Goal: Task Accomplishment & Management: Manage account settings

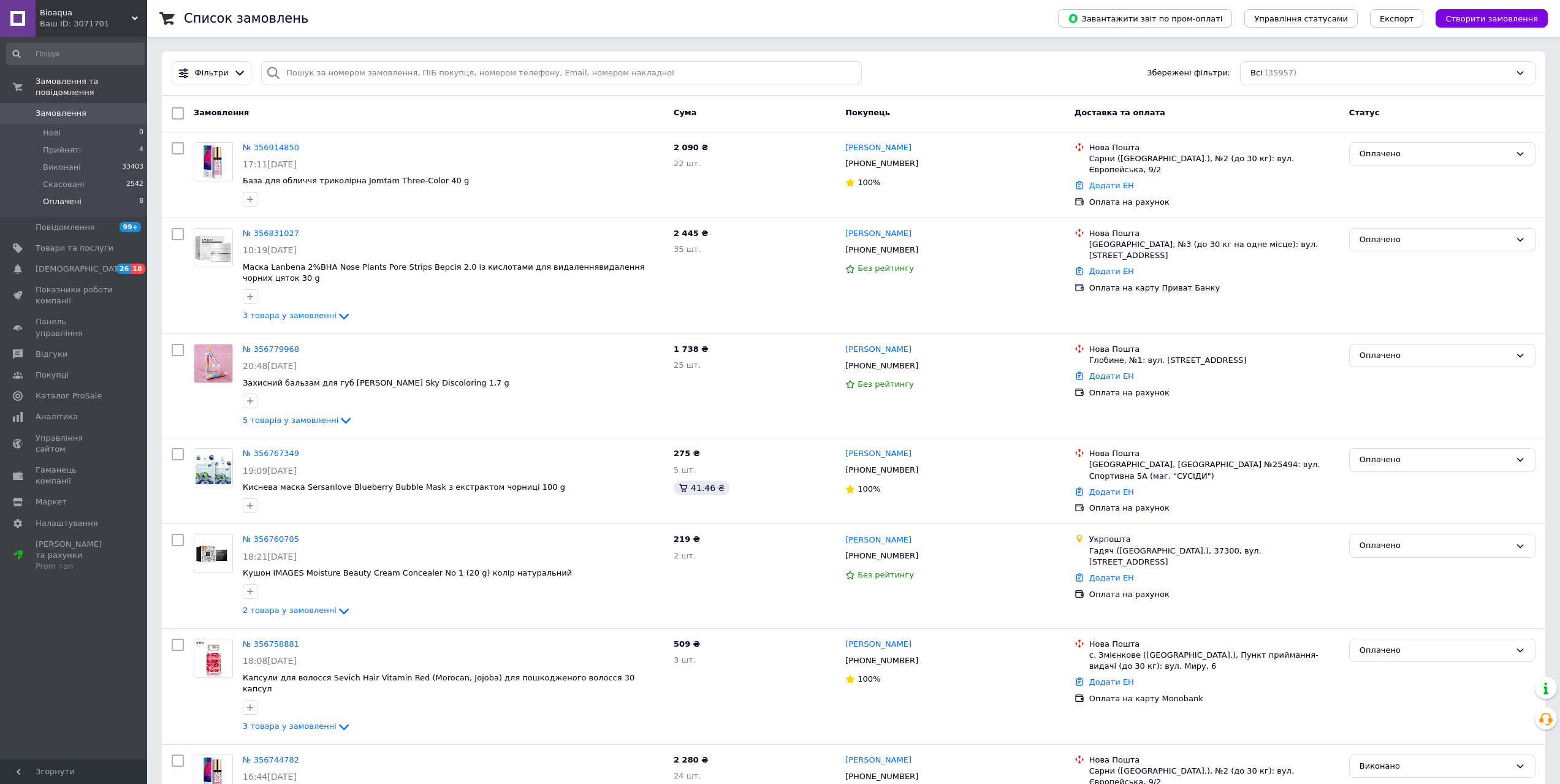
click at [69, 196] on span "Оплачені" at bounding box center [62, 201] width 38 height 11
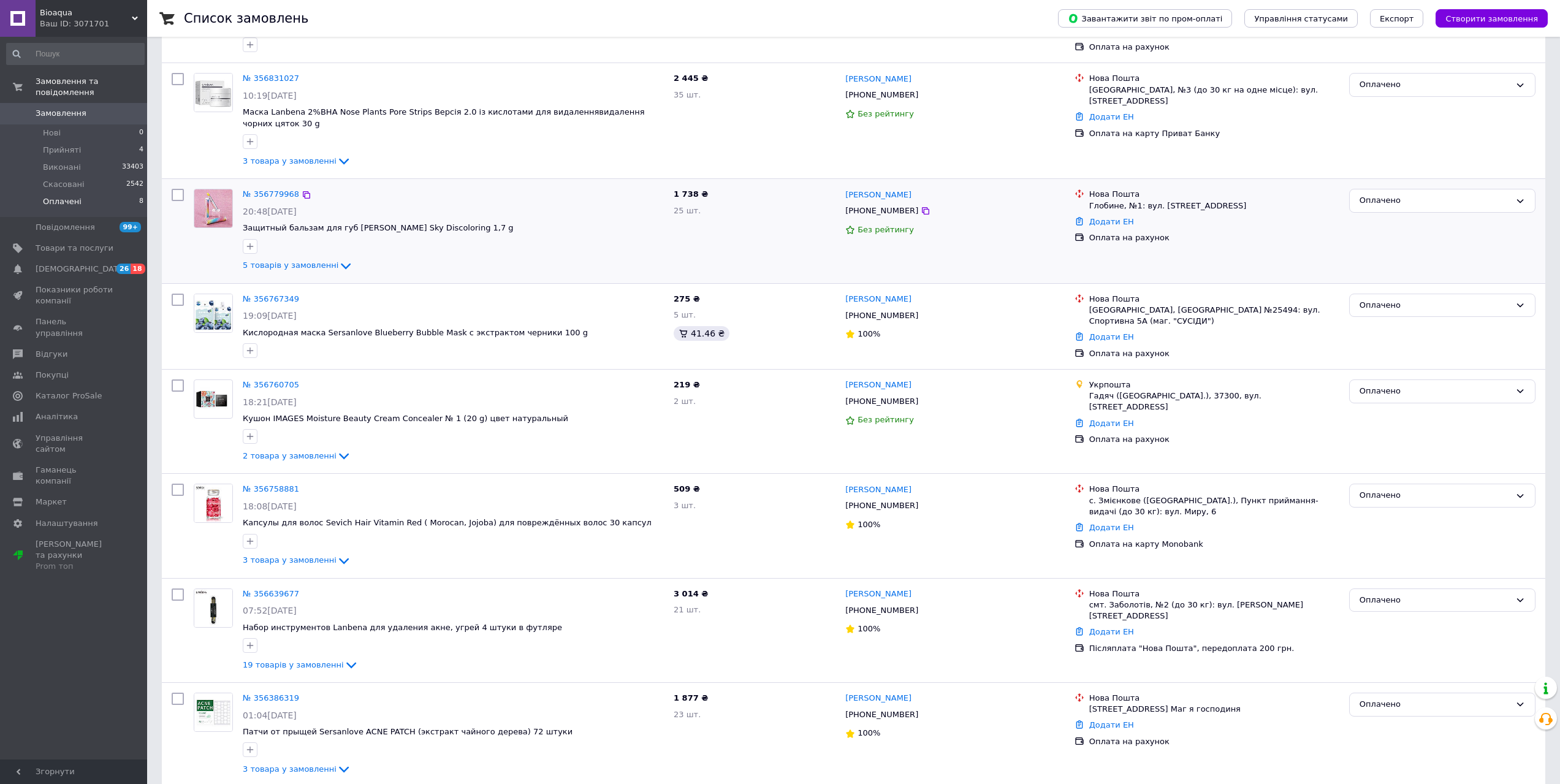
scroll to position [203, 0]
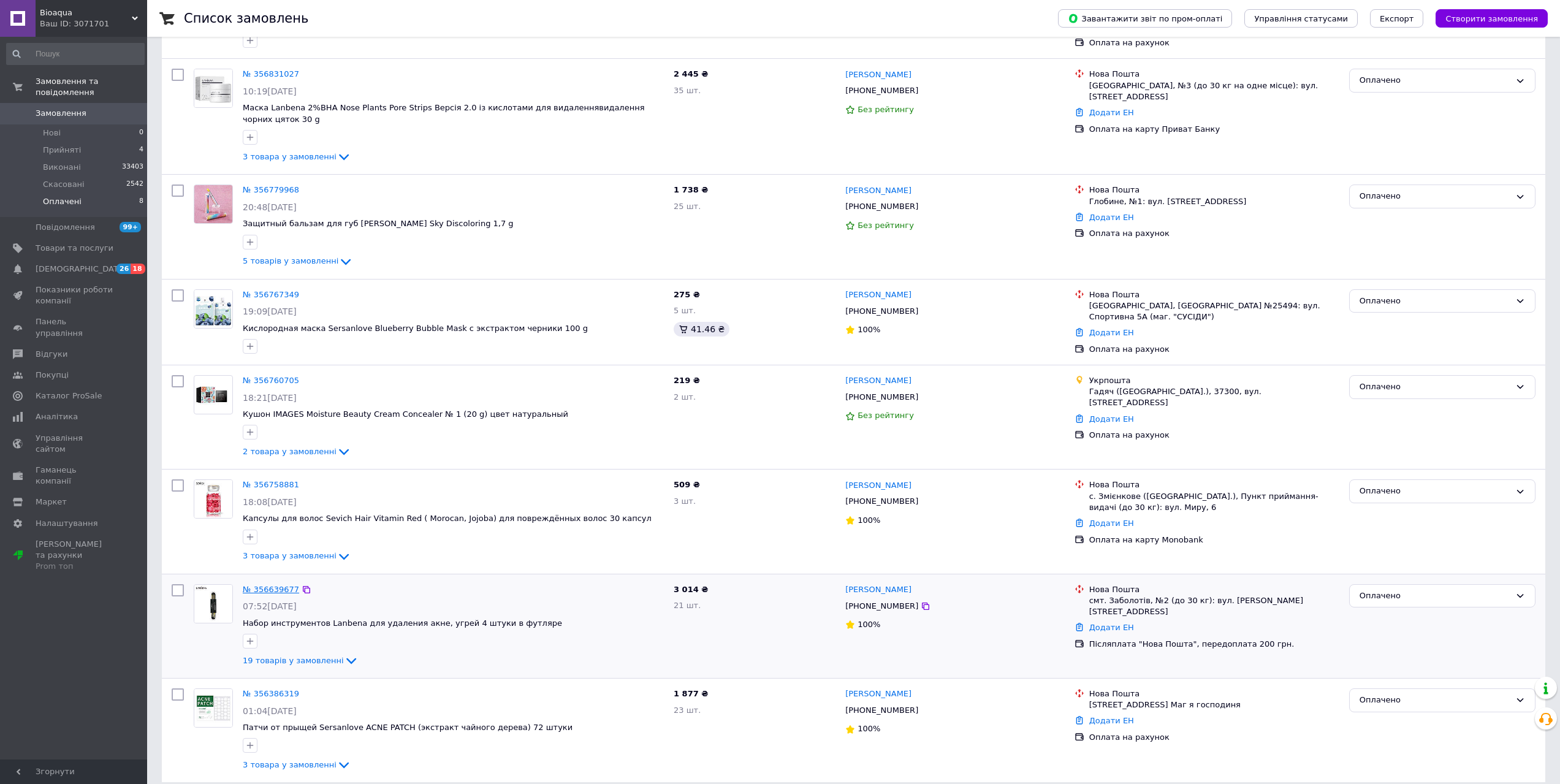
click at [280, 585] on link "№ 356639677" at bounding box center [271, 589] width 57 height 9
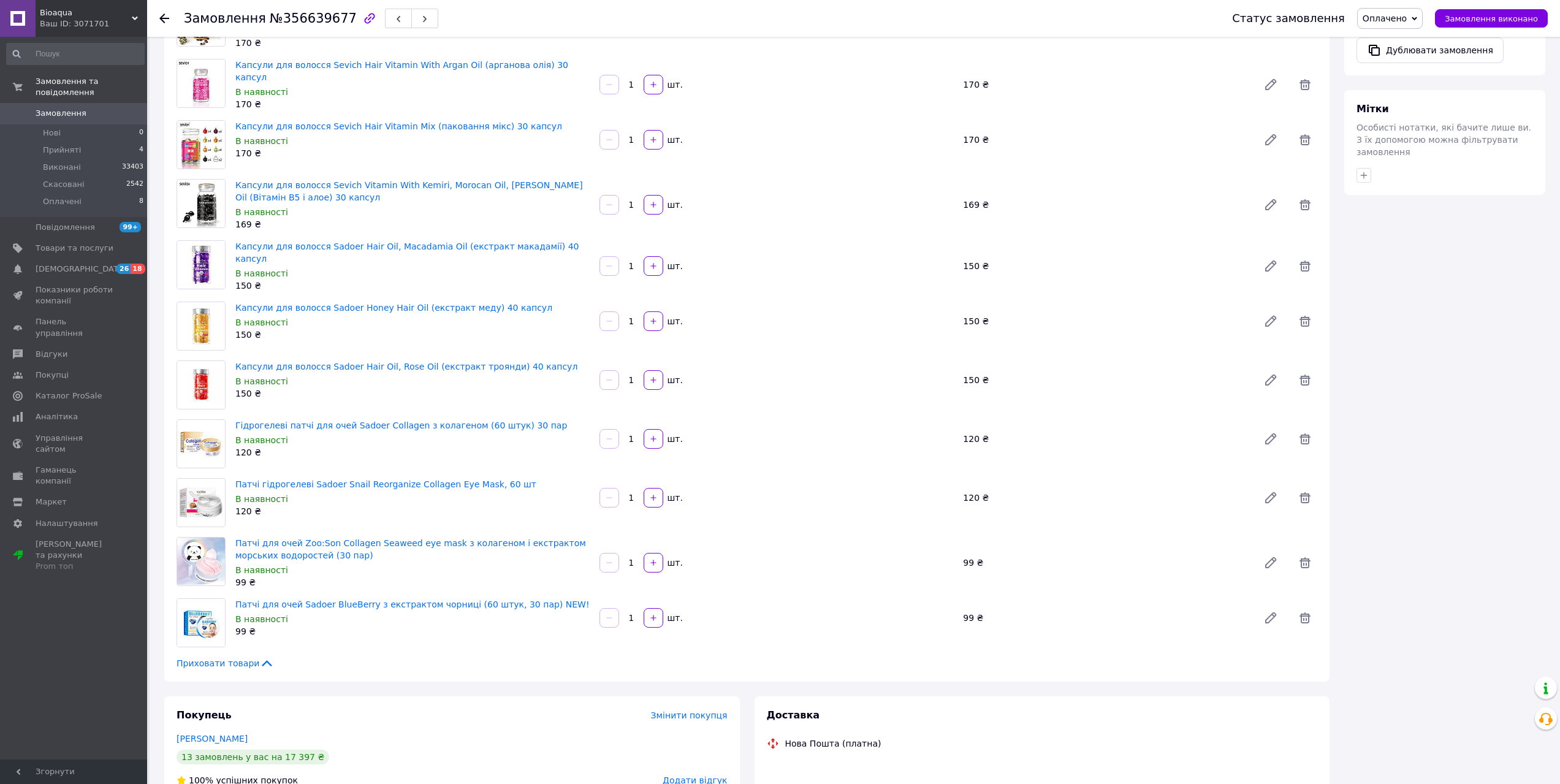
scroll to position [981, 0]
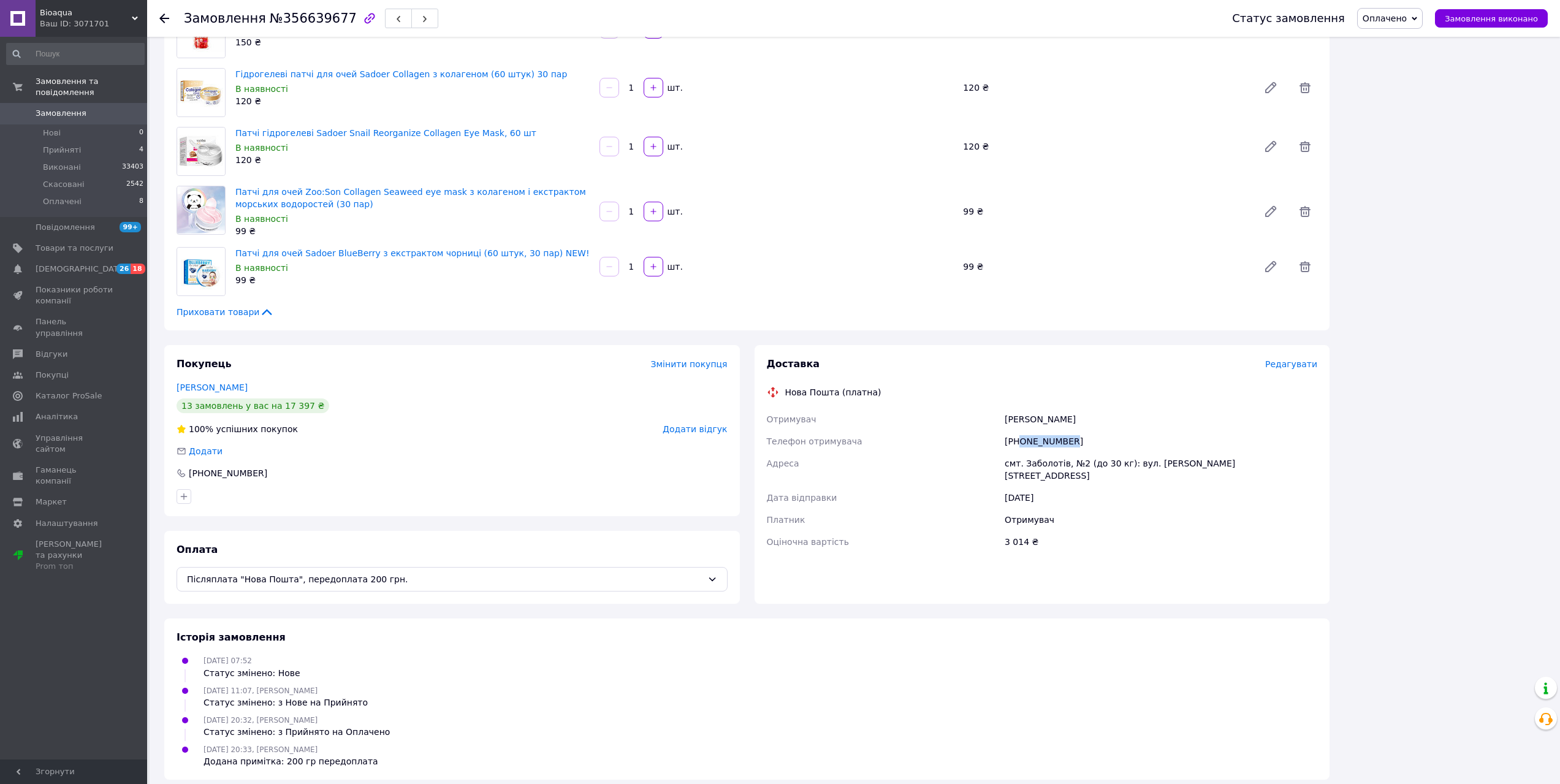
drag, startPoint x: 1077, startPoint y: 431, endPoint x: 1029, endPoint y: 434, distance: 48.1
click at [1018, 435] on div "[PHONE_NUMBER]" at bounding box center [1160, 441] width 317 height 22
copy div "0965251519"
drag, startPoint x: 1027, startPoint y: 406, endPoint x: 1001, endPoint y: 410, distance: 26.3
click at [1001, 410] on div "Отримувач [PERSON_NAME] Телефон отримувача [PHONE_NUMBER] [GEOGRAPHIC_DATA] смт…" at bounding box center [1042, 480] width 556 height 145
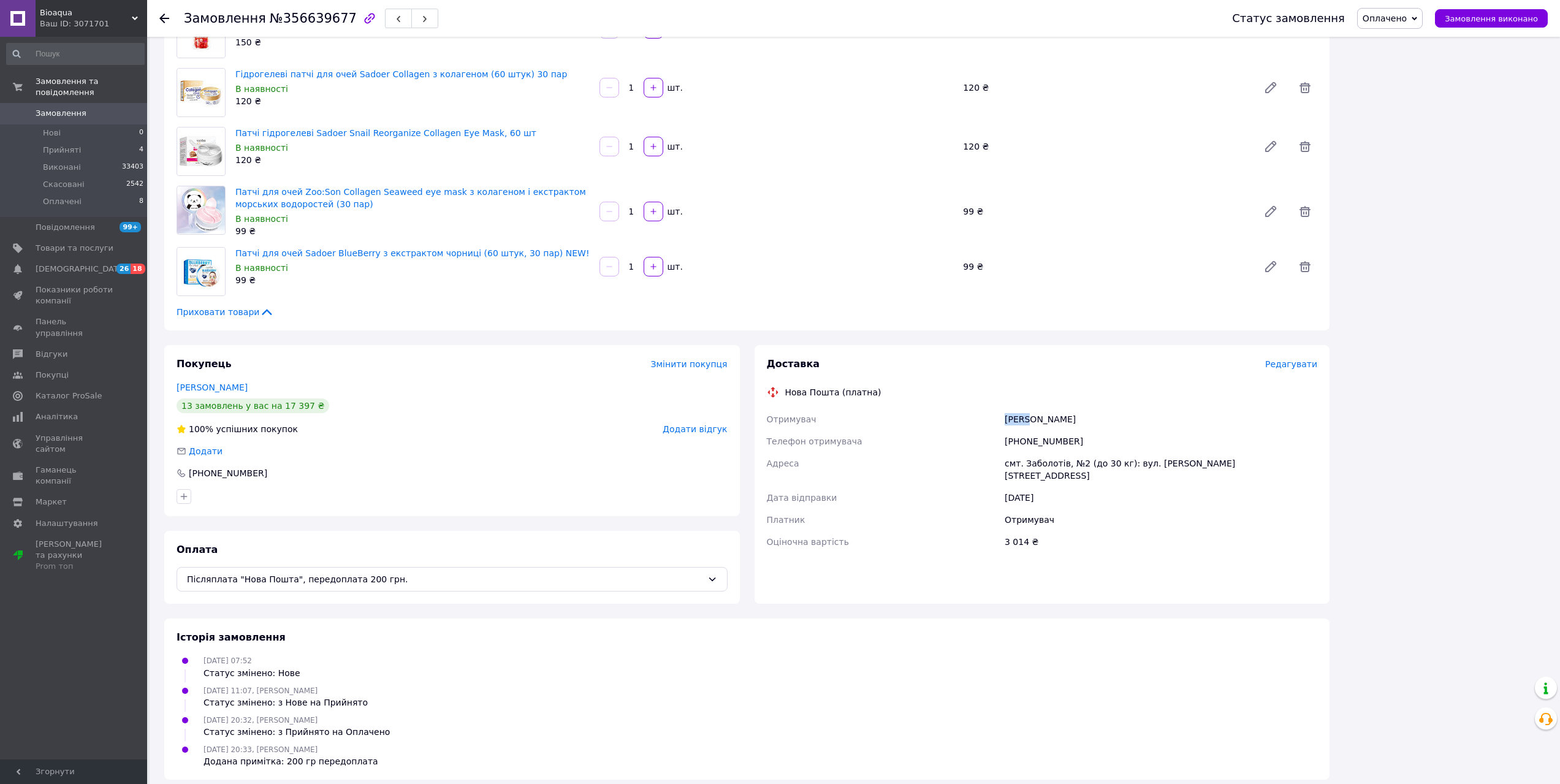
copy div "Отримувач [PERSON_NAME]"
drag, startPoint x: 1078, startPoint y: 409, endPoint x: 1032, endPoint y: 408, distance: 46.0
click at [1032, 408] on div "[PERSON_NAME]" at bounding box center [1160, 419] width 317 height 22
drag, startPoint x: 1065, startPoint y: 385, endPoint x: 1080, endPoint y: 407, distance: 26.6
click at [1065, 386] on div "Нова Пошта (платна)" at bounding box center [1042, 392] width 557 height 12
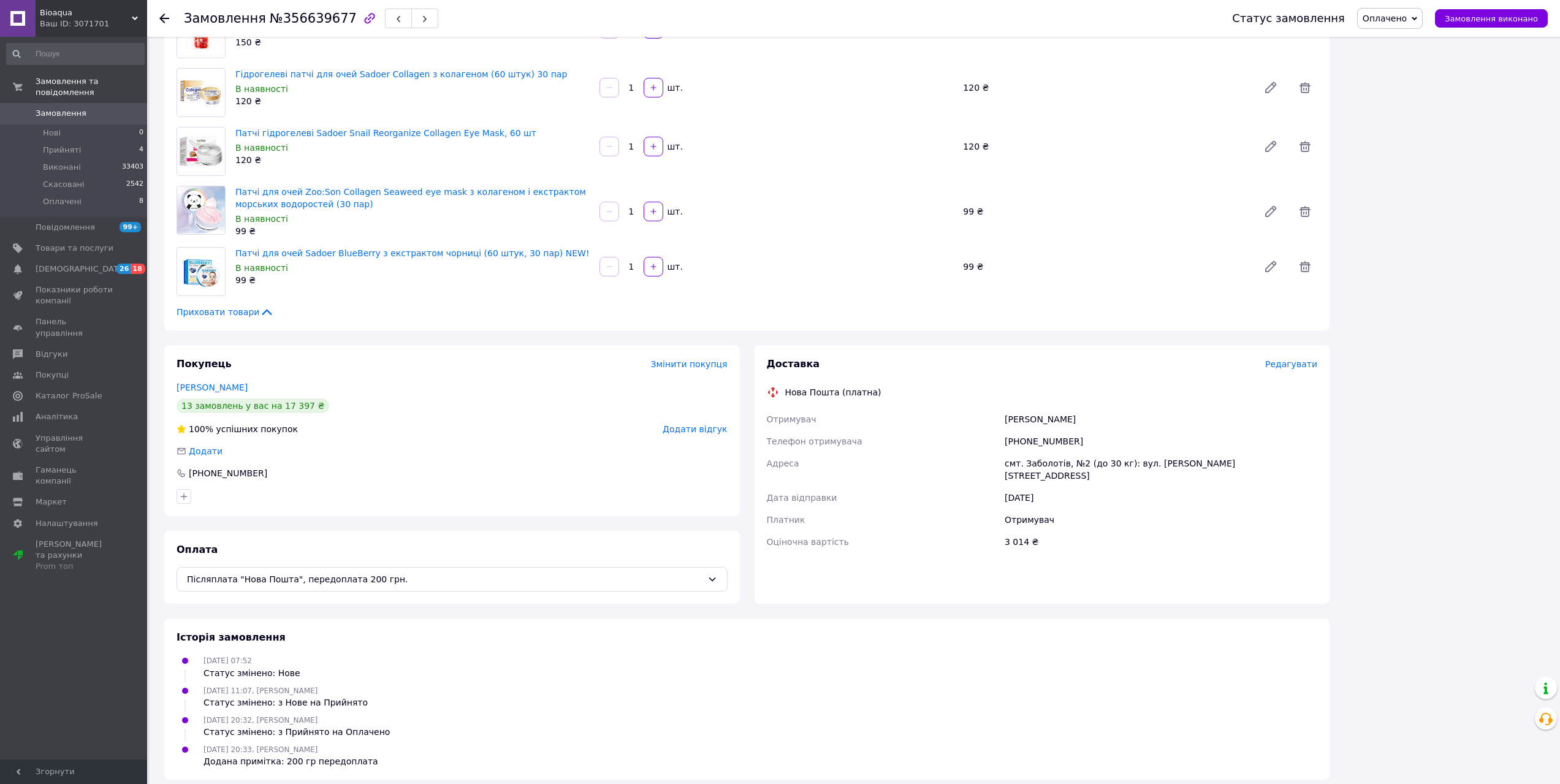
drag, startPoint x: 1042, startPoint y: 411, endPoint x: 1027, endPoint y: 410, distance: 15.0
click at [1027, 410] on div "[PERSON_NAME]" at bounding box center [1160, 419] width 317 height 22
copy div "[PERSON_NAME]"
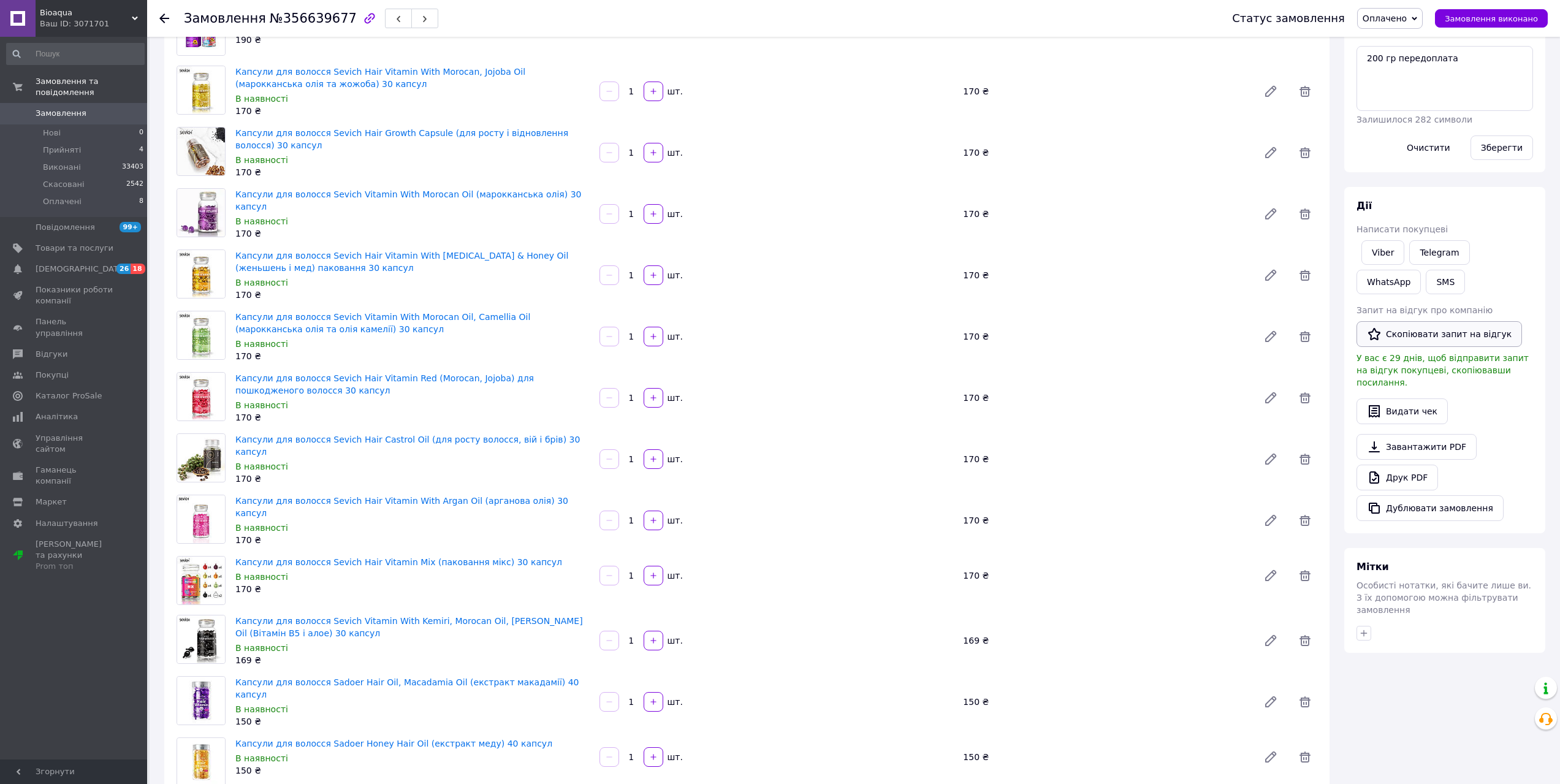
scroll to position [184, 0]
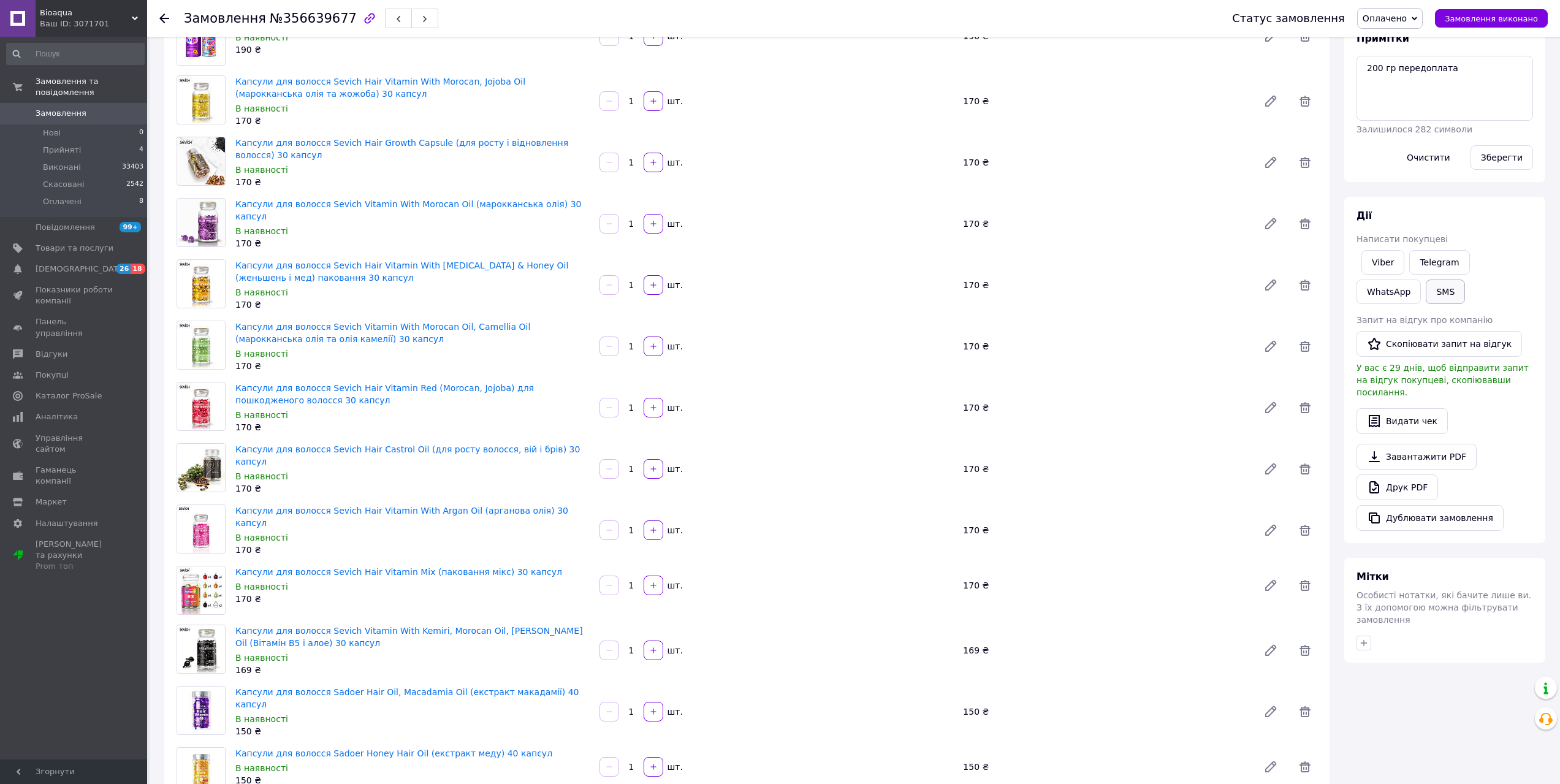
click at [1426, 292] on button "SMS" at bounding box center [1445, 292] width 39 height 24
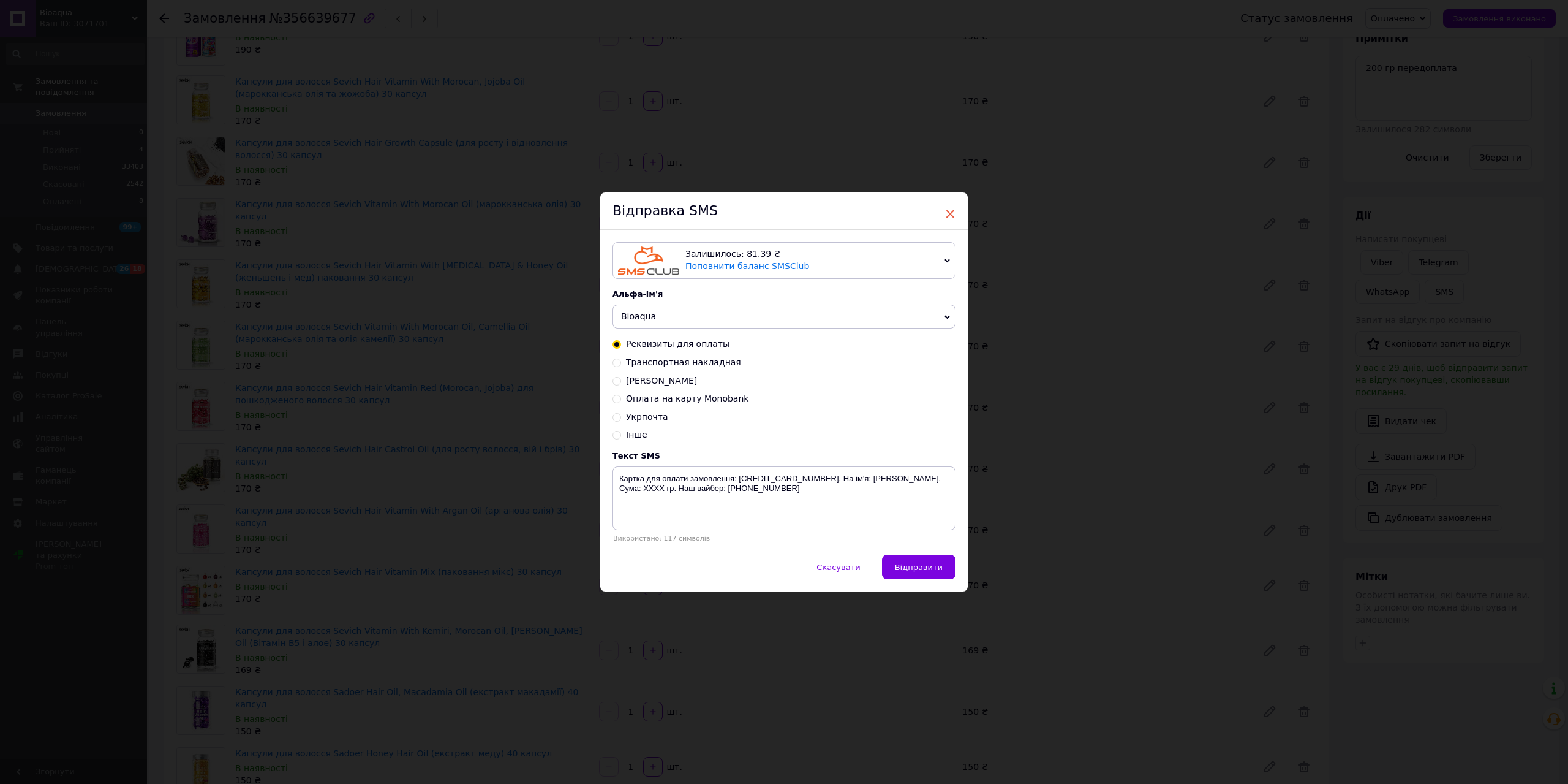
click at [947, 214] on span "×" at bounding box center [950, 214] width 11 height 21
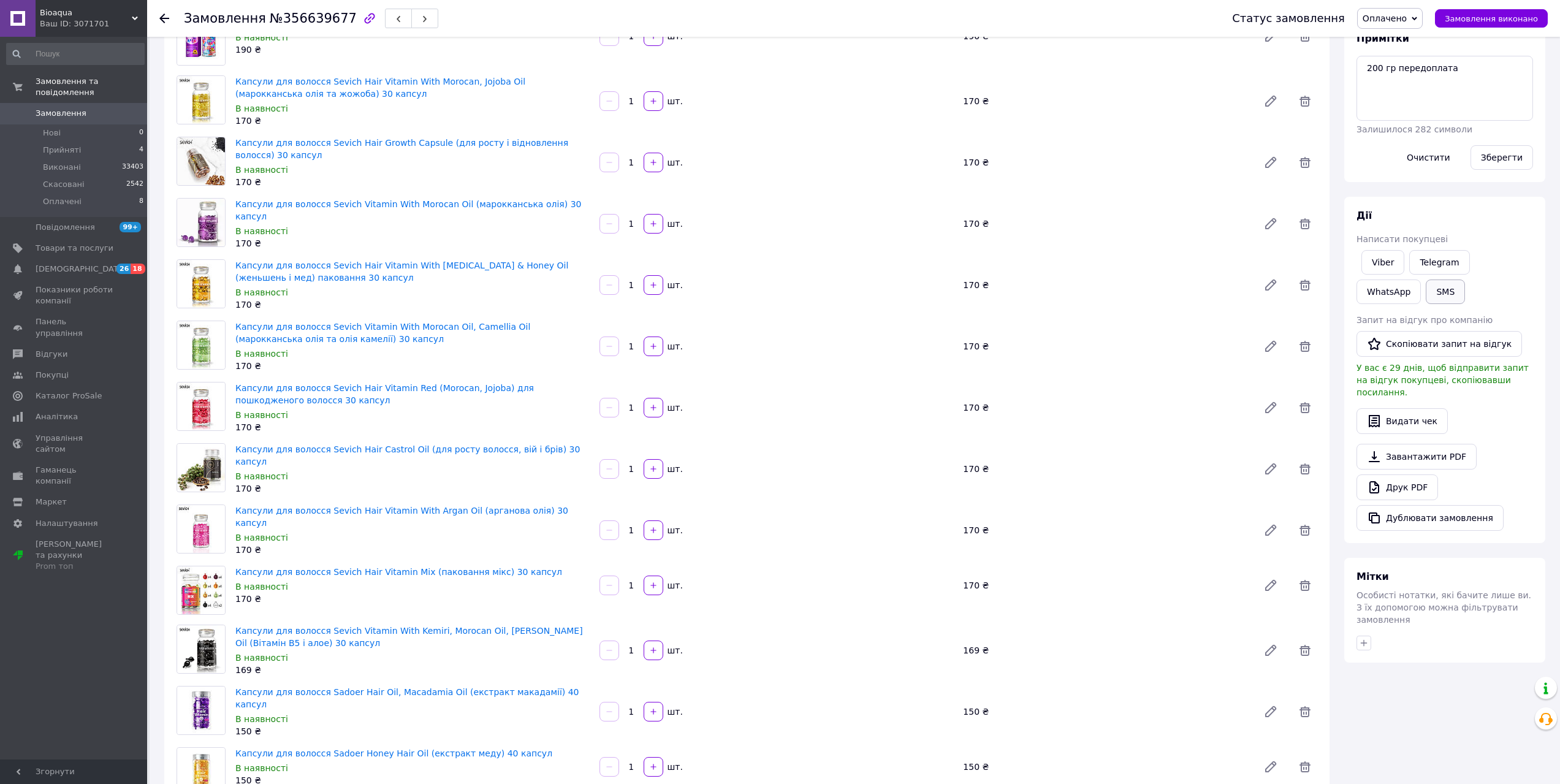
click at [1426, 293] on button "SMS" at bounding box center [1445, 292] width 39 height 24
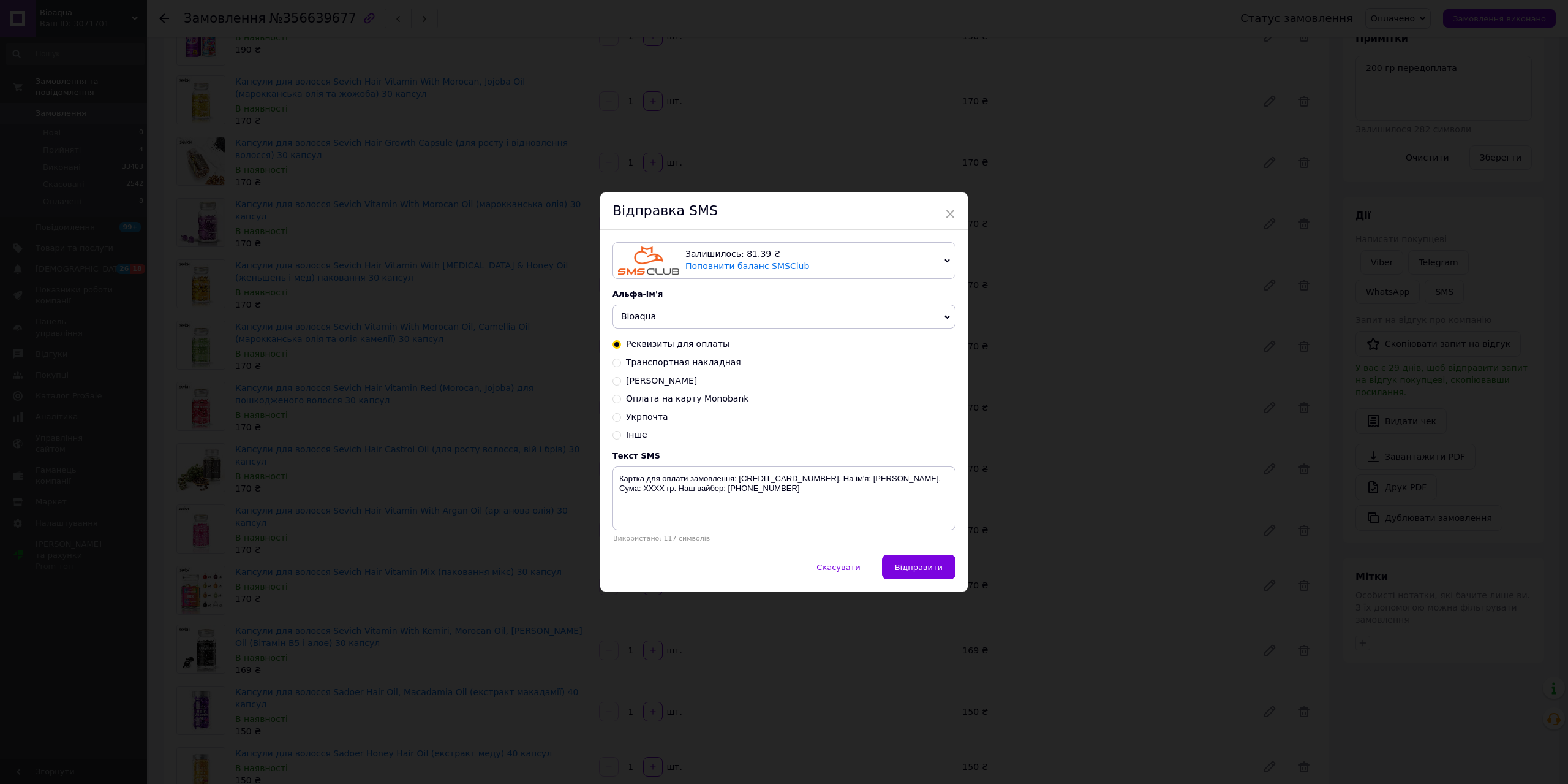
click at [617, 359] on input "Транспортная накладная" at bounding box center [617, 361] width 9 height 9
radio input "true"
radio input "false"
drag, startPoint x: 815, startPoint y: 477, endPoint x: 887, endPoint y: 468, distance: 72.6
click at [887, 477] on textarea "Замовлення відправлено новою поштою. Накладна: XXXXXXXXXXXXXX. Наш вайбер:[PHON…" at bounding box center [784, 498] width 343 height 64
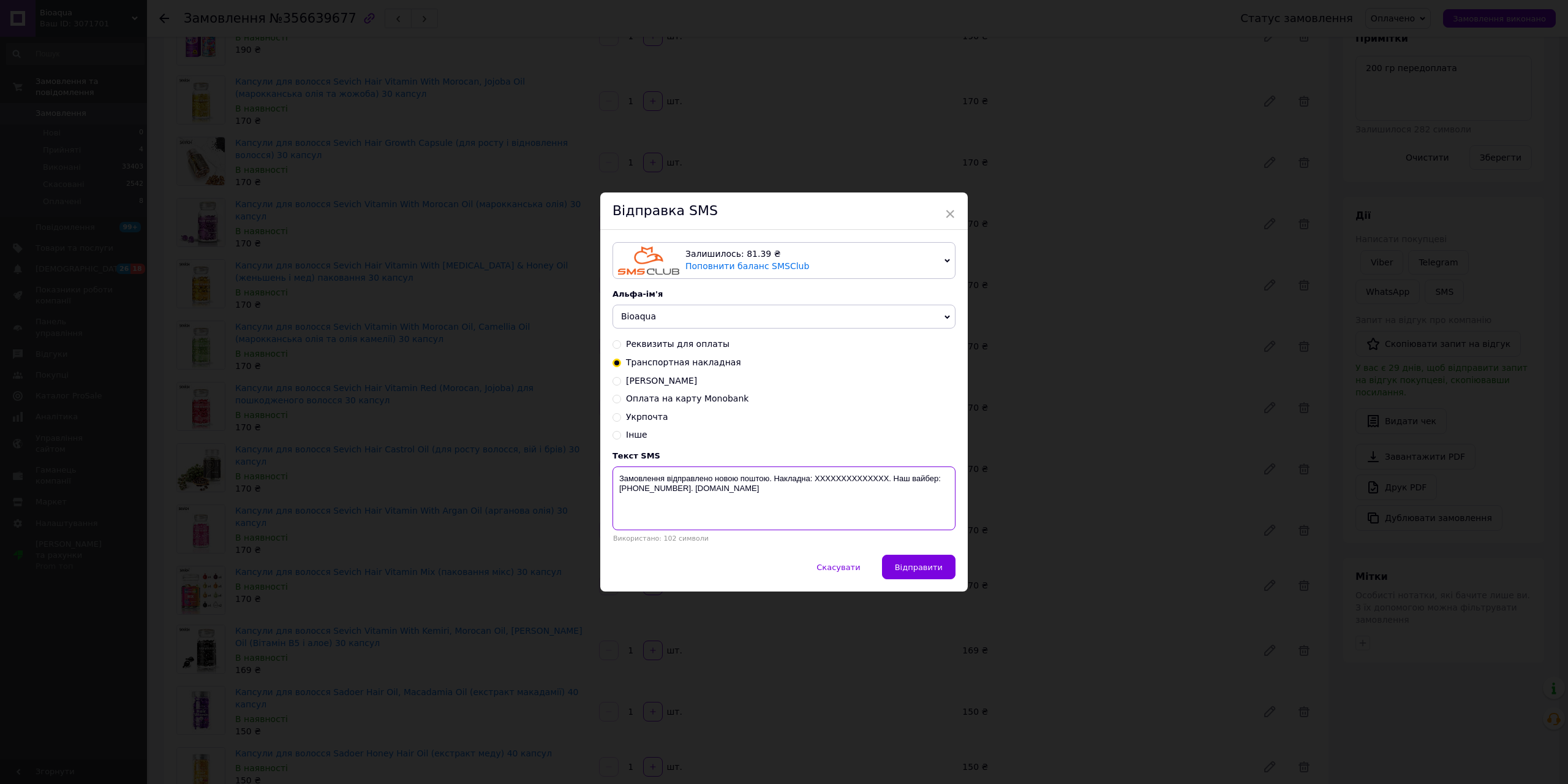
paste textarea "20451225342637"
type textarea "Замовлення відправлено новою поштою. Накладна: 20451225342637. Наш вайбер:[PHON…"
drag, startPoint x: 909, startPoint y: 566, endPoint x: 976, endPoint y: 452, distance: 132.2
click at [912, 566] on span "Відправити" at bounding box center [918, 567] width 48 height 9
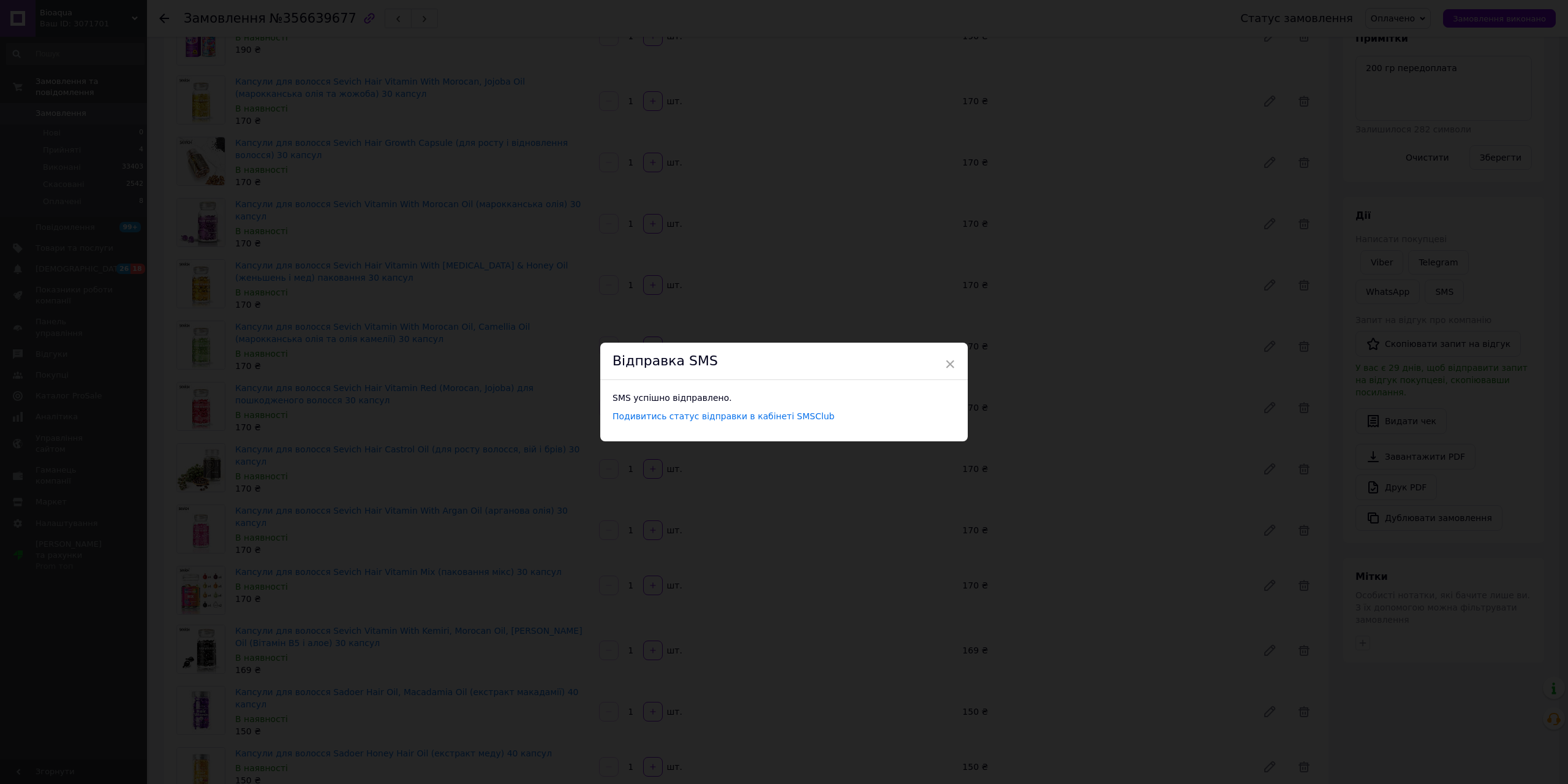
click at [936, 359] on div "Відправка SMS" at bounding box center [784, 361] width 368 height 37
click at [947, 362] on span "×" at bounding box center [950, 364] width 11 height 21
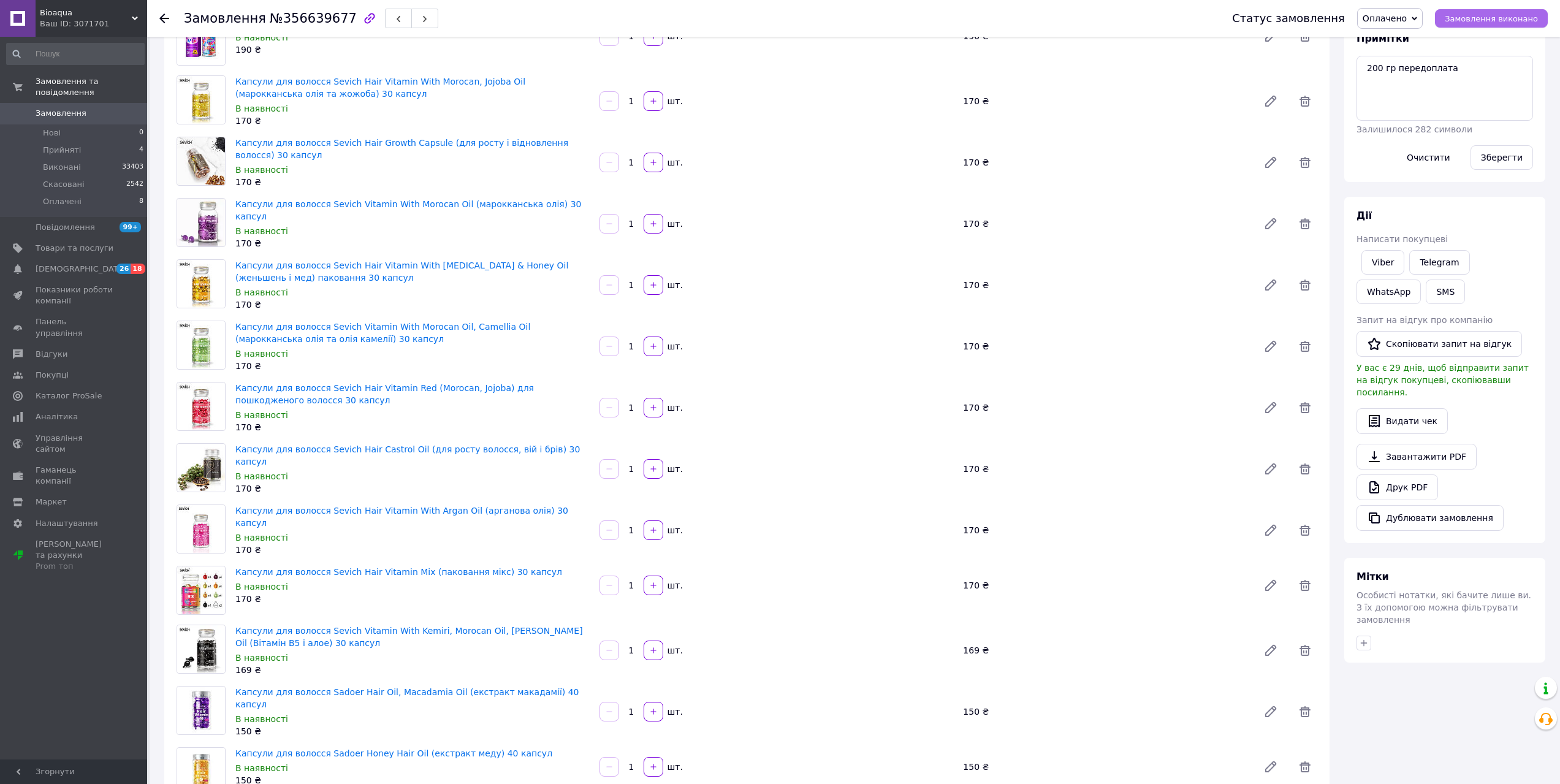
click at [1480, 18] on span "Замовлення виконано" at bounding box center [1491, 19] width 93 height 9
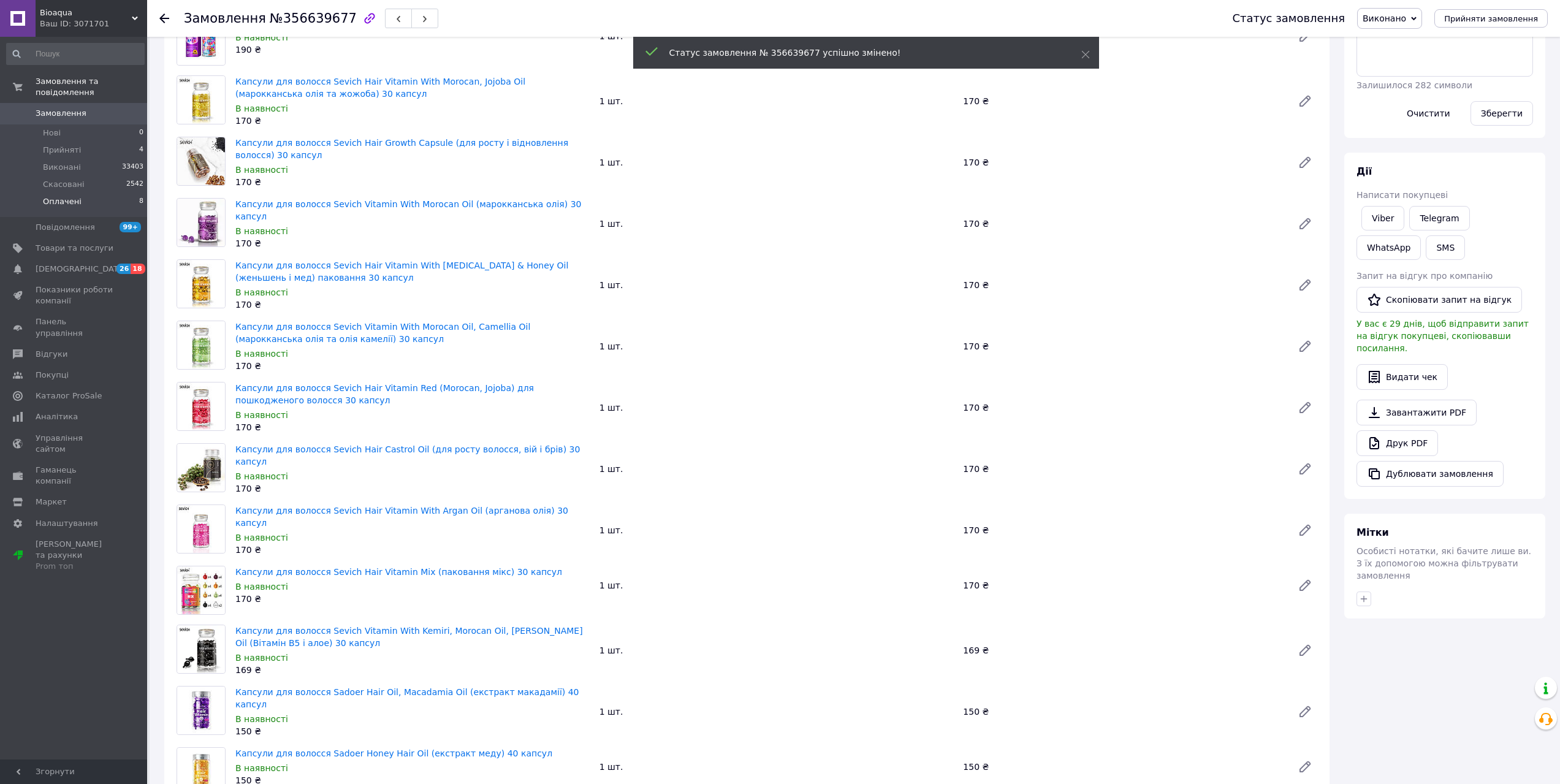
click at [77, 196] on span "Оплачені" at bounding box center [62, 201] width 38 height 11
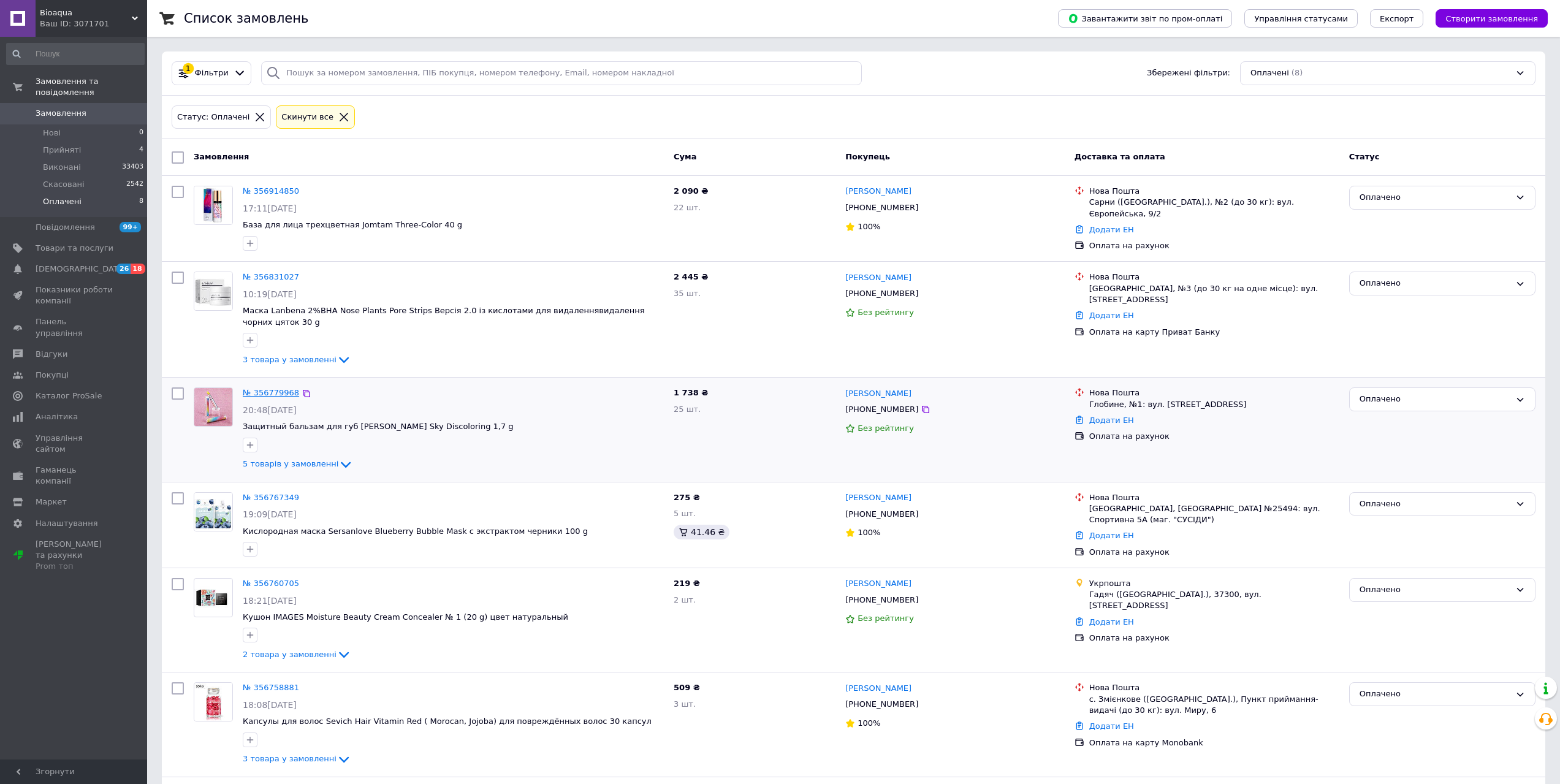
click at [279, 388] on link "№ 356779968" at bounding box center [271, 393] width 57 height 9
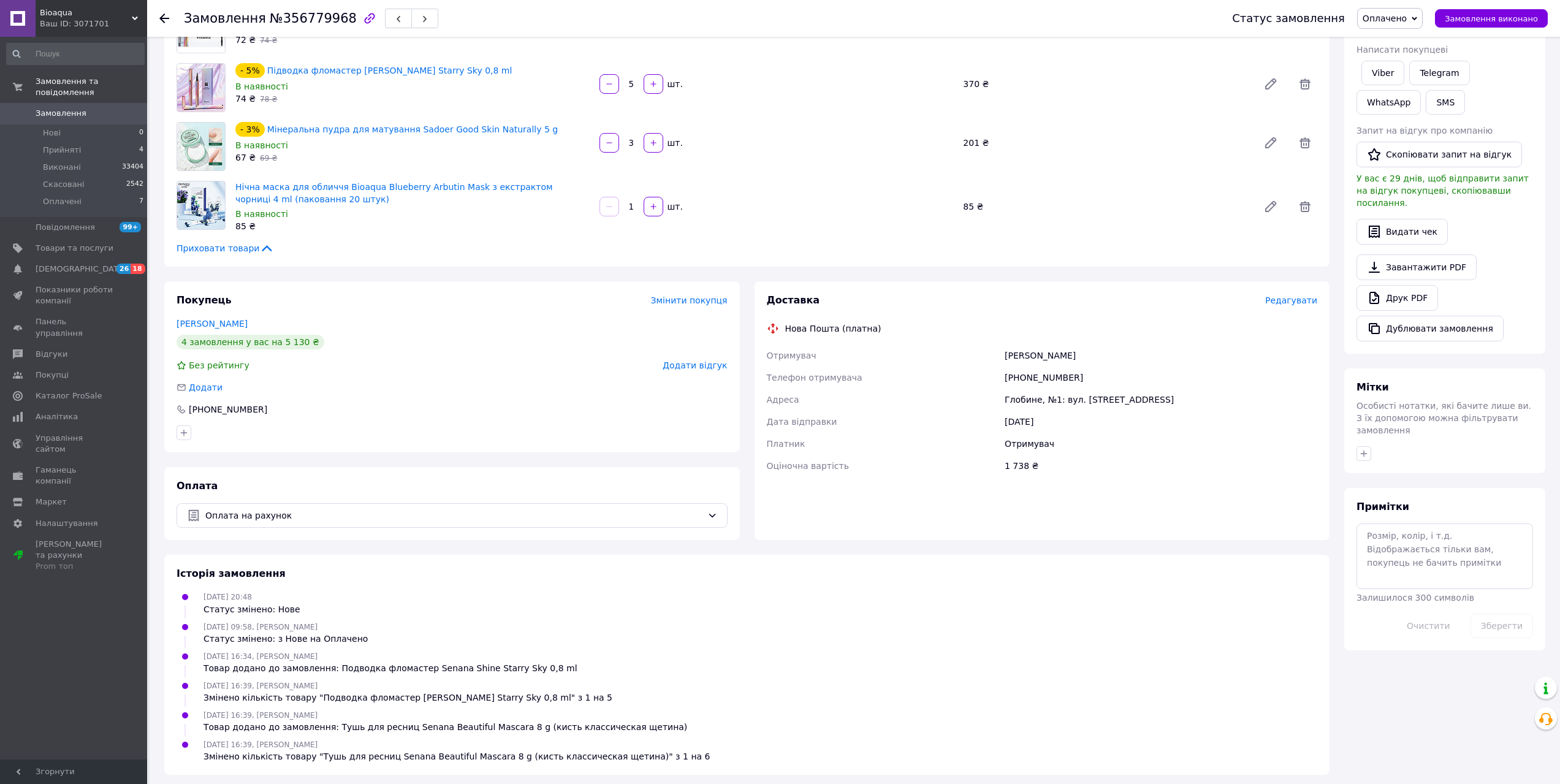
scroll to position [201, 0]
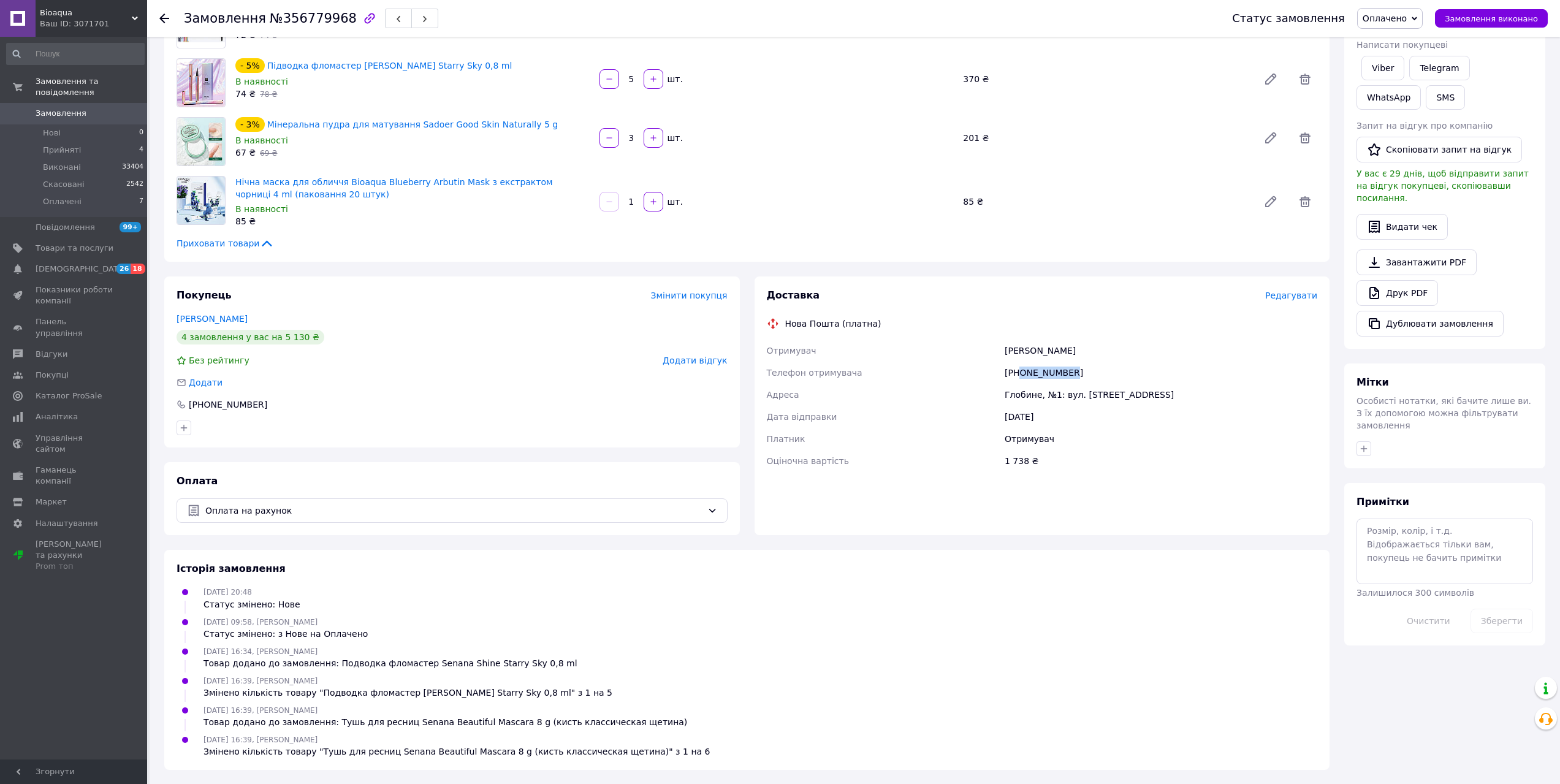
drag, startPoint x: 1063, startPoint y: 370, endPoint x: 1022, endPoint y: 373, distance: 41.1
click at [1022, 373] on div "[PHONE_NUMBER]" at bounding box center [1160, 372] width 317 height 22
copy div "0996823369"
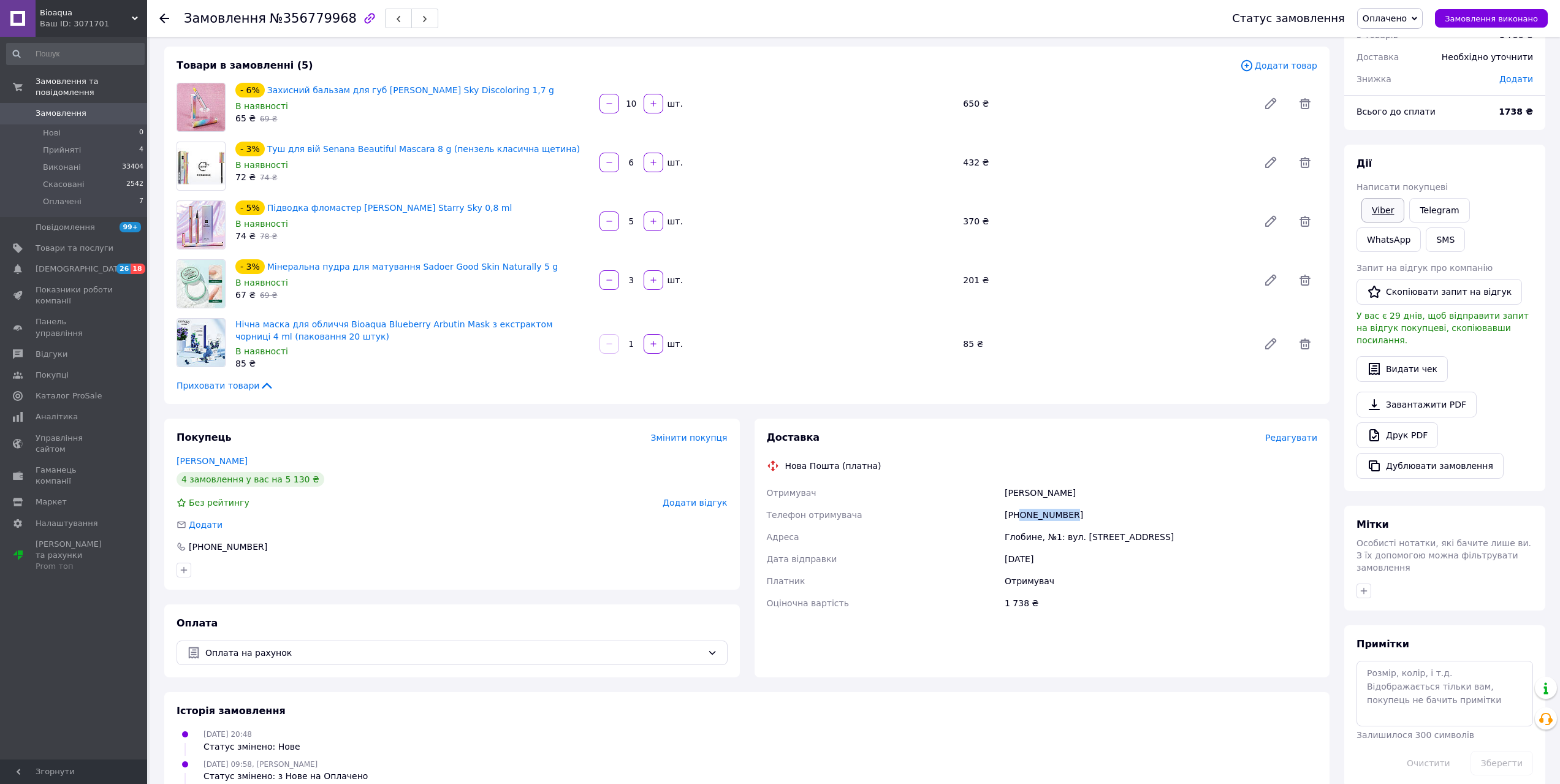
scroll to position [17, 0]
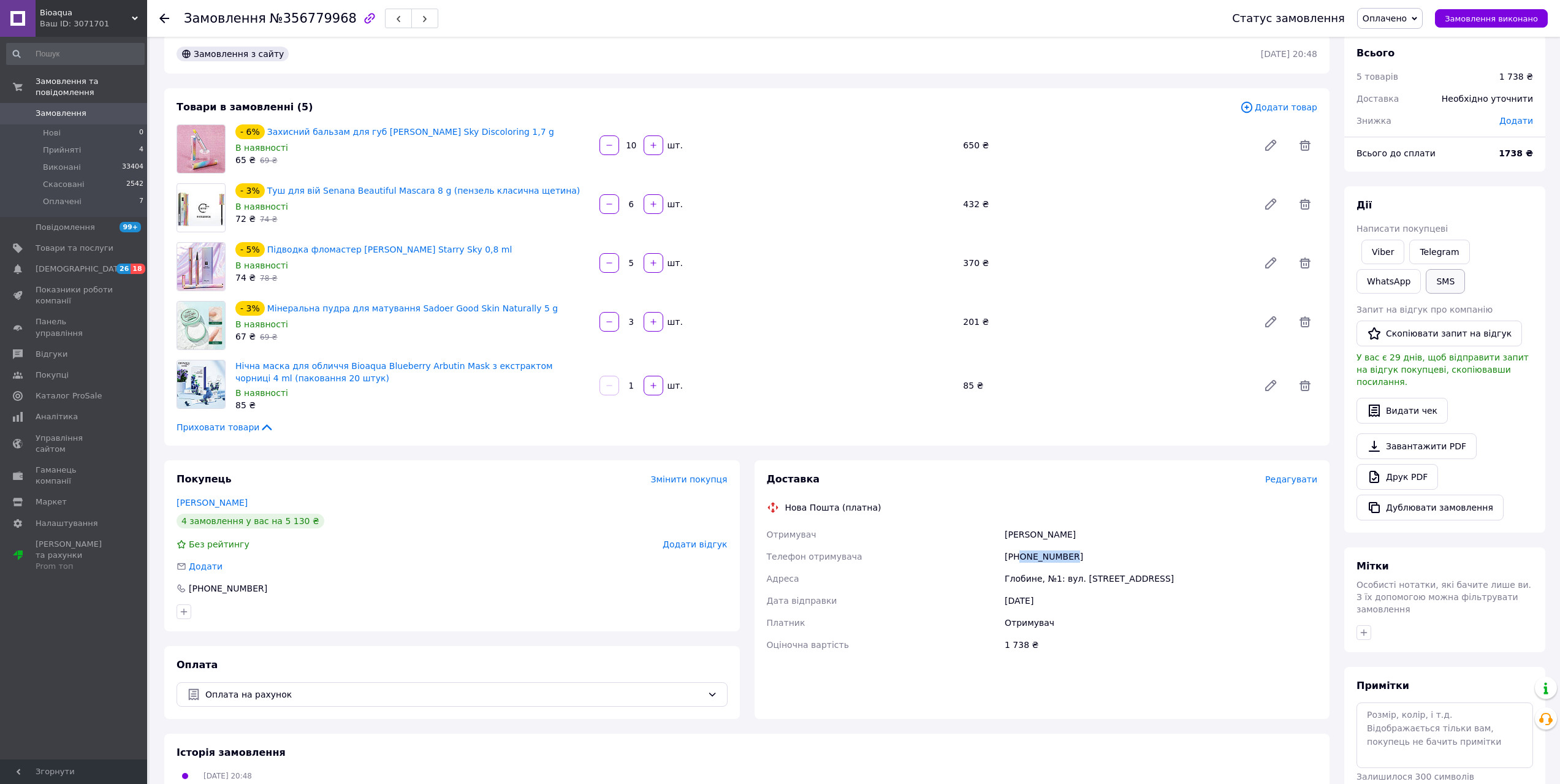
click at [1426, 285] on button "SMS" at bounding box center [1445, 281] width 39 height 24
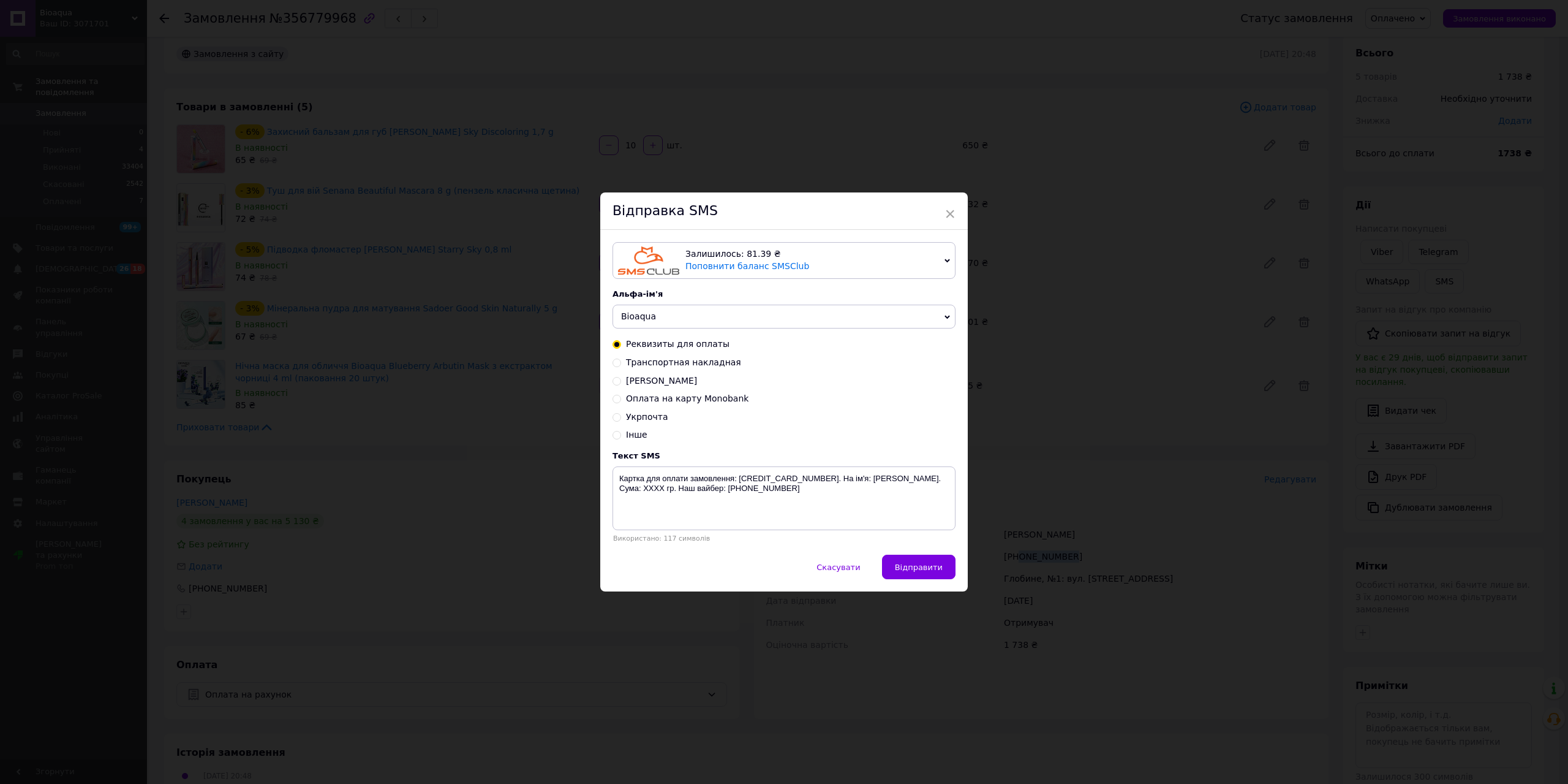
click at [613, 363] on input "Транспортная накладная" at bounding box center [617, 361] width 9 height 9
radio input "true"
radio input "false"
drag, startPoint x: 815, startPoint y: 479, endPoint x: 887, endPoint y: 481, distance: 72.0
click at [887, 481] on textarea "Замовлення відправлено новою поштою. Накладна: XXXXXXXXXXXXXX. Наш вайбер:[PHON…" at bounding box center [784, 498] width 343 height 64
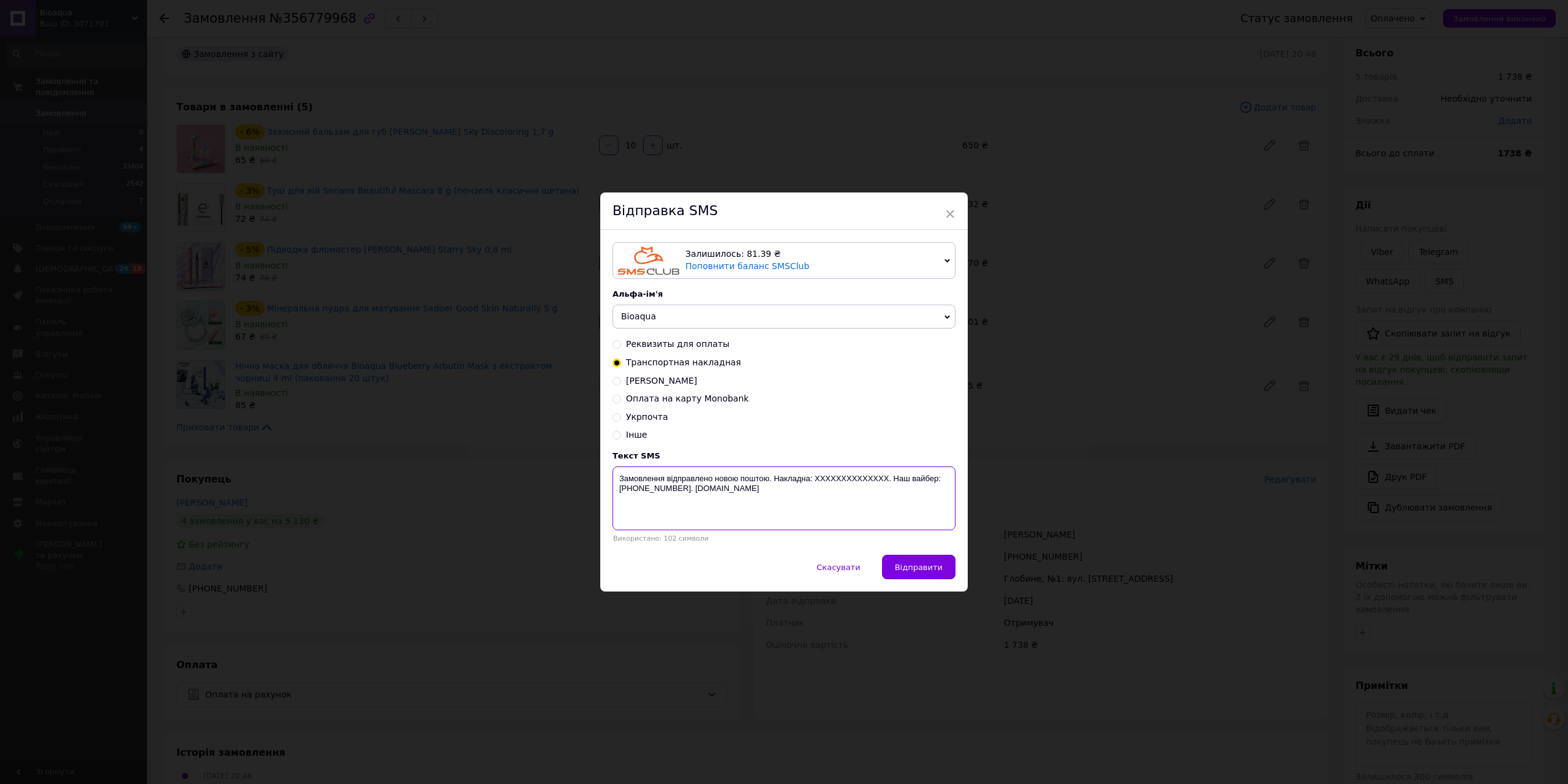
paste textarea "20451225344847"
type textarea "Замовлення відправлено новою поштою. Накладна: 20451225344847. Наш вайбер:[PHON…"
click at [939, 562] on button "Відправити" at bounding box center [918, 566] width 73 height 24
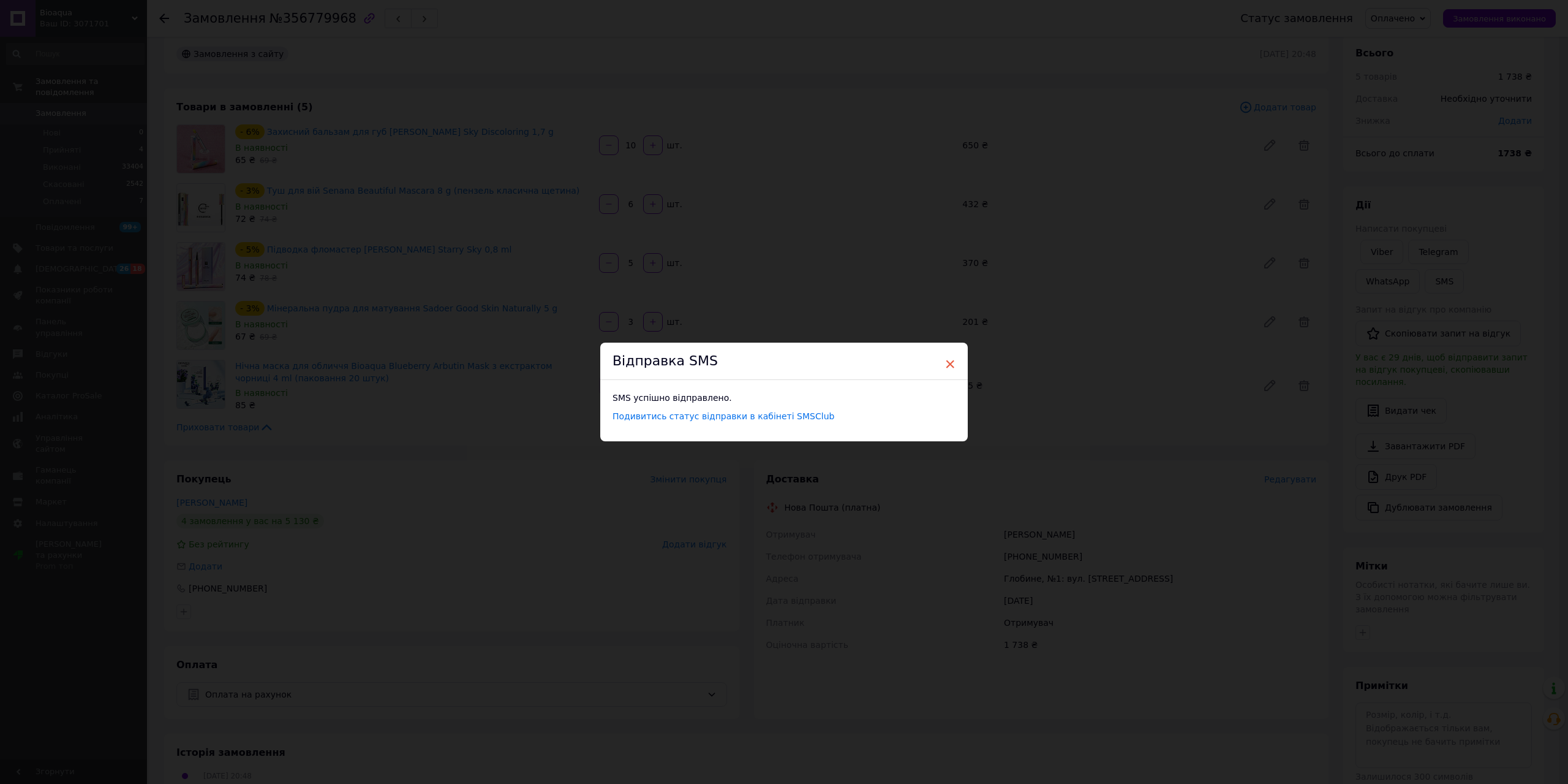
click at [949, 364] on span "×" at bounding box center [950, 364] width 11 height 21
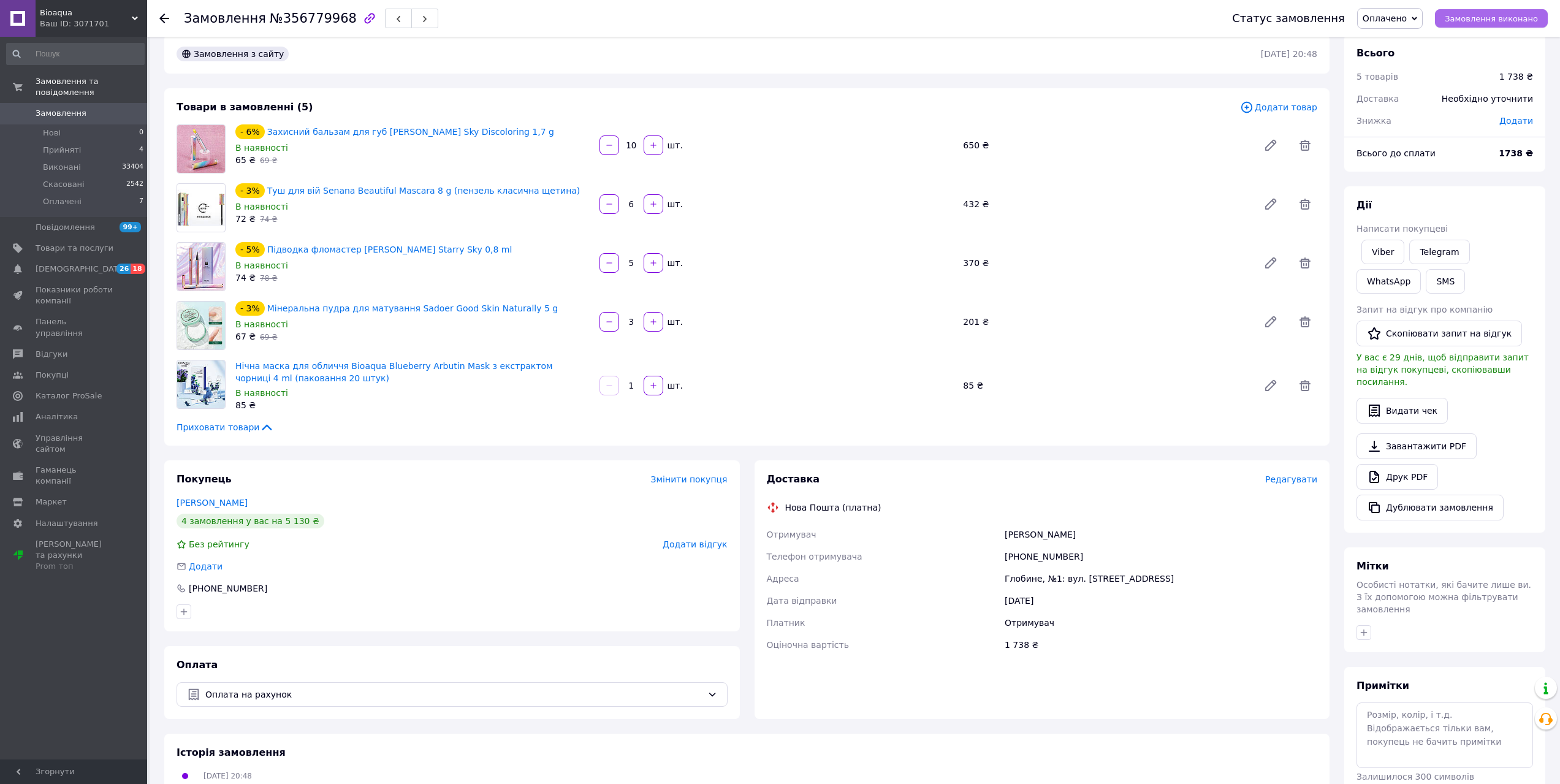
click at [1498, 24] on button "Замовлення виконано" at bounding box center [1491, 18] width 113 height 18
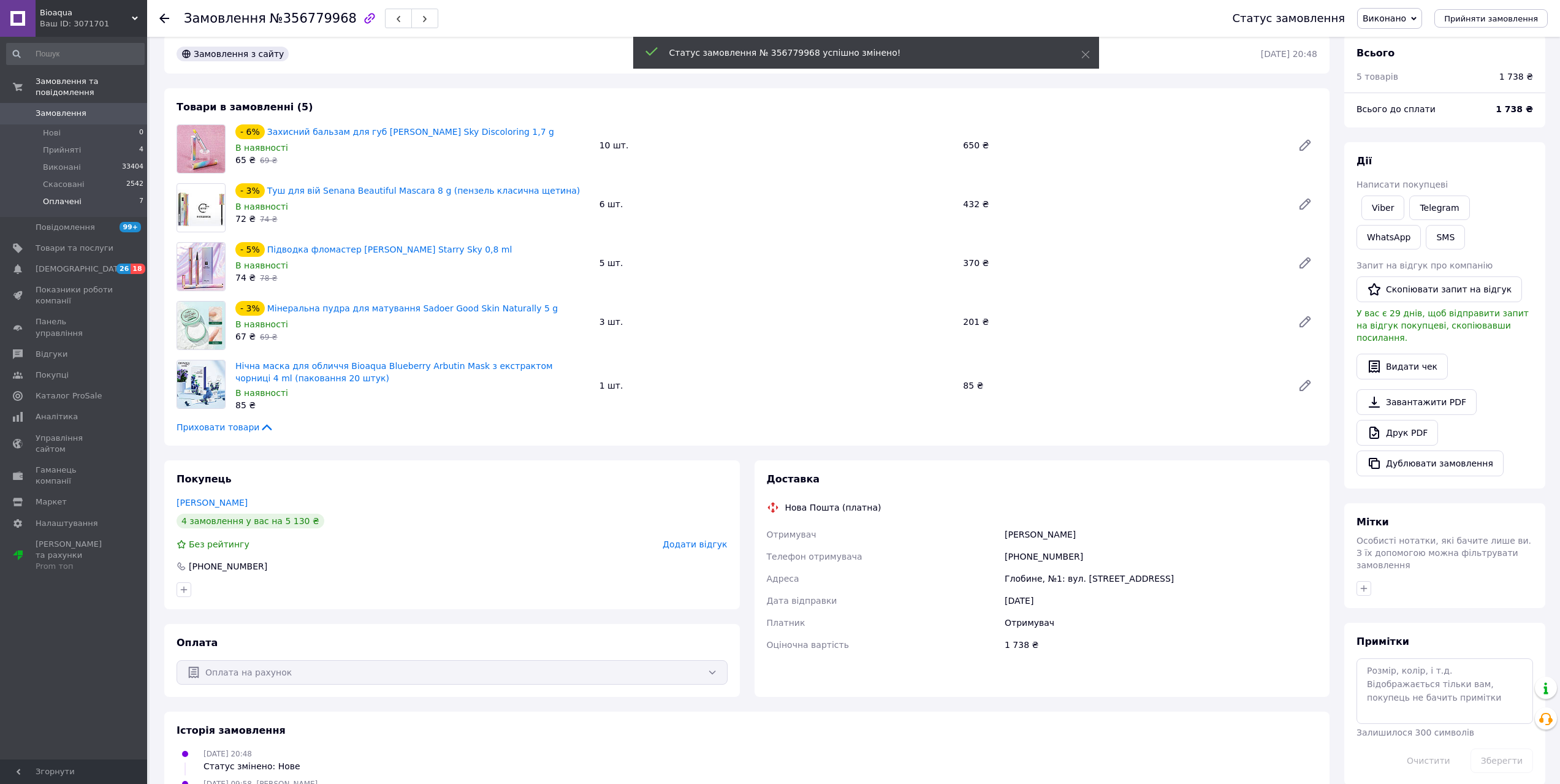
click at [81, 199] on li "Оплачені 7" at bounding box center [75, 205] width 151 height 24
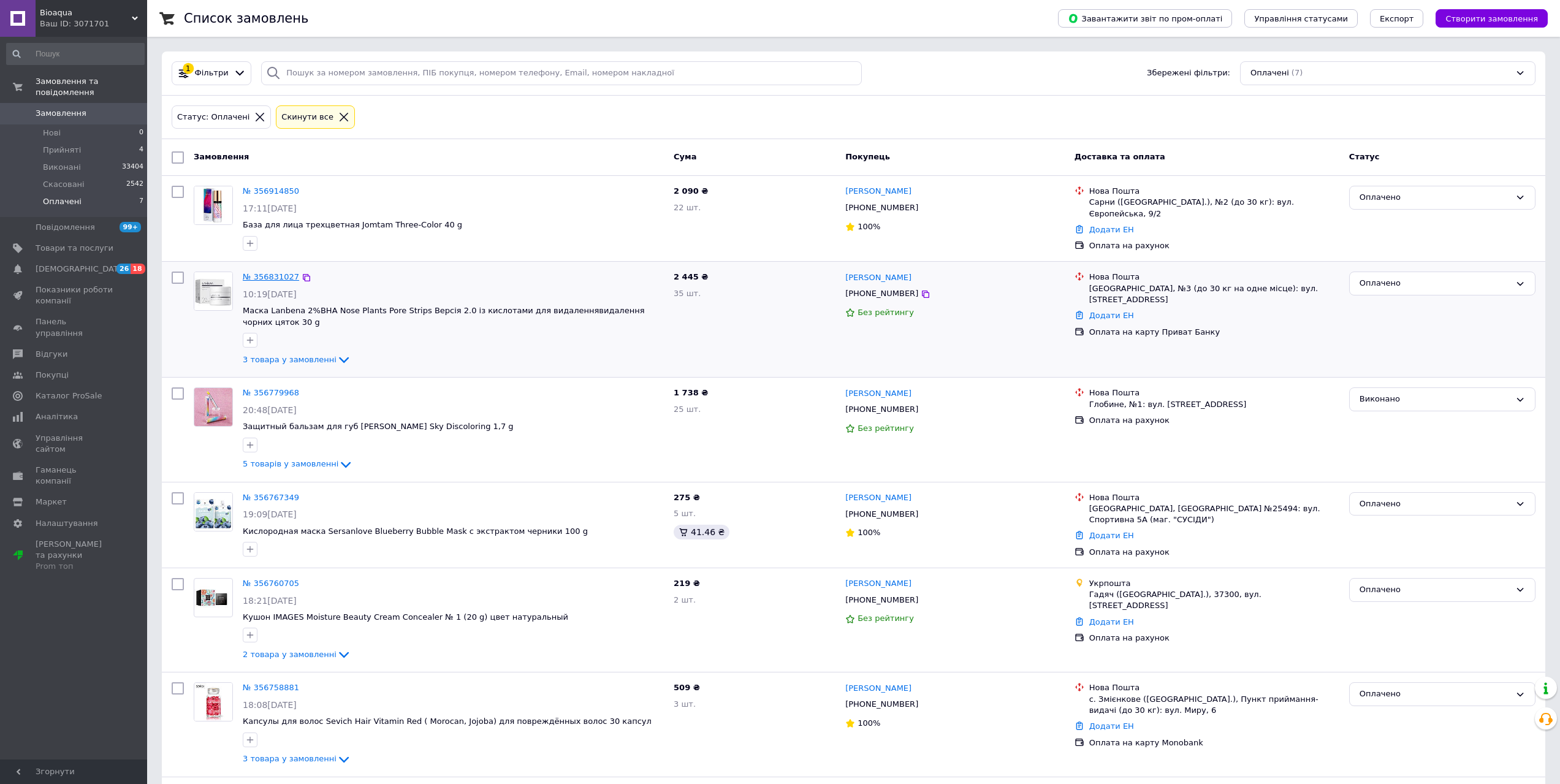
click at [270, 275] on link "№ 356831027" at bounding box center [271, 277] width 57 height 9
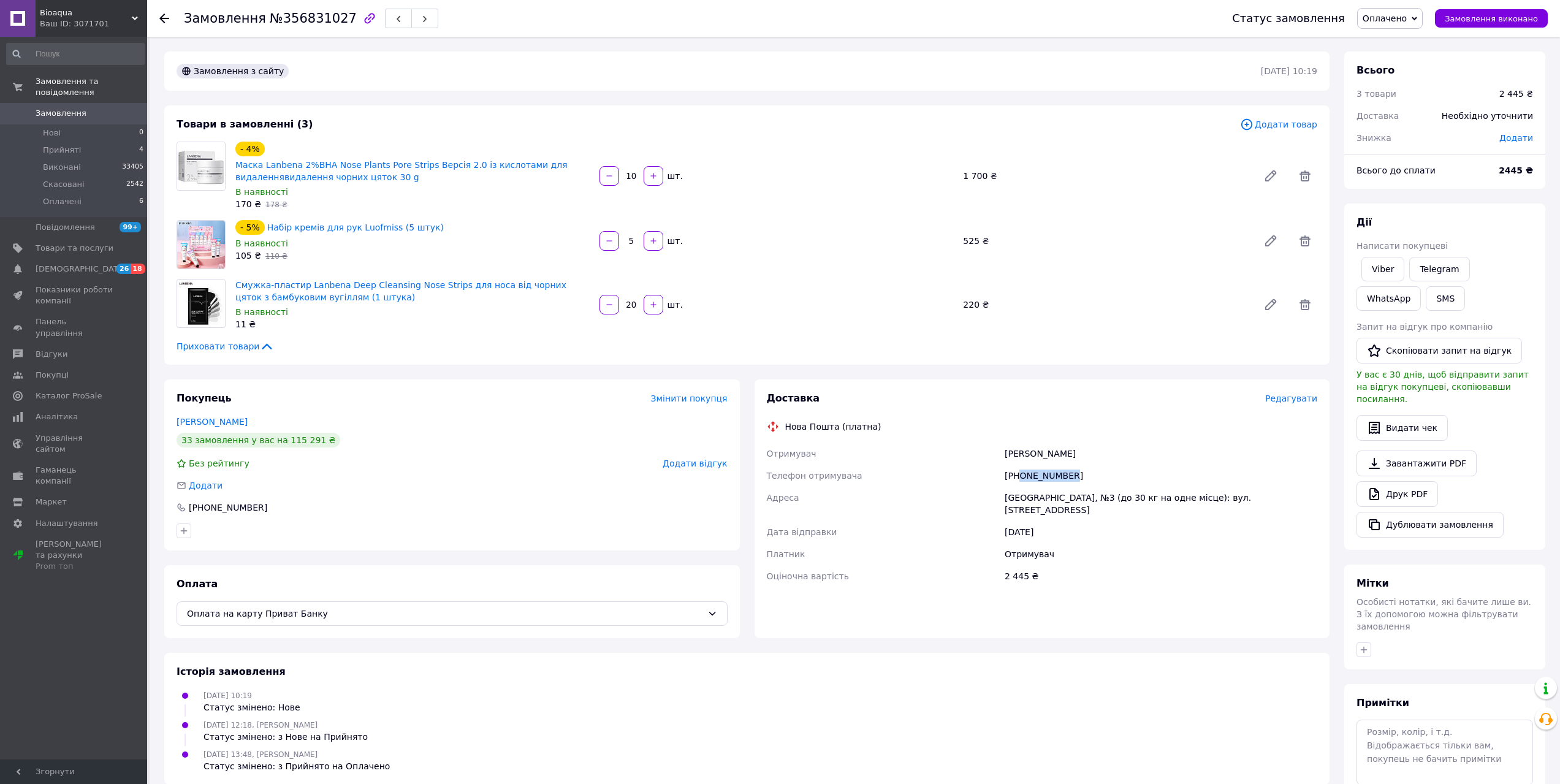
drag, startPoint x: 1078, startPoint y: 478, endPoint x: 1019, endPoint y: 478, distance: 59.0
click at [1019, 478] on div "[PHONE_NUMBER]" at bounding box center [1160, 476] width 317 height 22
copy div "0671369883"
drag, startPoint x: 1065, startPoint y: 449, endPoint x: 1032, endPoint y: 453, distance: 33.2
click at [1032, 453] on div "[PERSON_NAME]" at bounding box center [1160, 453] width 317 height 22
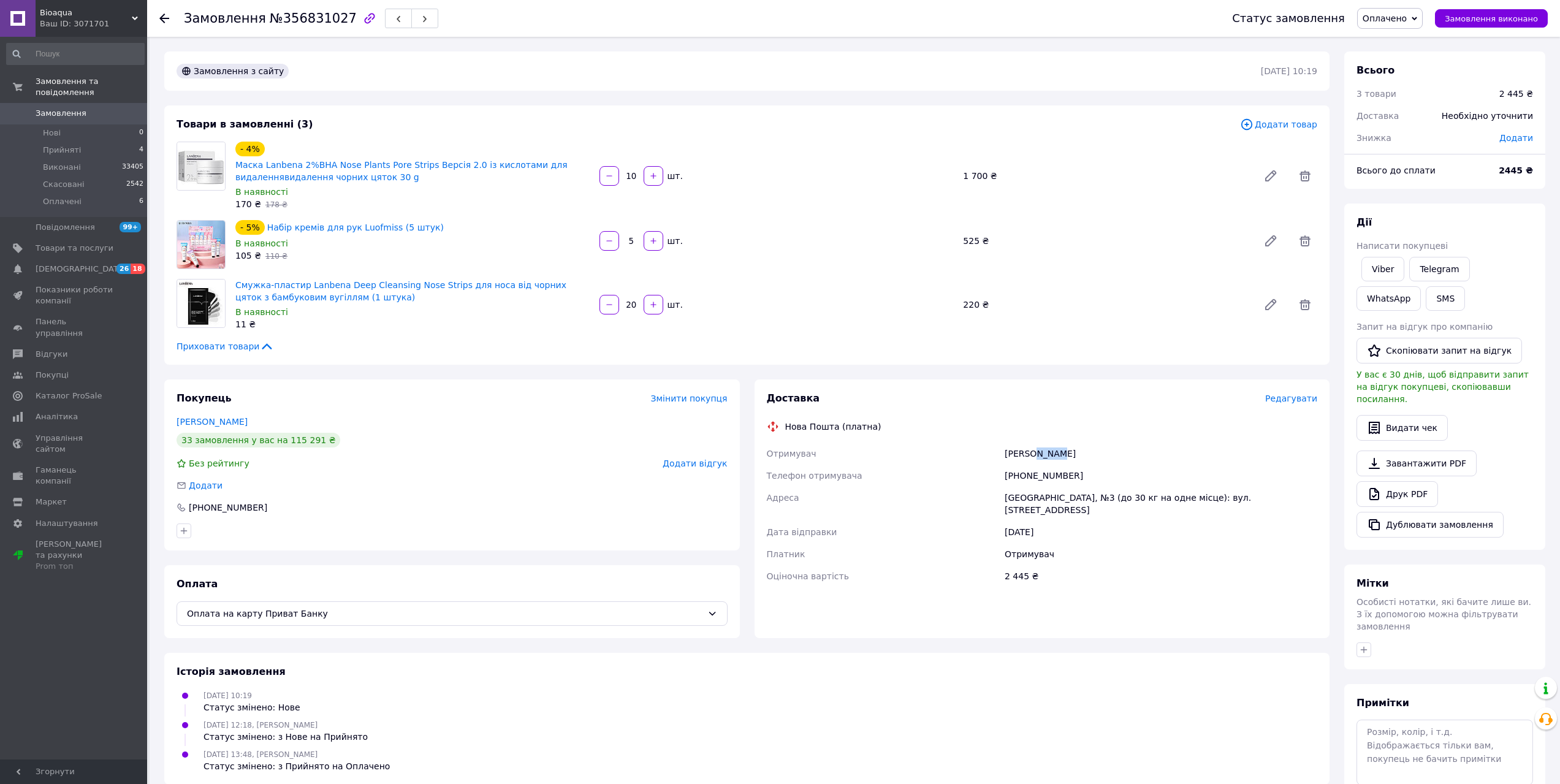
copy div "[PERSON_NAME]"
click at [1426, 295] on button "SMS" at bounding box center [1445, 298] width 39 height 24
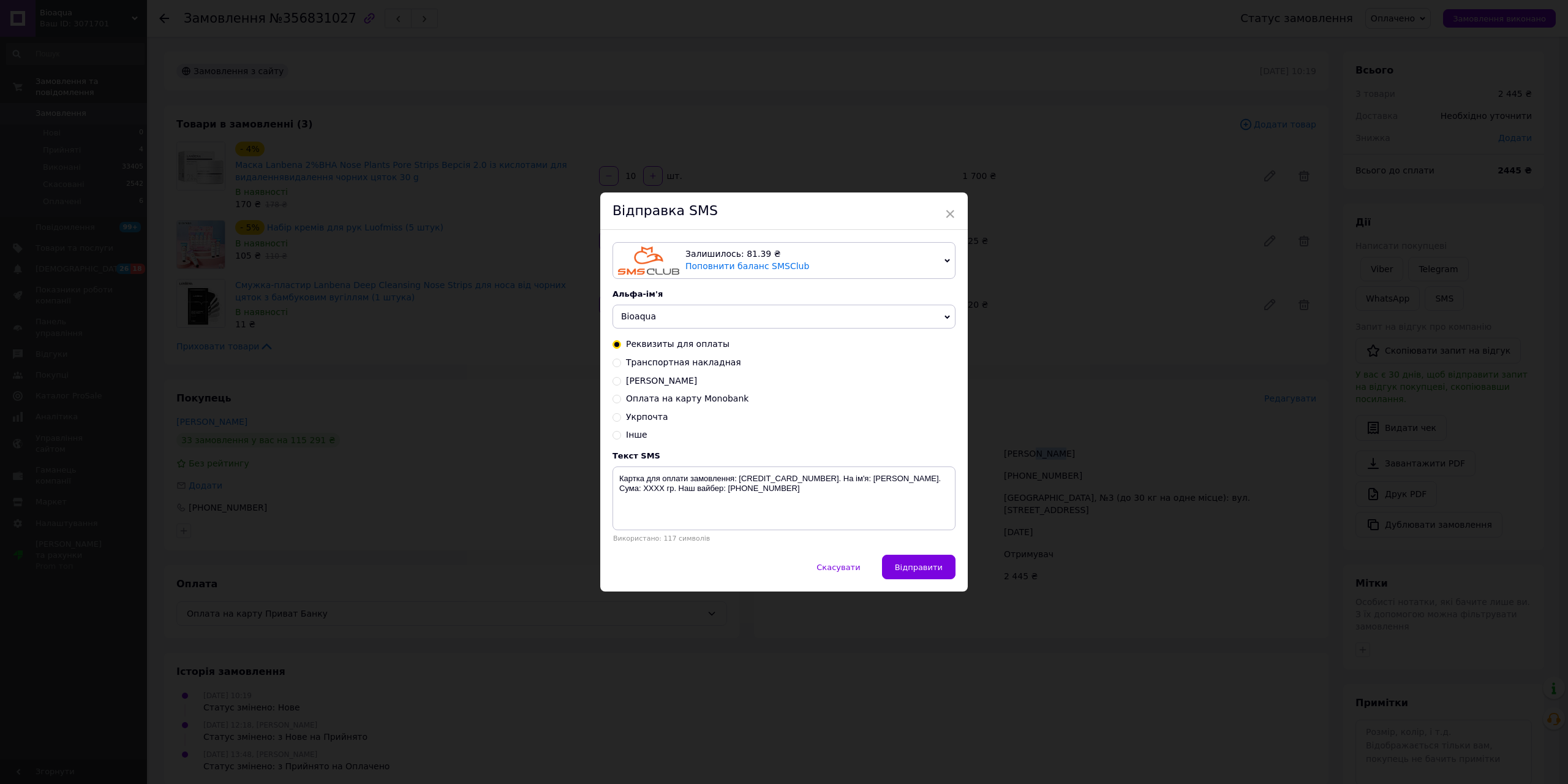
click at [615, 363] on input "Транспортная накладная" at bounding box center [617, 361] width 9 height 9
radio input "true"
radio input "false"
drag, startPoint x: 813, startPoint y: 477, endPoint x: 887, endPoint y: 482, distance: 74.2
click at [887, 482] on textarea "Замовлення відправлено новою поштою. Накладна: XXXXXXXXXXXXXX. Наш вайбер:[PHON…" at bounding box center [784, 498] width 343 height 64
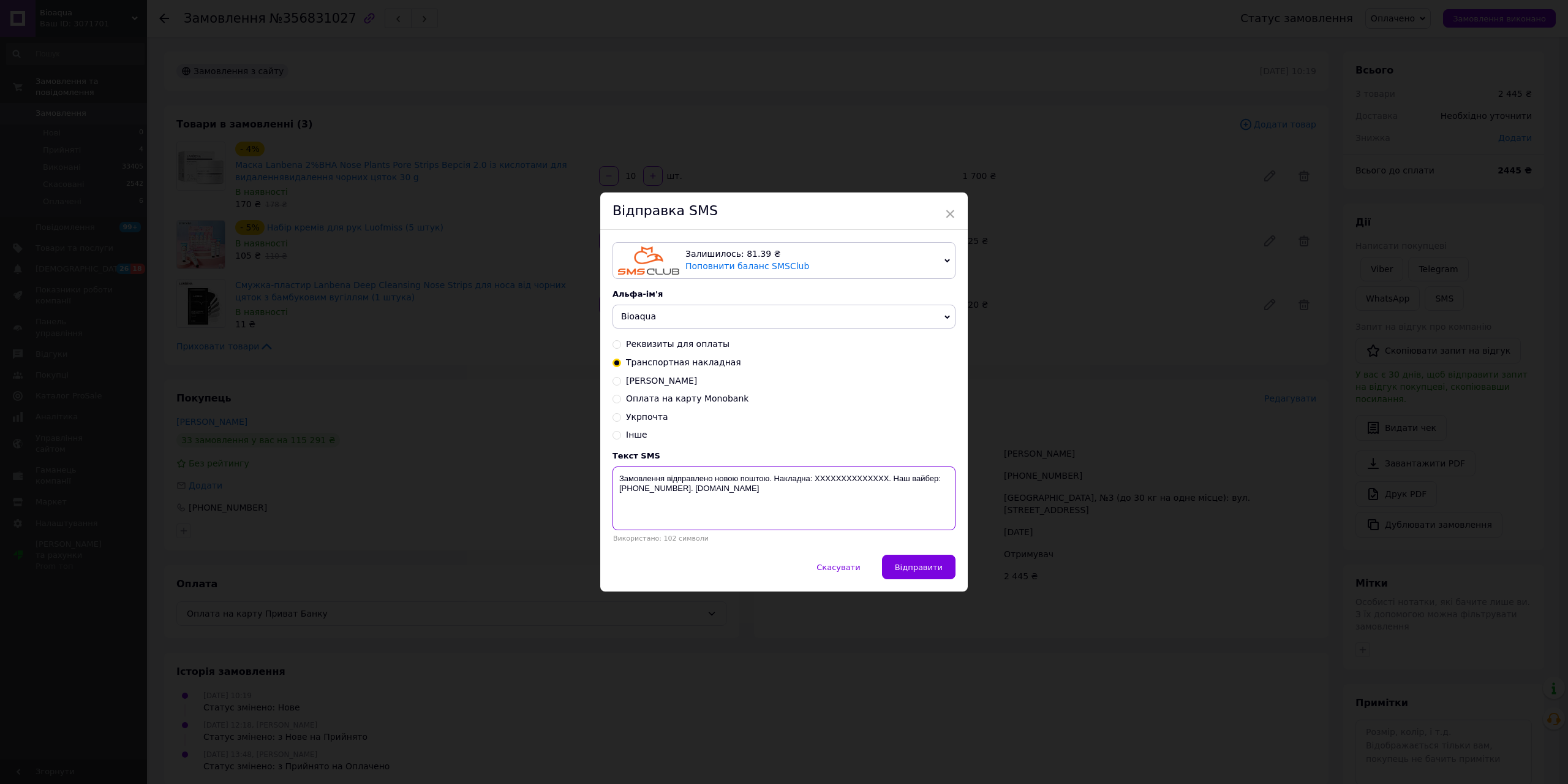
paste textarea "20451225345817"
type textarea "Замовлення відправлено новою поштою. Накладна: 20451225345817. Наш вайбер:[PHON…"
drag, startPoint x: 908, startPoint y: 566, endPoint x: 914, endPoint y: 564, distance: 6.3
click at [912, 564] on span "Відправити" at bounding box center [918, 567] width 48 height 9
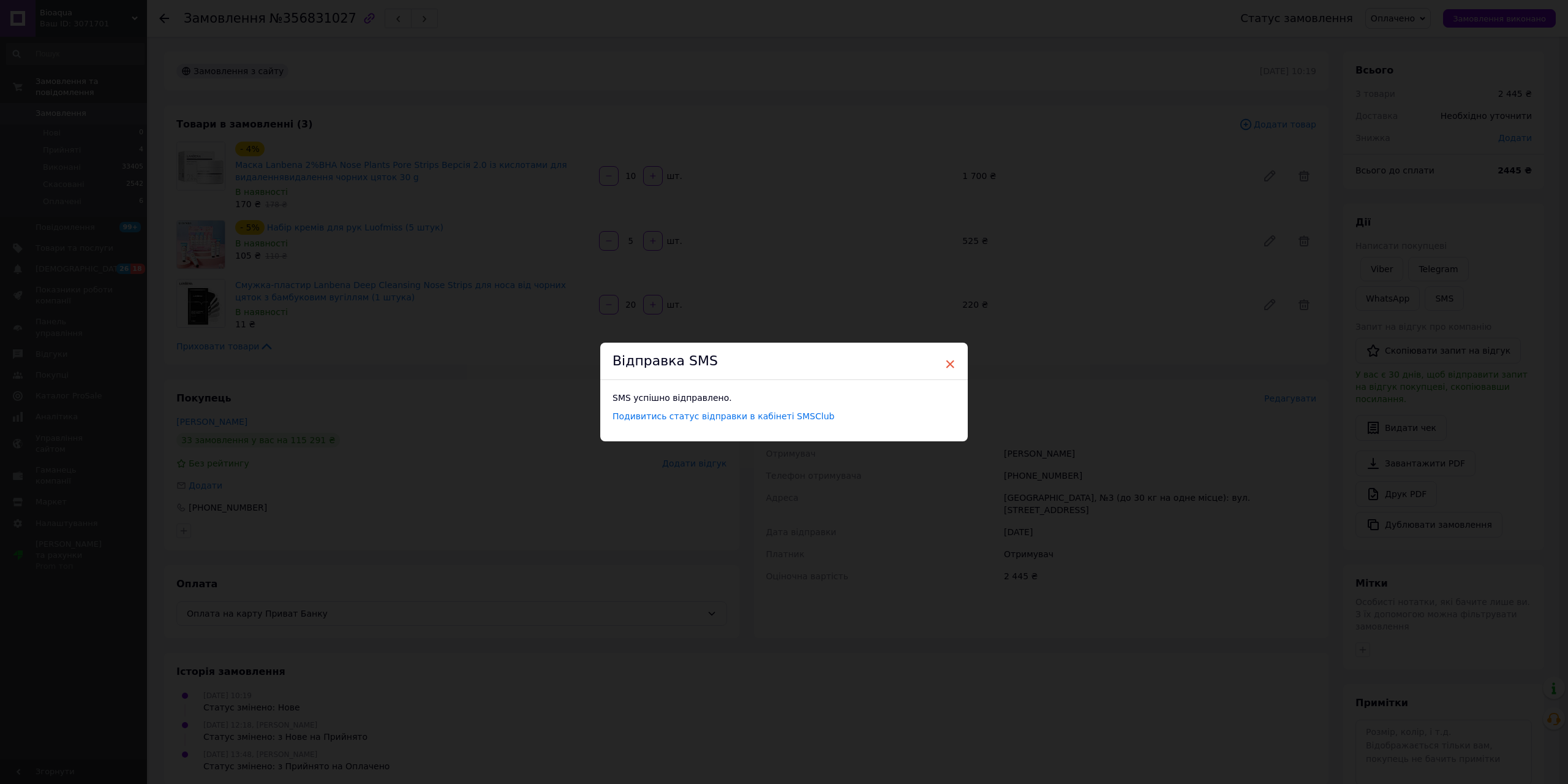
click at [947, 362] on span "×" at bounding box center [950, 364] width 11 height 21
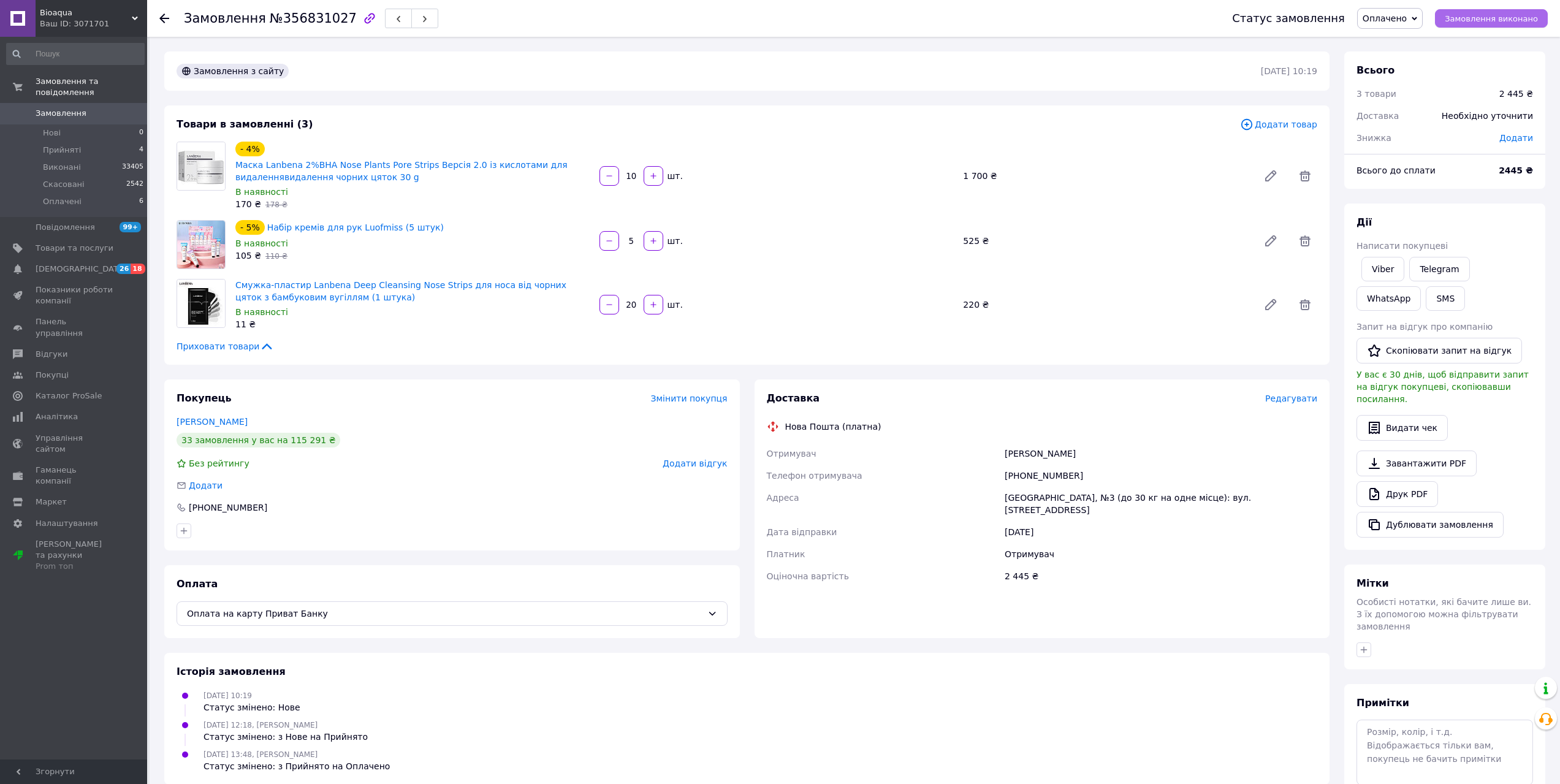
click at [1459, 19] on span "Замовлення виконано" at bounding box center [1491, 19] width 93 height 9
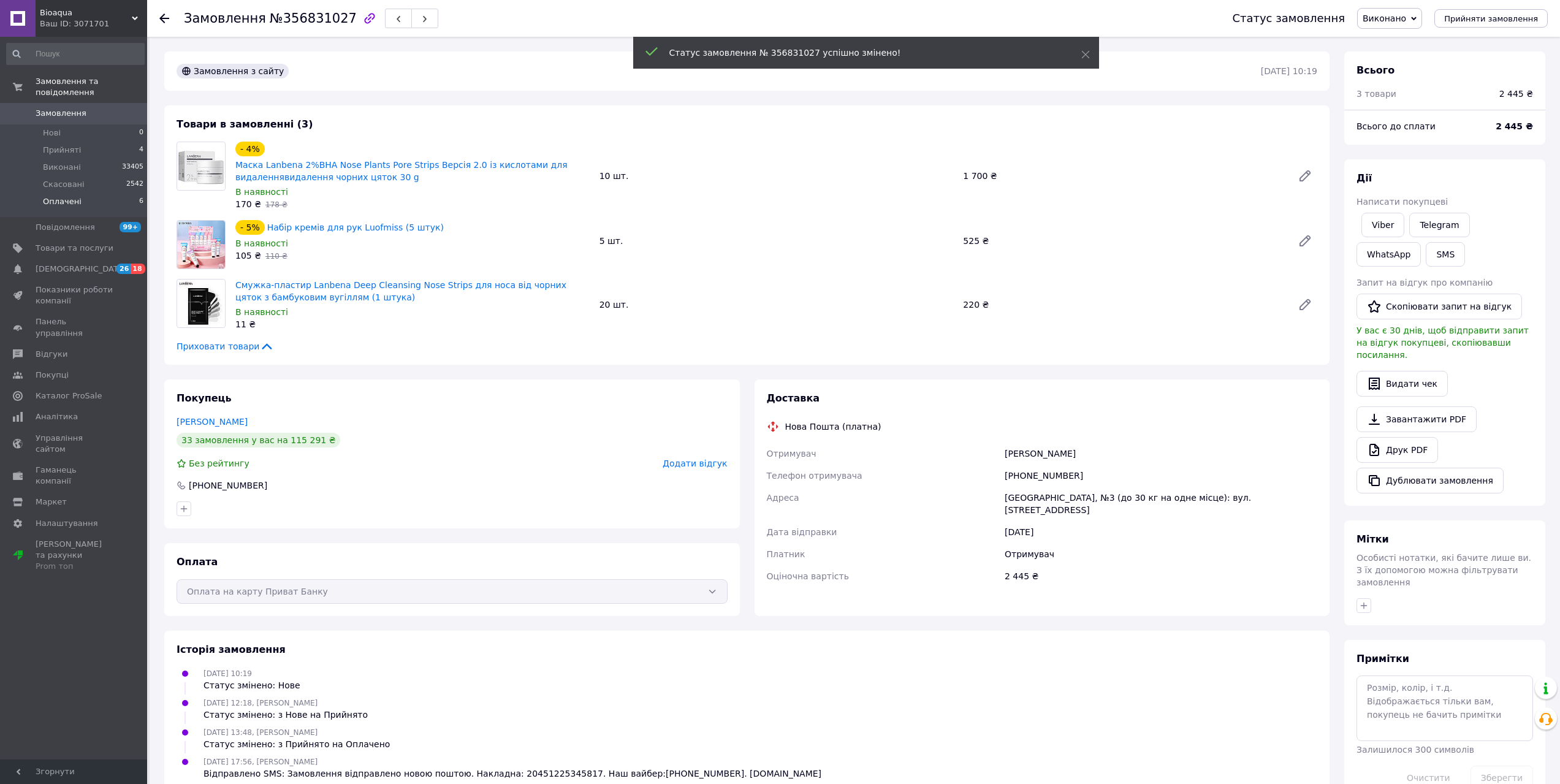
click at [53, 196] on span "Оплачені" at bounding box center [62, 201] width 38 height 11
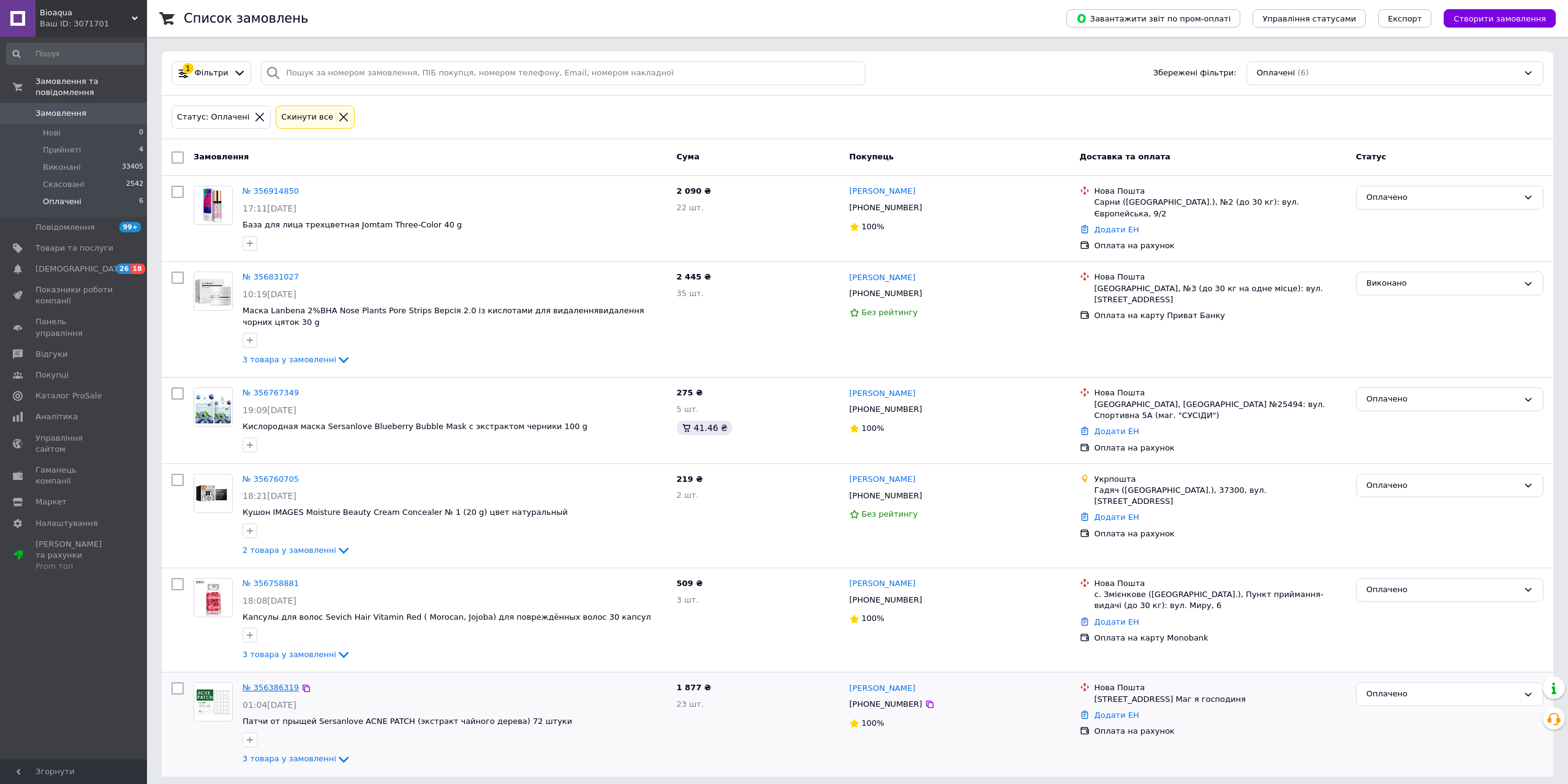
click at [267, 682] on link "№ 356386319" at bounding box center [271, 687] width 57 height 9
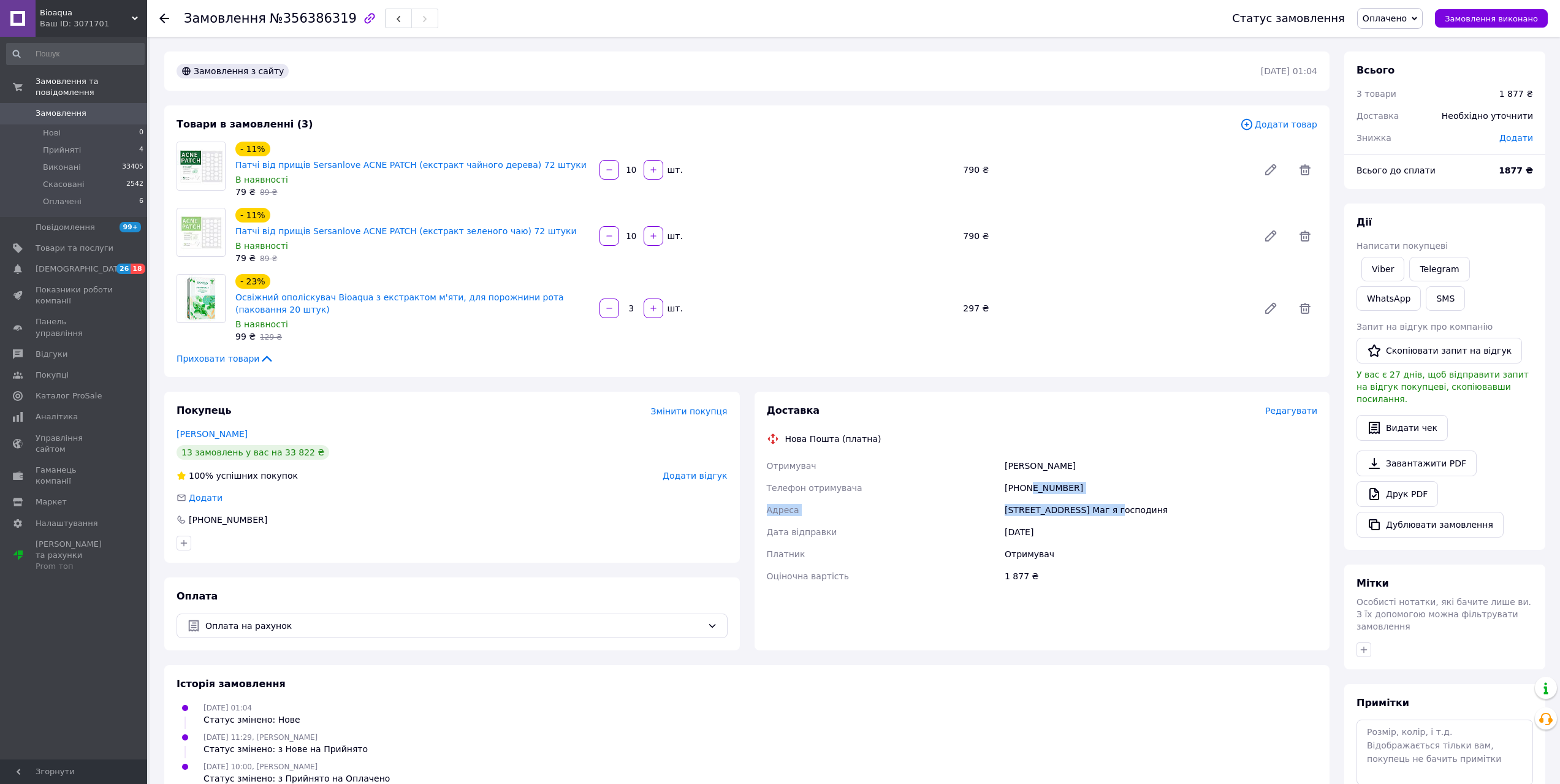
drag, startPoint x: 1099, startPoint y: 484, endPoint x: 1031, endPoint y: 479, distance: 68.2
click at [1031, 479] on div "Отримувач [PERSON_NAME] Телефон отримувача [PHONE_NUMBER] [GEOGRAPHIC_DATA][STR…" at bounding box center [1042, 521] width 556 height 132
click at [1197, 404] on div "Доставка Редагувати Нова Пошта (платна) Отримувач [PERSON_NAME] Телефон отримув…" at bounding box center [1042, 500] width 551 height 193
click at [222, 429] on link "[PERSON_NAME]" at bounding box center [212, 434] width 71 height 10
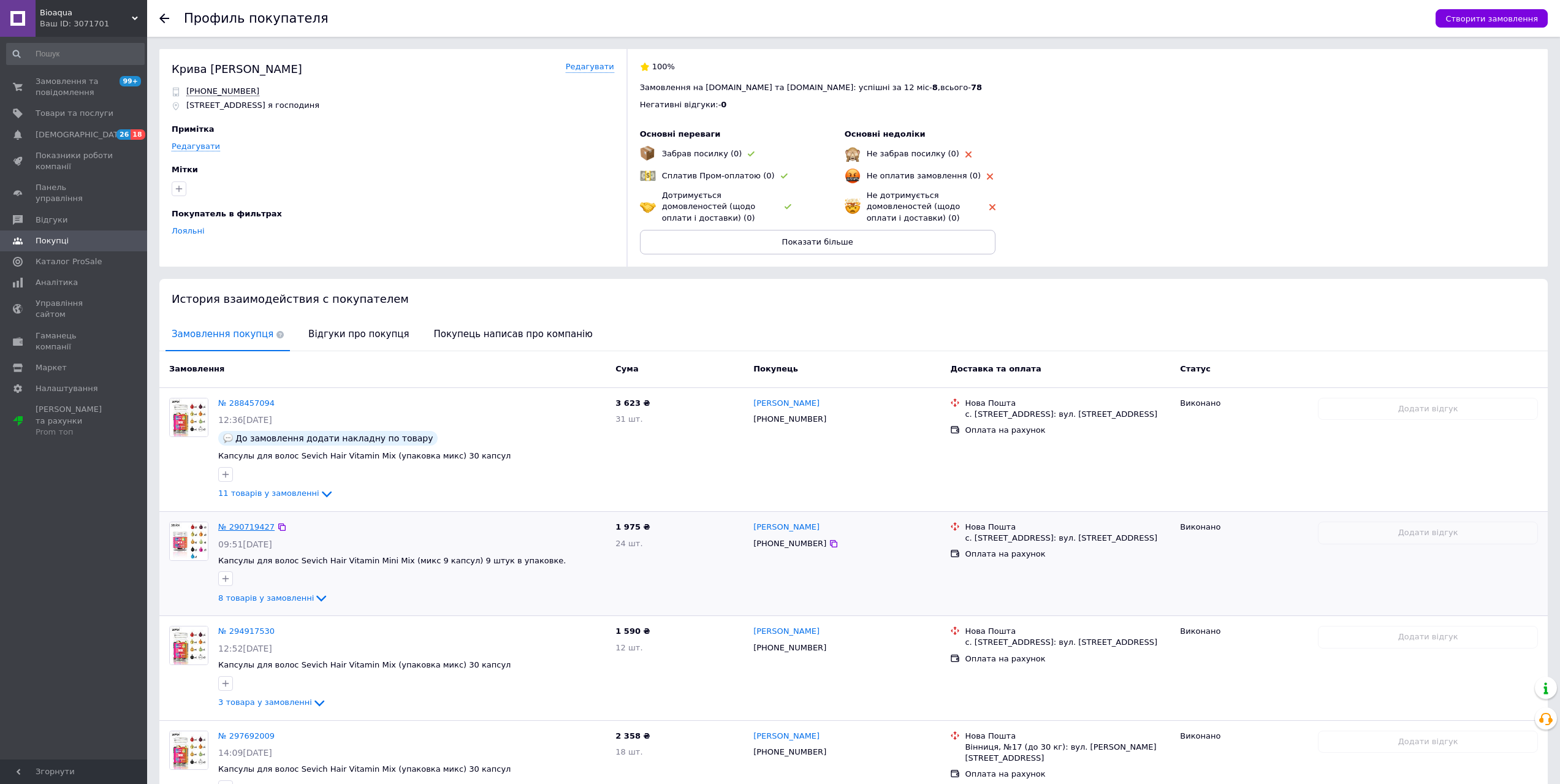
click at [245, 528] on link "№ 290719427" at bounding box center [247, 527] width 57 height 9
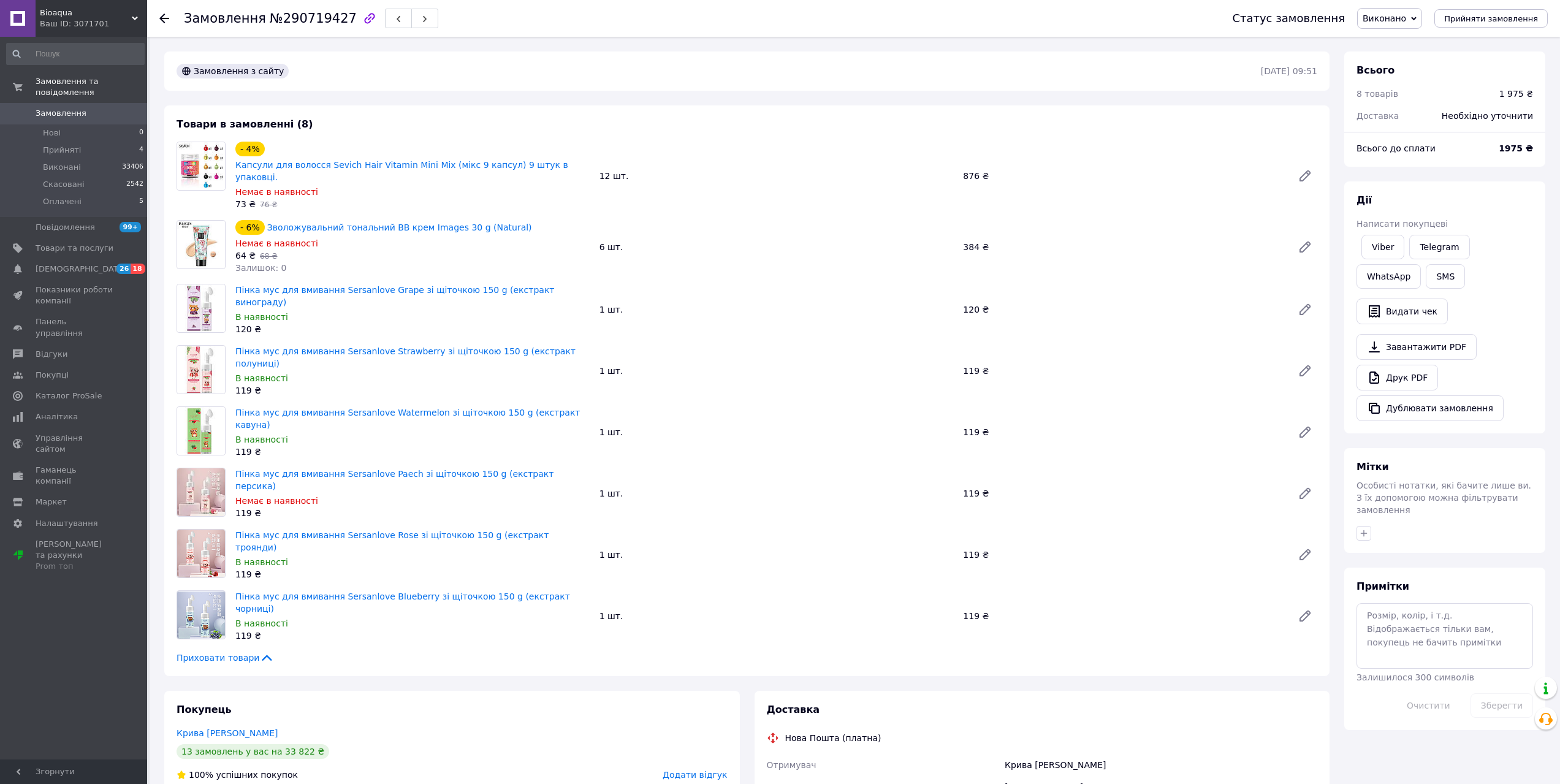
click at [164, 18] on use at bounding box center [164, 18] width 10 height 10
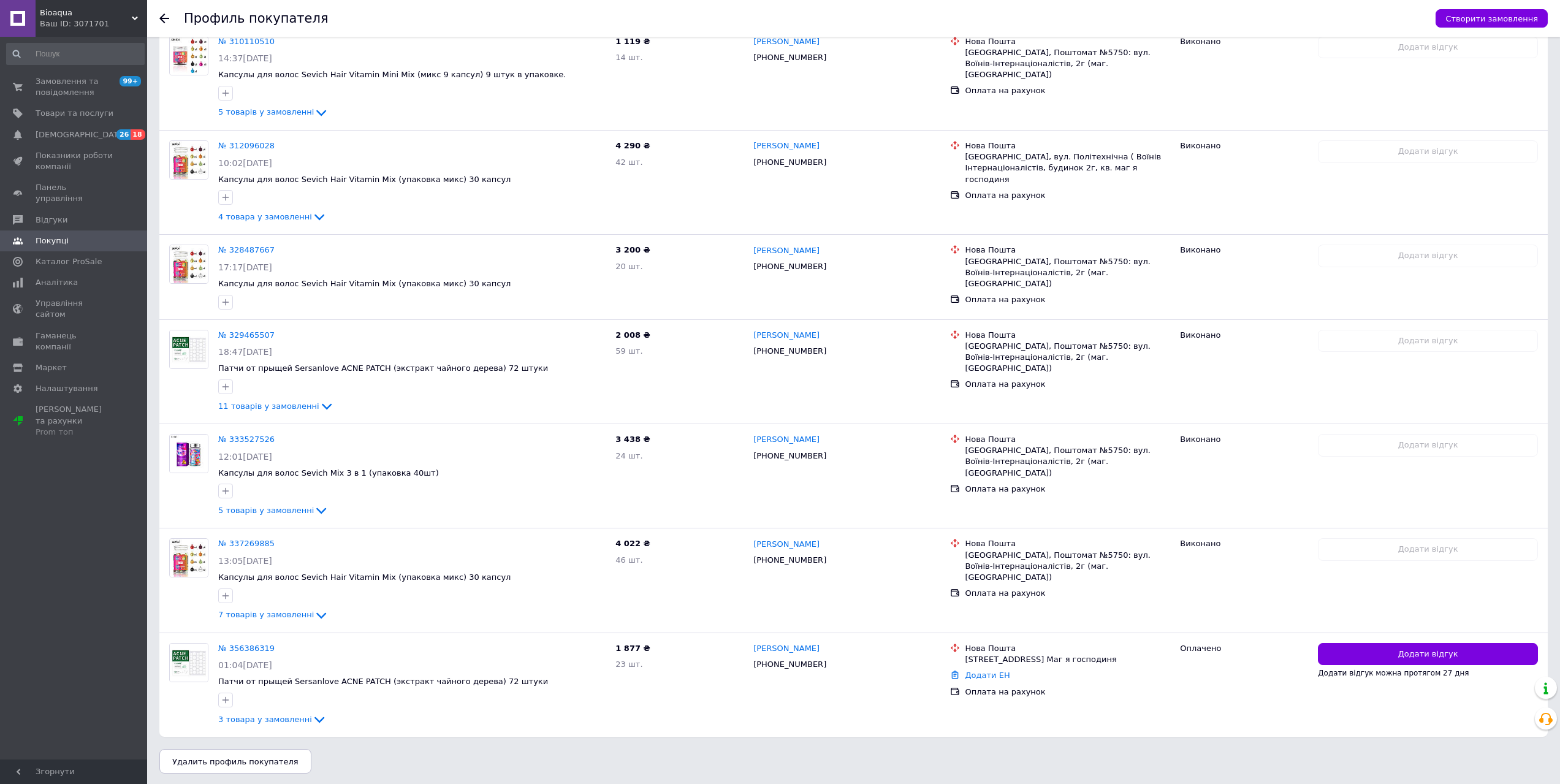
scroll to position [1008, 0]
click at [246, 540] on link "№ 337269885" at bounding box center [247, 543] width 57 height 9
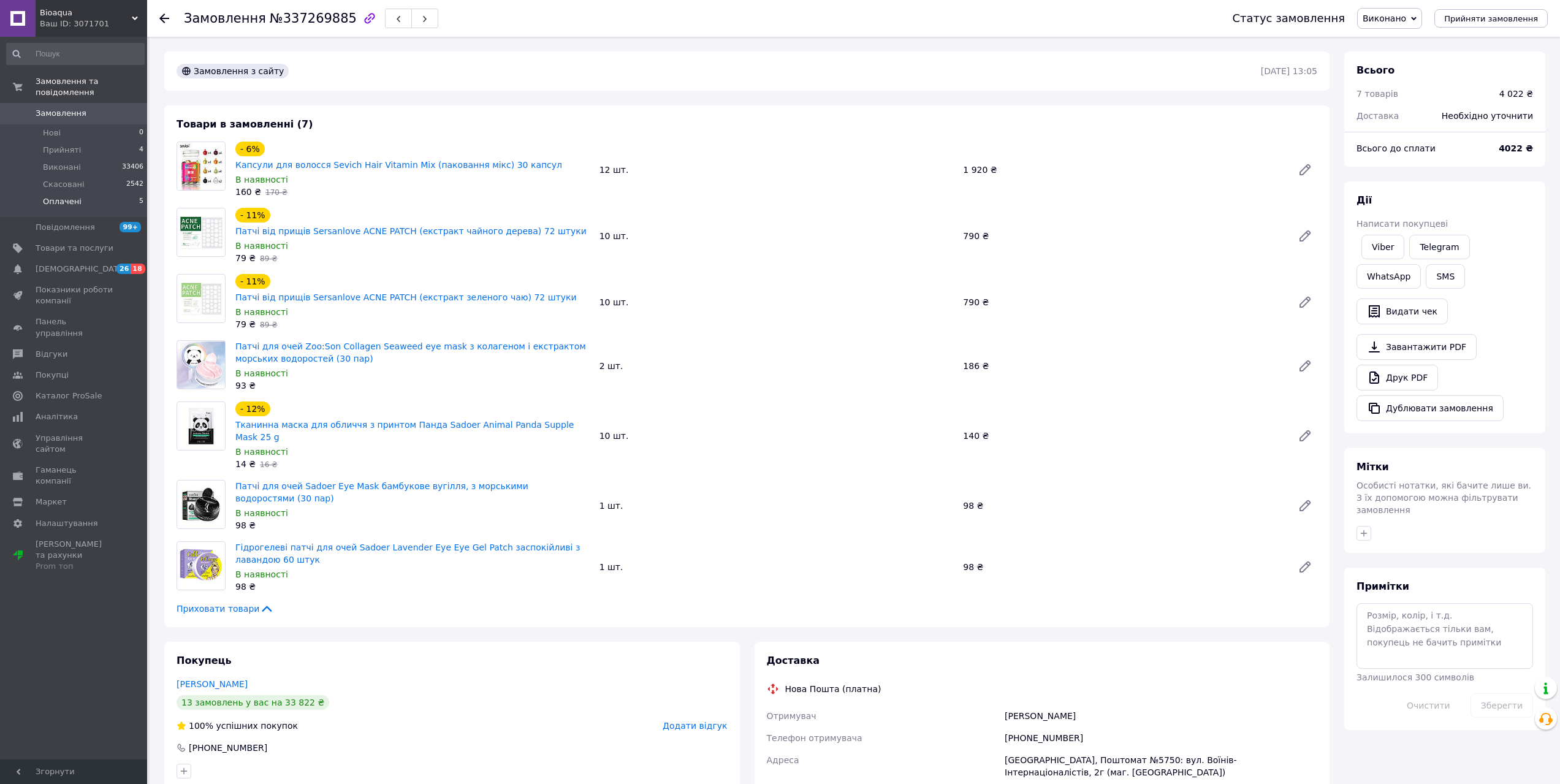
click at [82, 193] on li "Оплачені 5" at bounding box center [75, 205] width 151 height 24
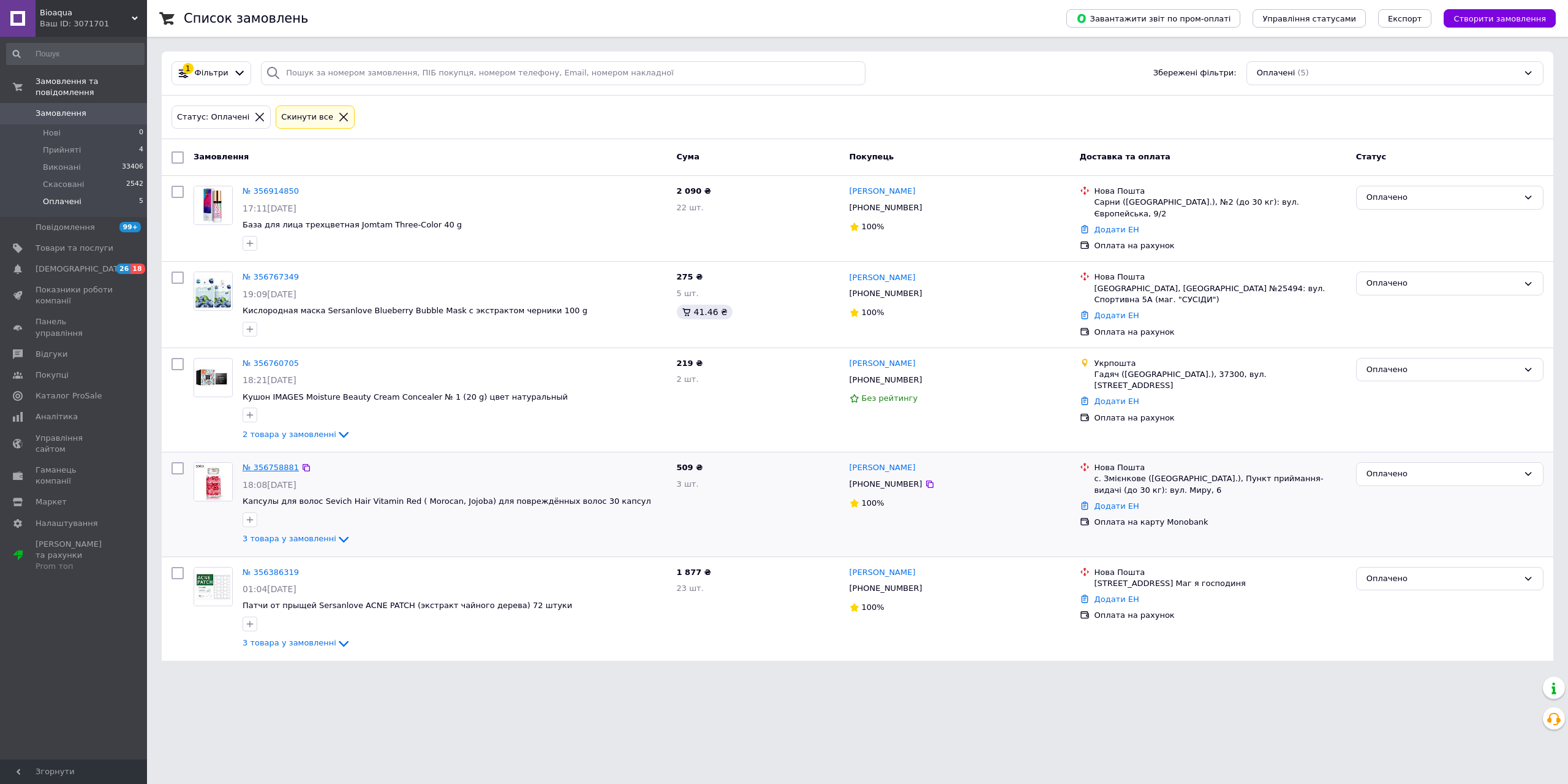
click at [267, 463] on link "№ 356758881" at bounding box center [271, 467] width 57 height 9
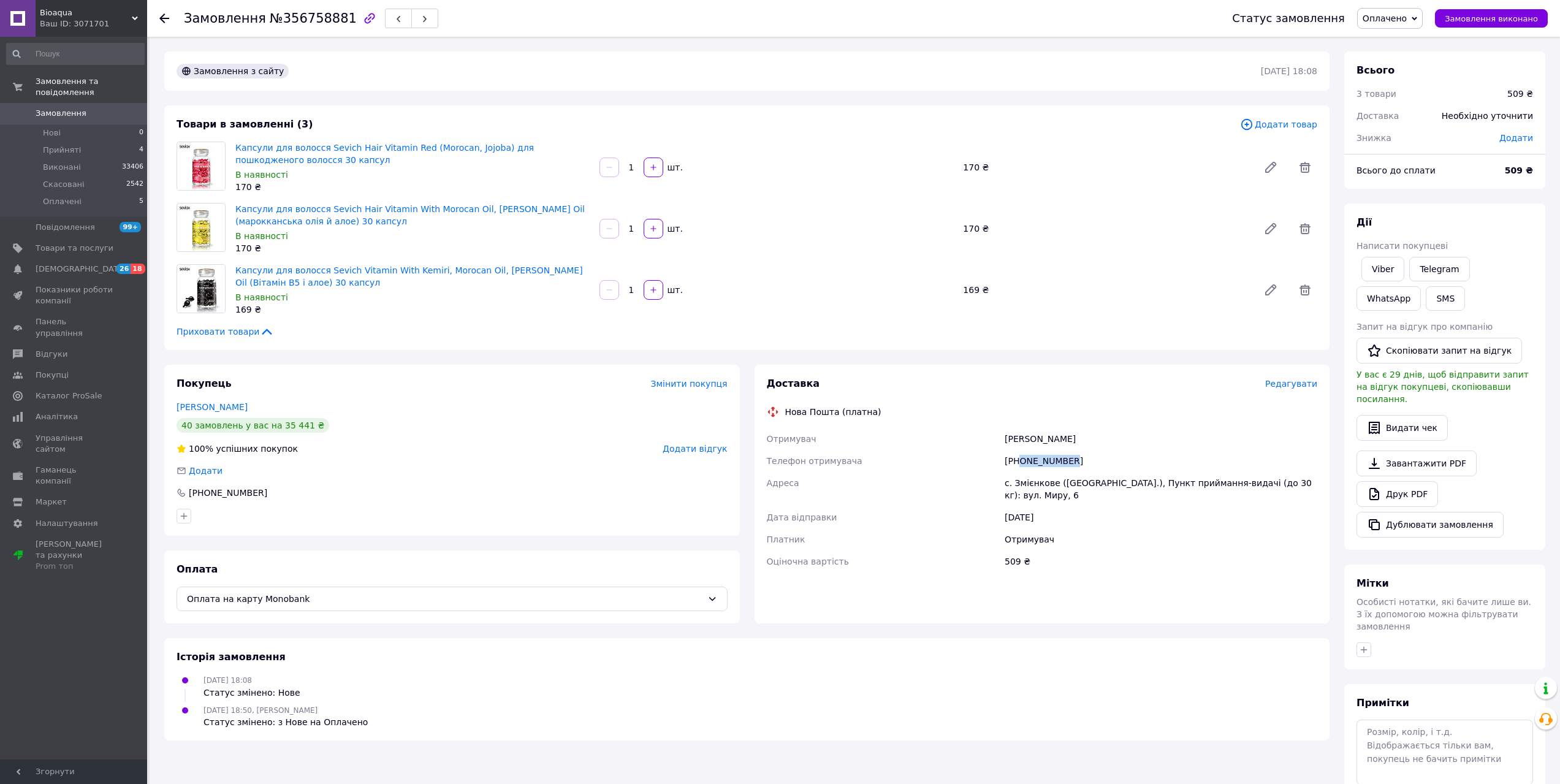
drag, startPoint x: 1083, startPoint y: 461, endPoint x: 1021, endPoint y: 467, distance: 62.3
click at [1021, 467] on div "[PHONE_NUMBER]" at bounding box center [1160, 461] width 317 height 22
copy div "0973417364"
drag, startPoint x: 1042, startPoint y: 439, endPoint x: 1026, endPoint y: 441, distance: 16.1
click at [1026, 441] on div "[PERSON_NAME]" at bounding box center [1160, 438] width 317 height 22
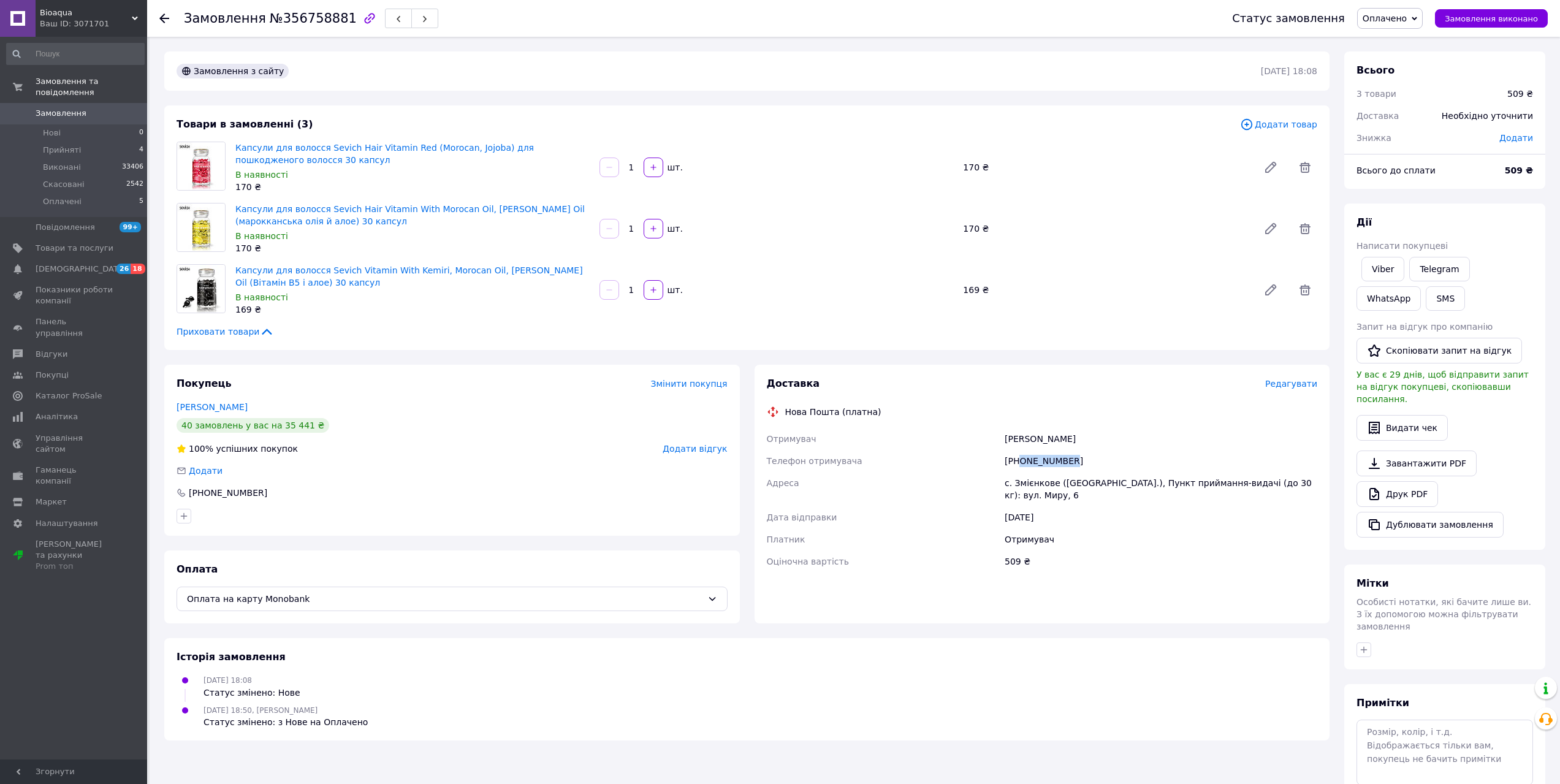
copy div "[PERSON_NAME]"
click at [1101, 411] on div "Нова Пошта (платна)" at bounding box center [1042, 412] width 557 height 12
drag, startPoint x: 1030, startPoint y: 439, endPoint x: 976, endPoint y: 441, distance: 54.0
click at [976, 441] on div "Отримувач [PERSON_NAME] Телефон отримувача [PHONE_NUMBER] Адреса [PERSON_NAME].…" at bounding box center [1042, 500] width 556 height 145
copy div "Отримувач [PERSON_NAME]"
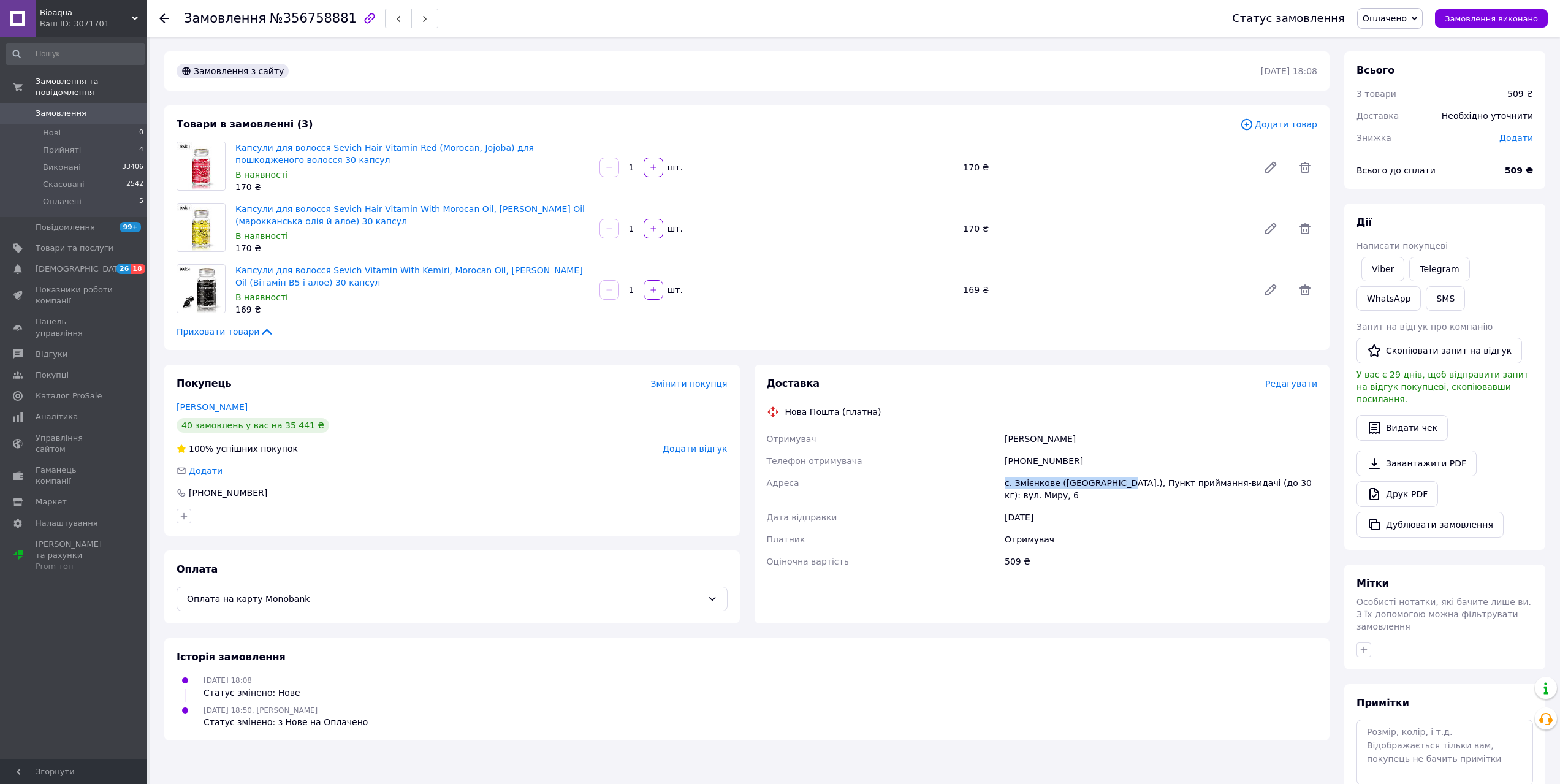
drag, startPoint x: 1113, startPoint y: 483, endPoint x: 1013, endPoint y: 480, distance: 100.0
click at [1004, 480] on div "с. Змієнкове ([GEOGRAPHIC_DATA].), Пункт приймання-видачі (до 30 кг): вул. Миру…" at bounding box center [1160, 488] width 317 height 34
copy div "с. Змієнкове ([GEOGRAPHIC_DATA].)"
click at [1073, 464] on div "[PHONE_NUMBER]" at bounding box center [1160, 461] width 317 height 22
drag, startPoint x: 1054, startPoint y: 481, endPoint x: 1007, endPoint y: 486, distance: 47.3
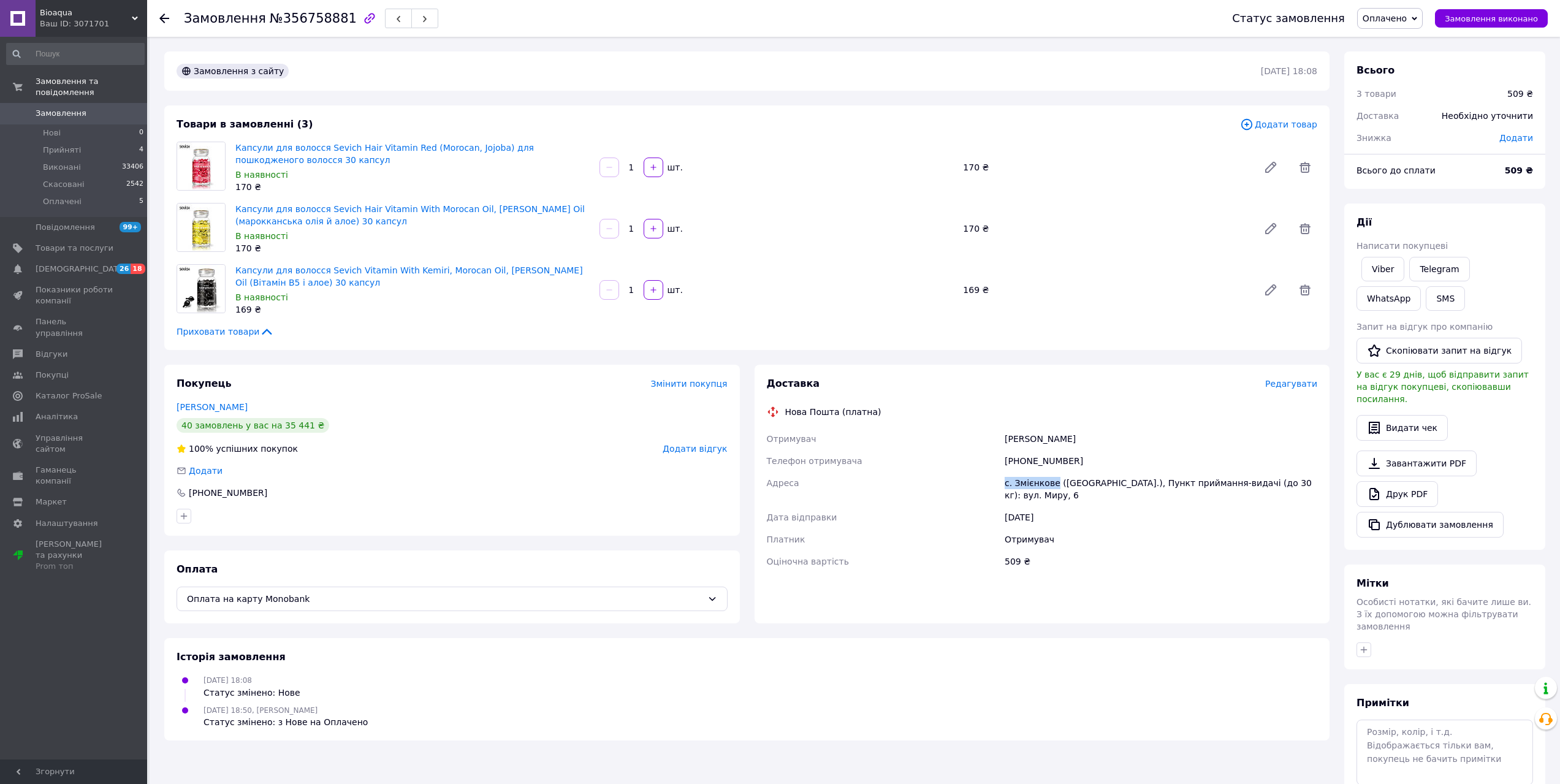
click at [996, 485] on div "Отримувач [PERSON_NAME] Телефон отримувача [PHONE_NUMBER] Адреса [PERSON_NAME].…" at bounding box center [1042, 500] width 556 height 145
click at [216, 408] on link "[PERSON_NAME]" at bounding box center [212, 407] width 71 height 10
click at [1426, 295] on button "SMS" at bounding box center [1445, 298] width 39 height 24
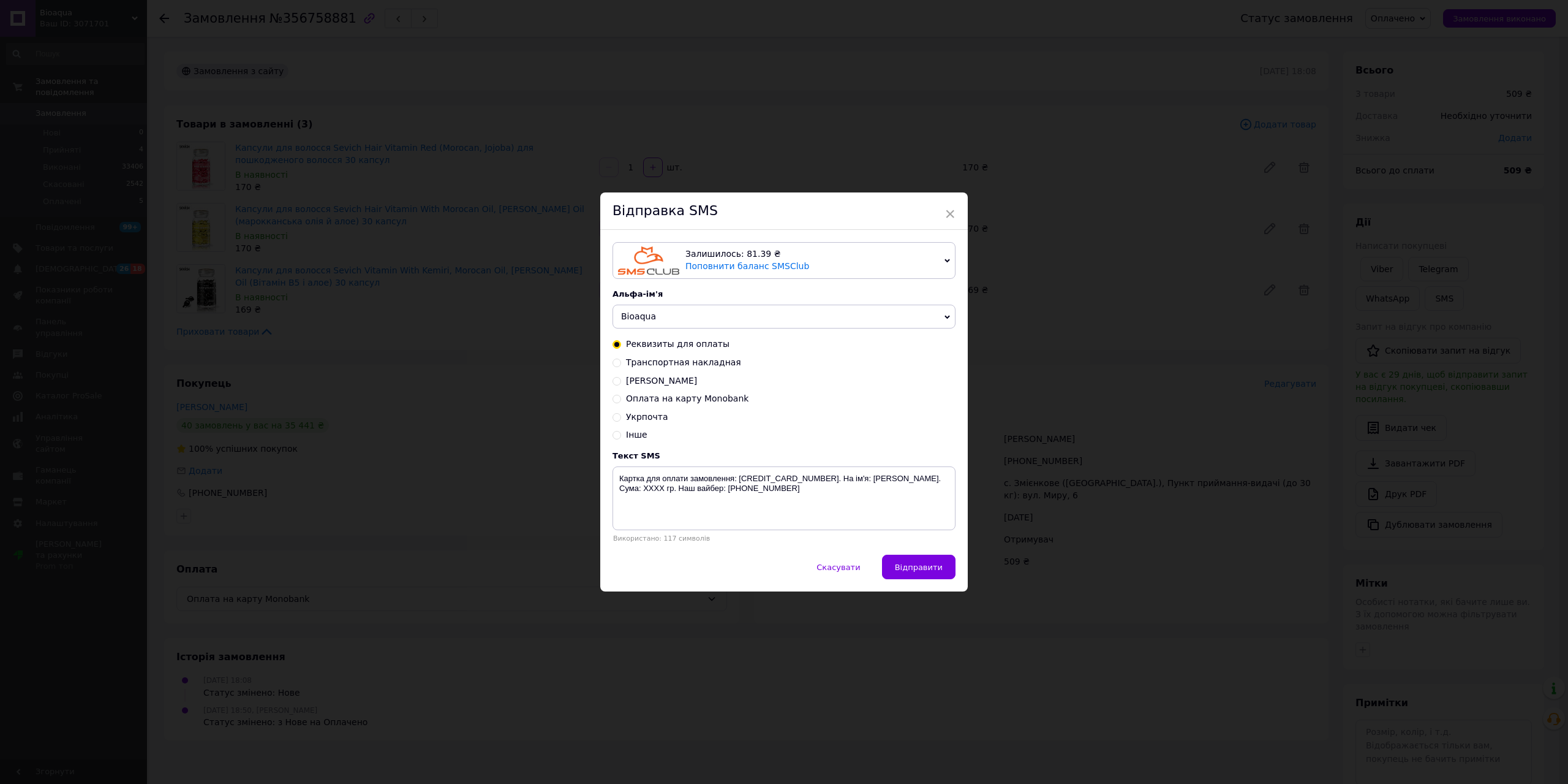
click at [615, 364] on input "Транспортная накладная" at bounding box center [617, 361] width 9 height 9
radio input "true"
radio input "false"
drag, startPoint x: 814, startPoint y: 476, endPoint x: 885, endPoint y: 476, distance: 71.0
click at [886, 476] on textarea "Замовлення відправлено новою поштою. Накладна: XXXXXXXXXXXXXX. Наш вайбер:[PHON…" at bounding box center [784, 498] width 343 height 64
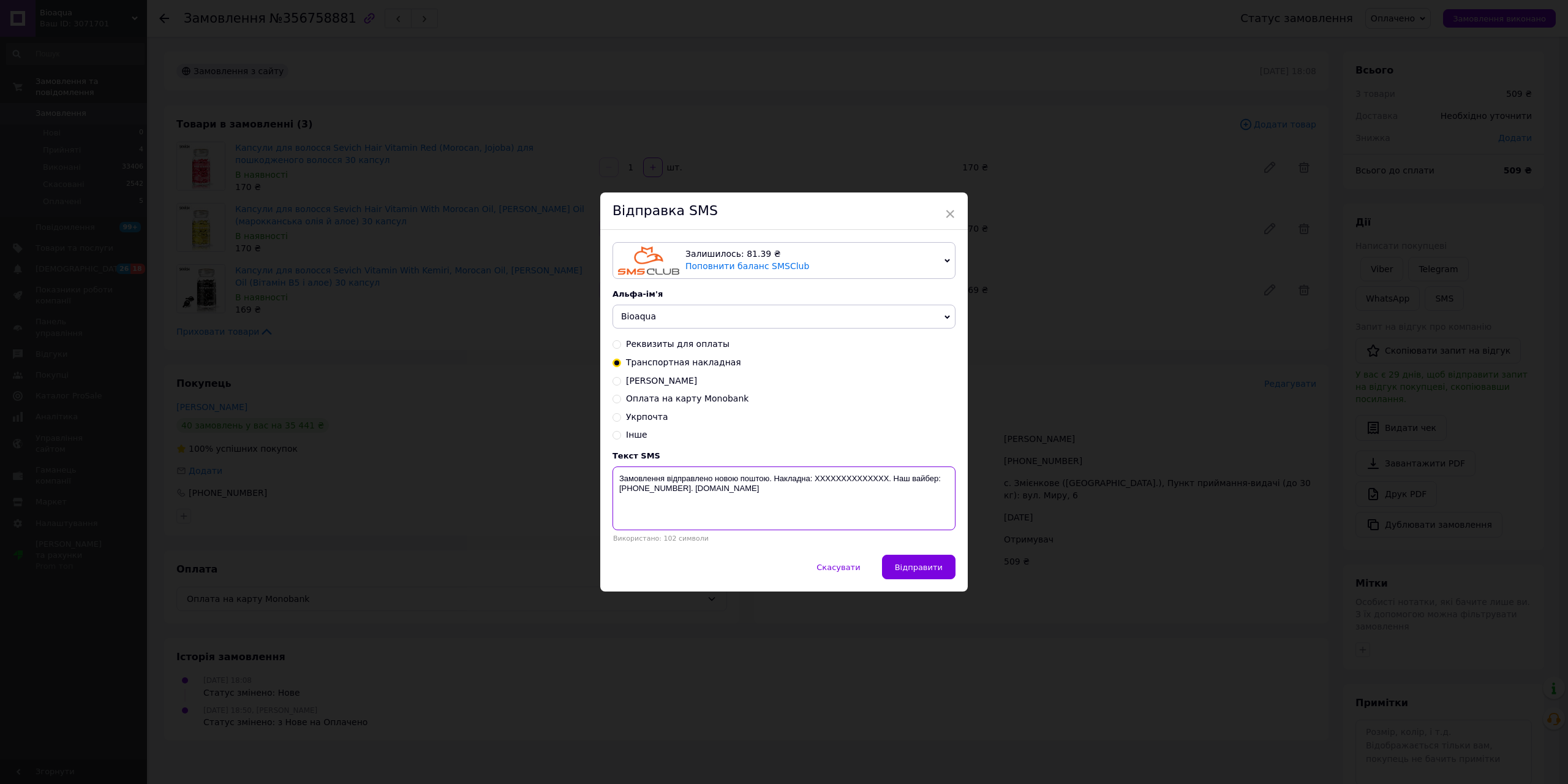
paste textarea "20451225350451"
type textarea "Замовлення відправлено новою поштою. Накладна: 20451225350451. Наш вайбер:[PHON…"
drag, startPoint x: 935, startPoint y: 574, endPoint x: 951, endPoint y: 560, distance: 21.3
click at [941, 569] on button "Відправити" at bounding box center [918, 566] width 73 height 24
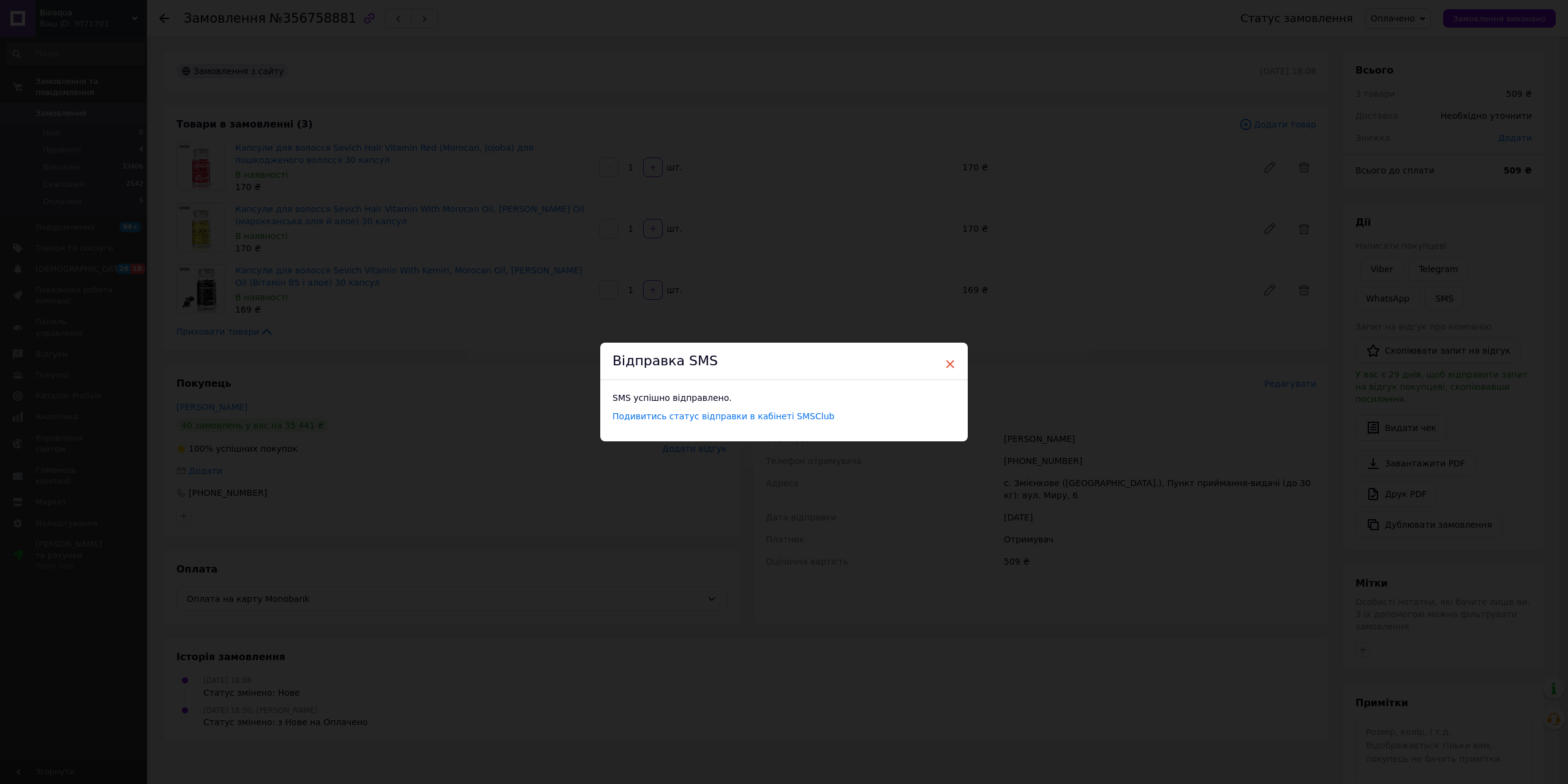
click at [951, 366] on span "×" at bounding box center [950, 364] width 11 height 21
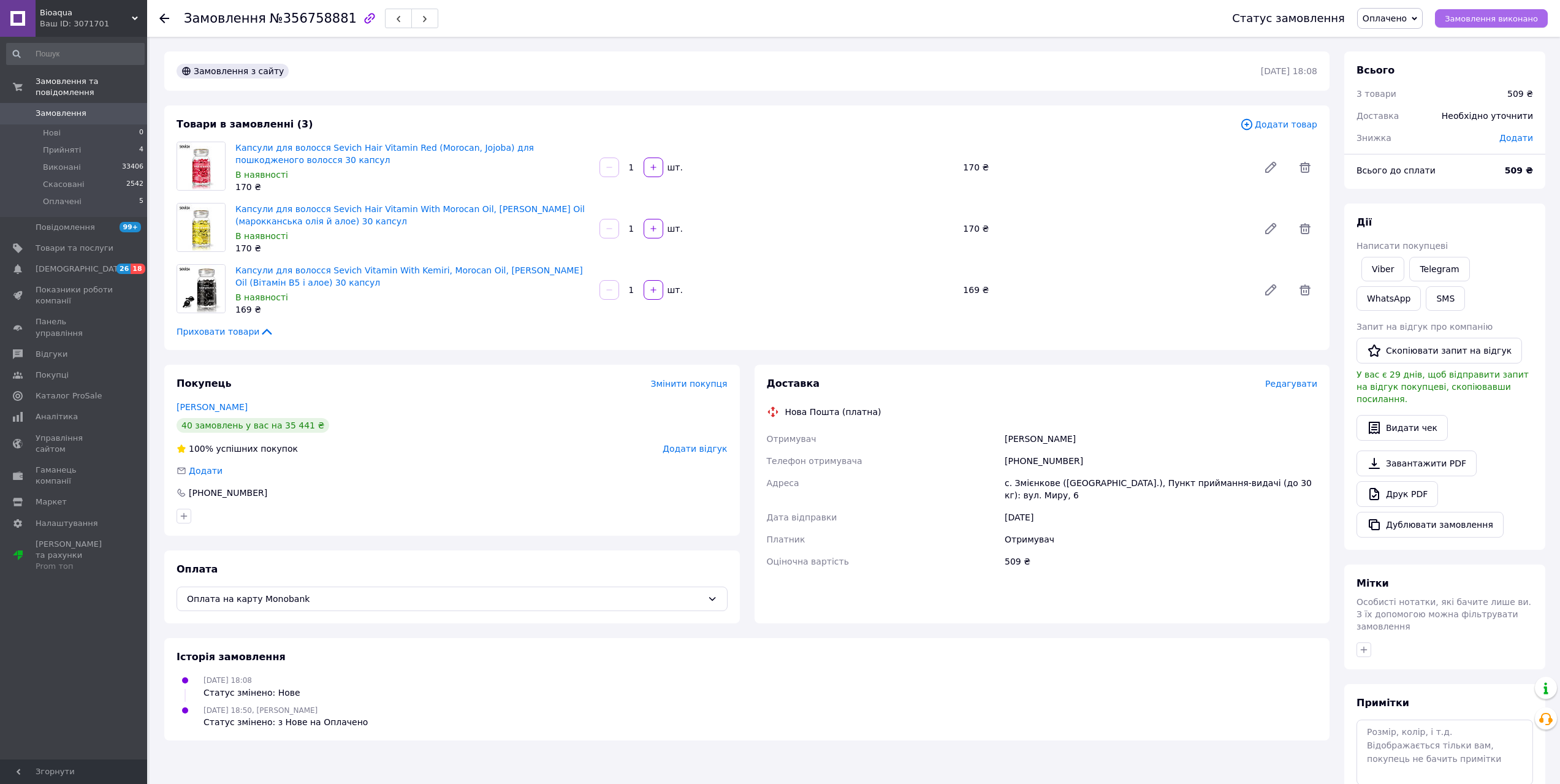
click at [1511, 24] on span "Замовлення виконано" at bounding box center [1491, 19] width 93 height 9
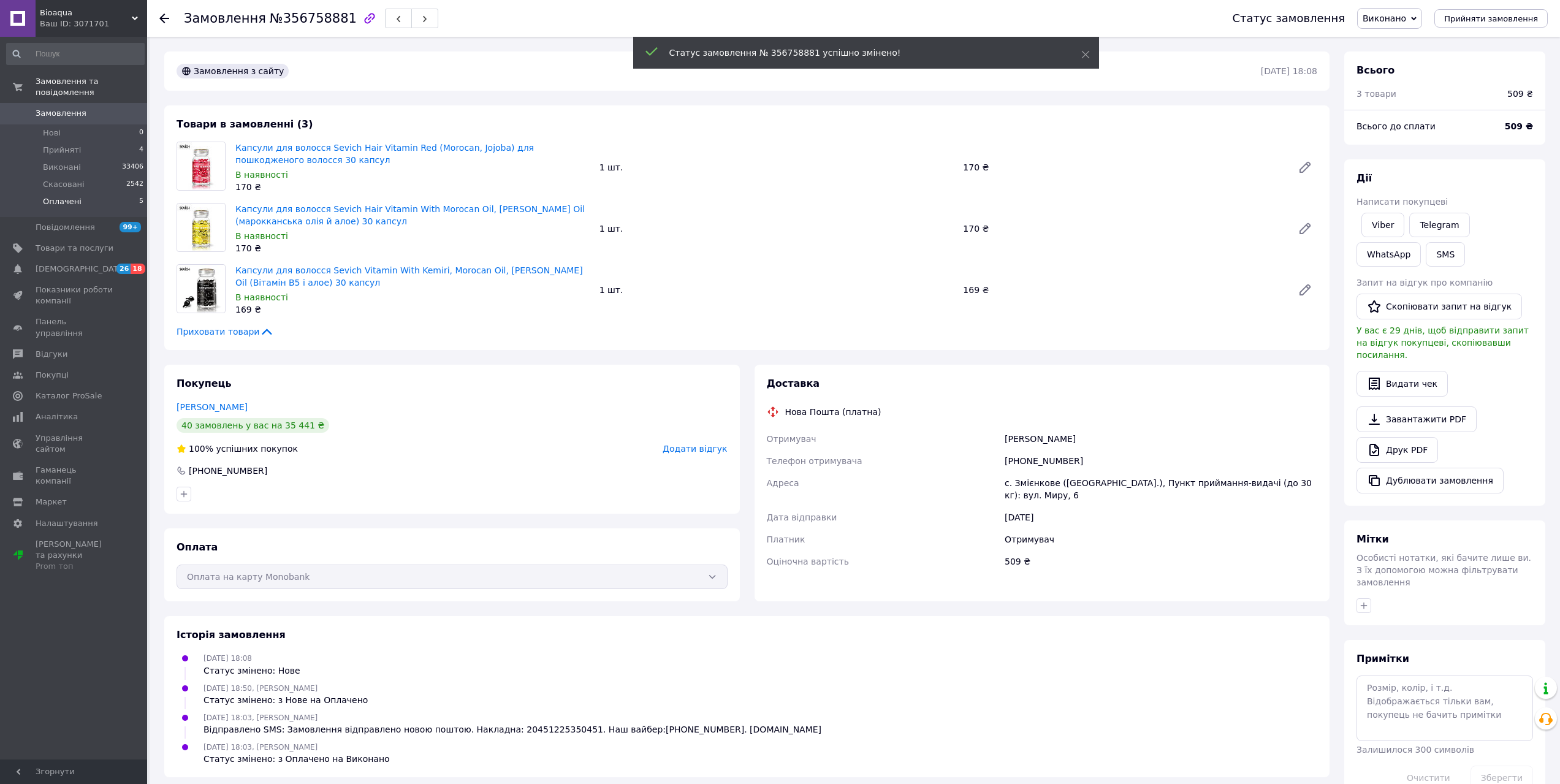
click at [78, 193] on li "Оплачені 5" at bounding box center [75, 205] width 151 height 24
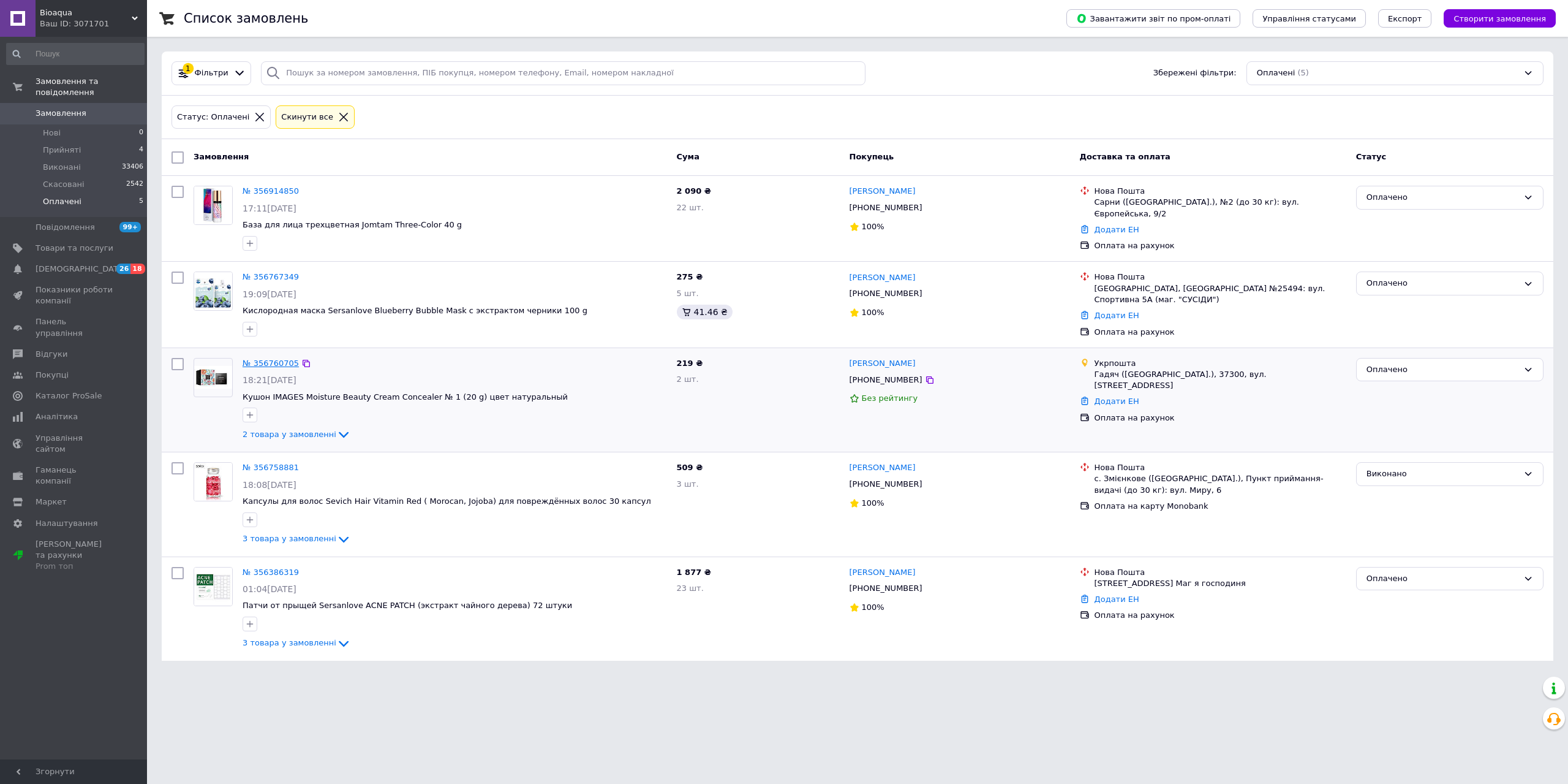
click at [271, 361] on link "№ 356760705" at bounding box center [271, 363] width 57 height 9
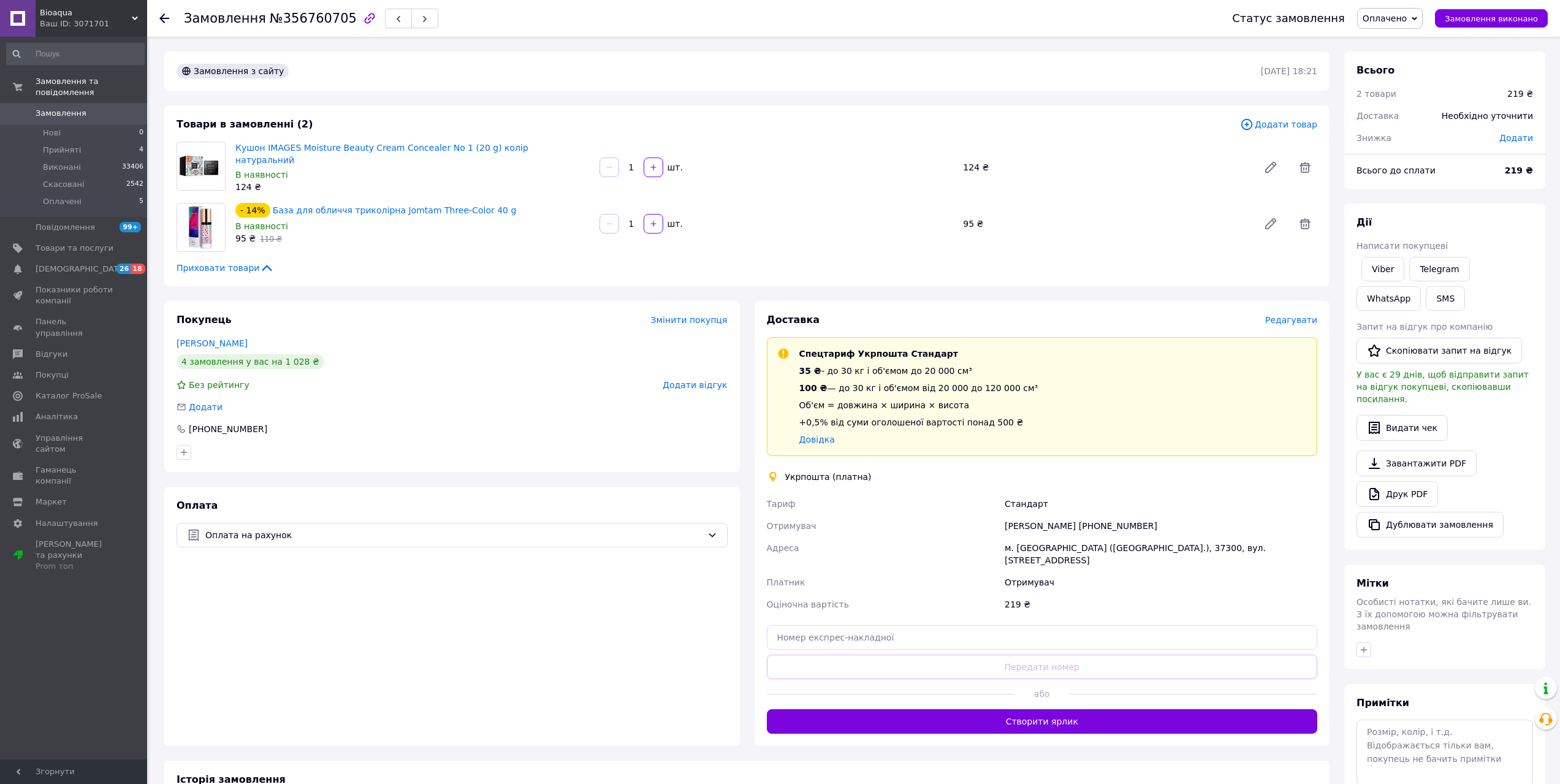
click at [1298, 315] on span "Редагувати" at bounding box center [1291, 320] width 52 height 10
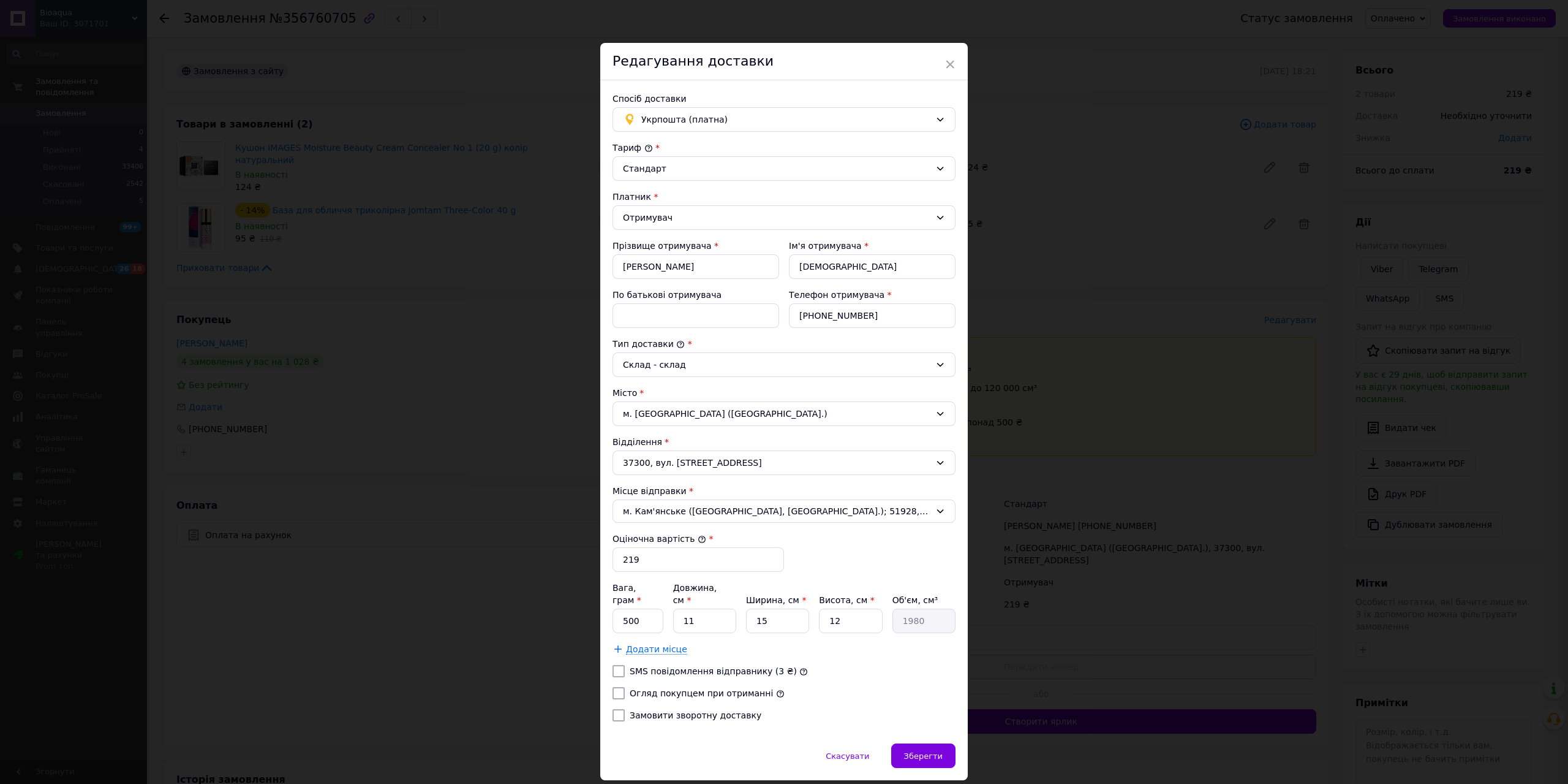
click at [619, 687] on input "Огляд покупцем при отриманні" at bounding box center [619, 693] width 12 height 12
checkbox input "true"
click at [934, 751] on span "Зберегти" at bounding box center [923, 756] width 38 height 9
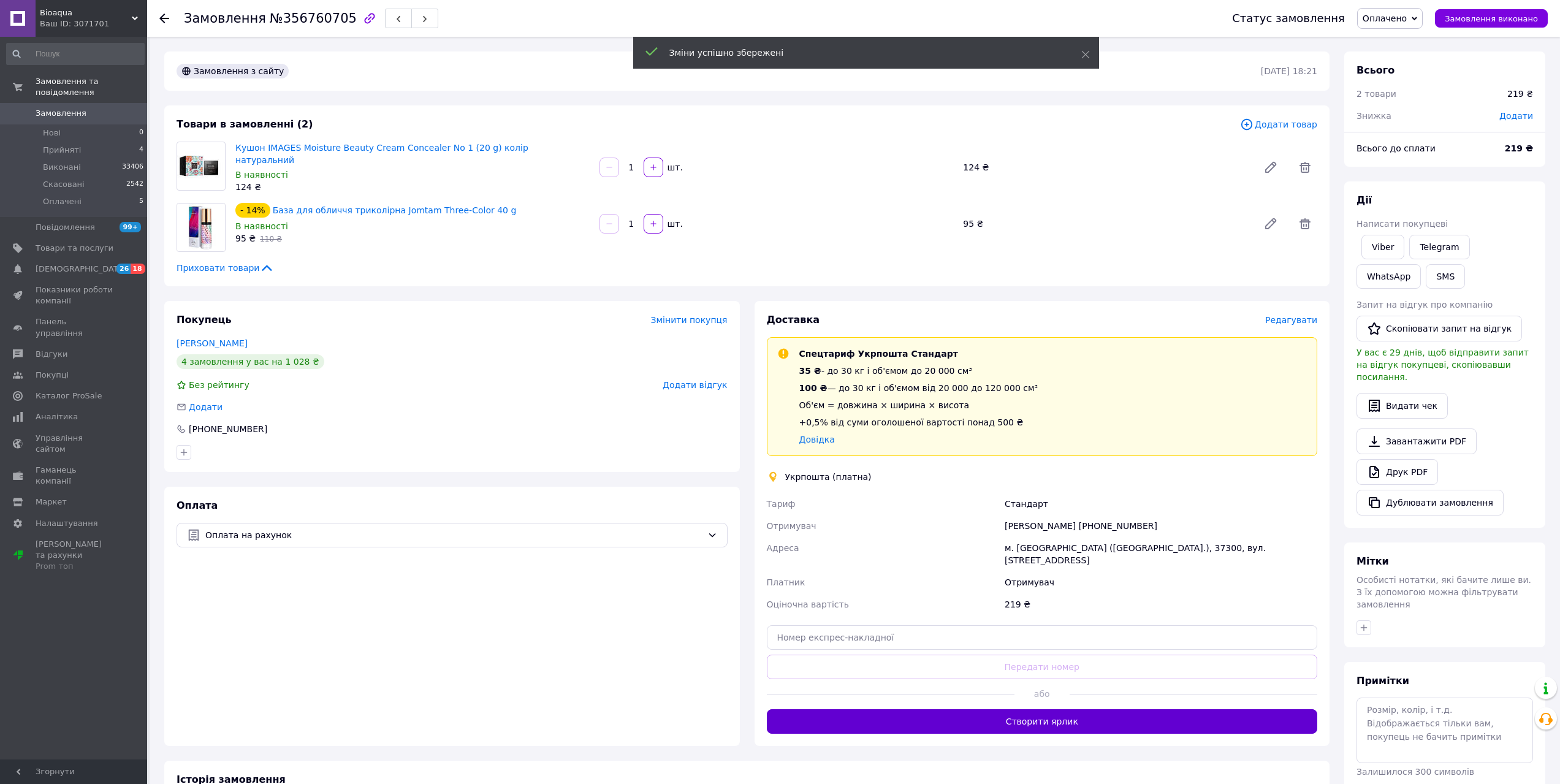
click at [982, 709] on button "Створити ярлик" at bounding box center [1042, 721] width 551 height 24
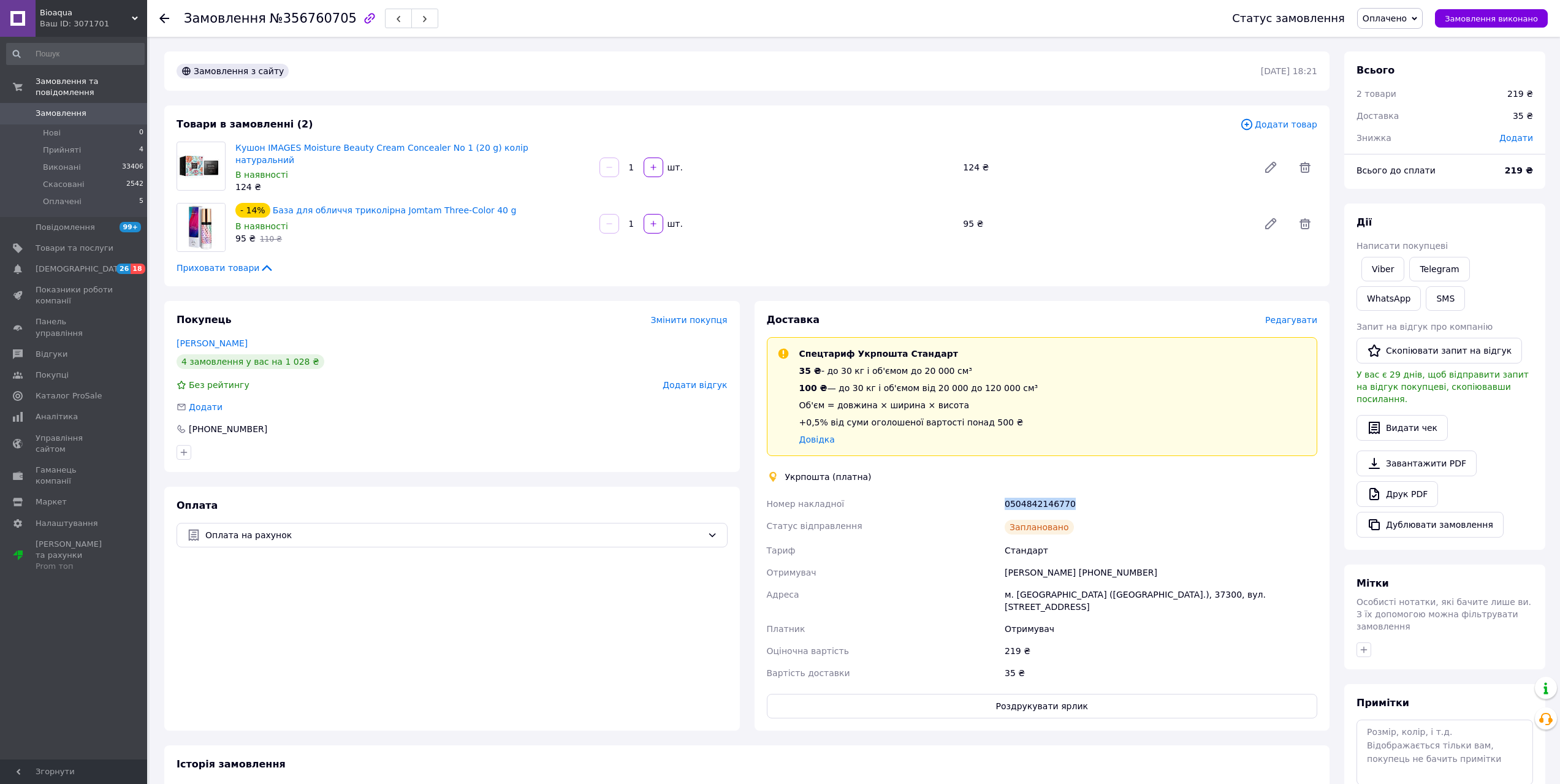
drag, startPoint x: 1073, startPoint y: 500, endPoint x: 989, endPoint y: 502, distance: 84.0
click at [988, 502] on div "Номер накладної 0504842146770 Статус відправлення Заплановано Тариф Стандарт От…" at bounding box center [1042, 588] width 556 height 191
click at [999, 694] on button "Роздрукувати ярлик" at bounding box center [1042, 706] width 551 height 24
click at [1426, 300] on button "SMS" at bounding box center [1445, 298] width 39 height 24
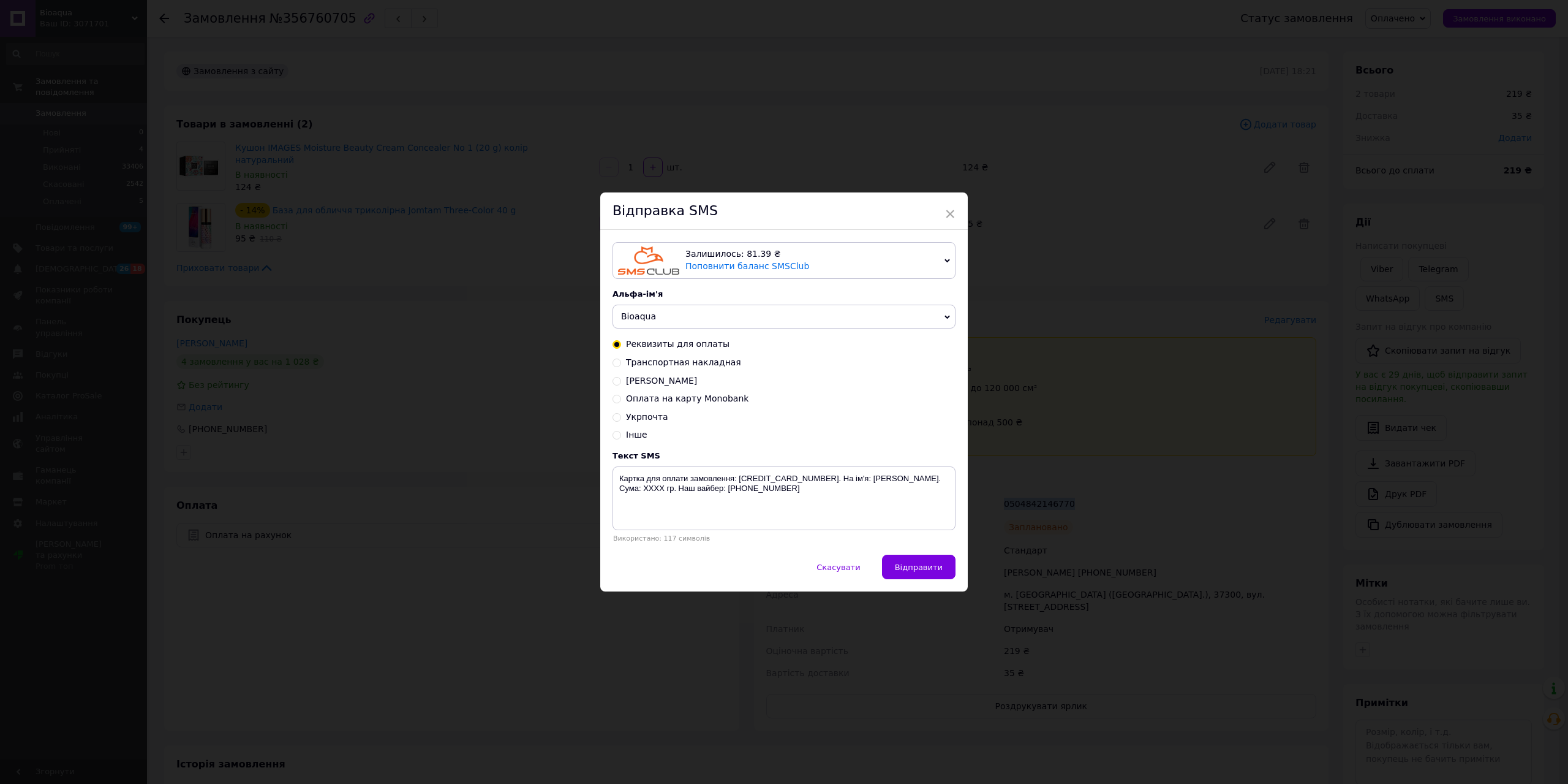
click at [614, 418] on input "Укрпочта" at bounding box center [617, 416] width 9 height 9
radio input "true"
radio input "false"
drag, startPoint x: 798, startPoint y: 478, endPoint x: 869, endPoint y: 480, distance: 71.0
click at [869, 480] on textarea "Замовлення відправлено укрпоштою. Накладна XXXXXXXXXXXXXX. Наш вайбер:[PHONE_NU…" at bounding box center [784, 498] width 343 height 64
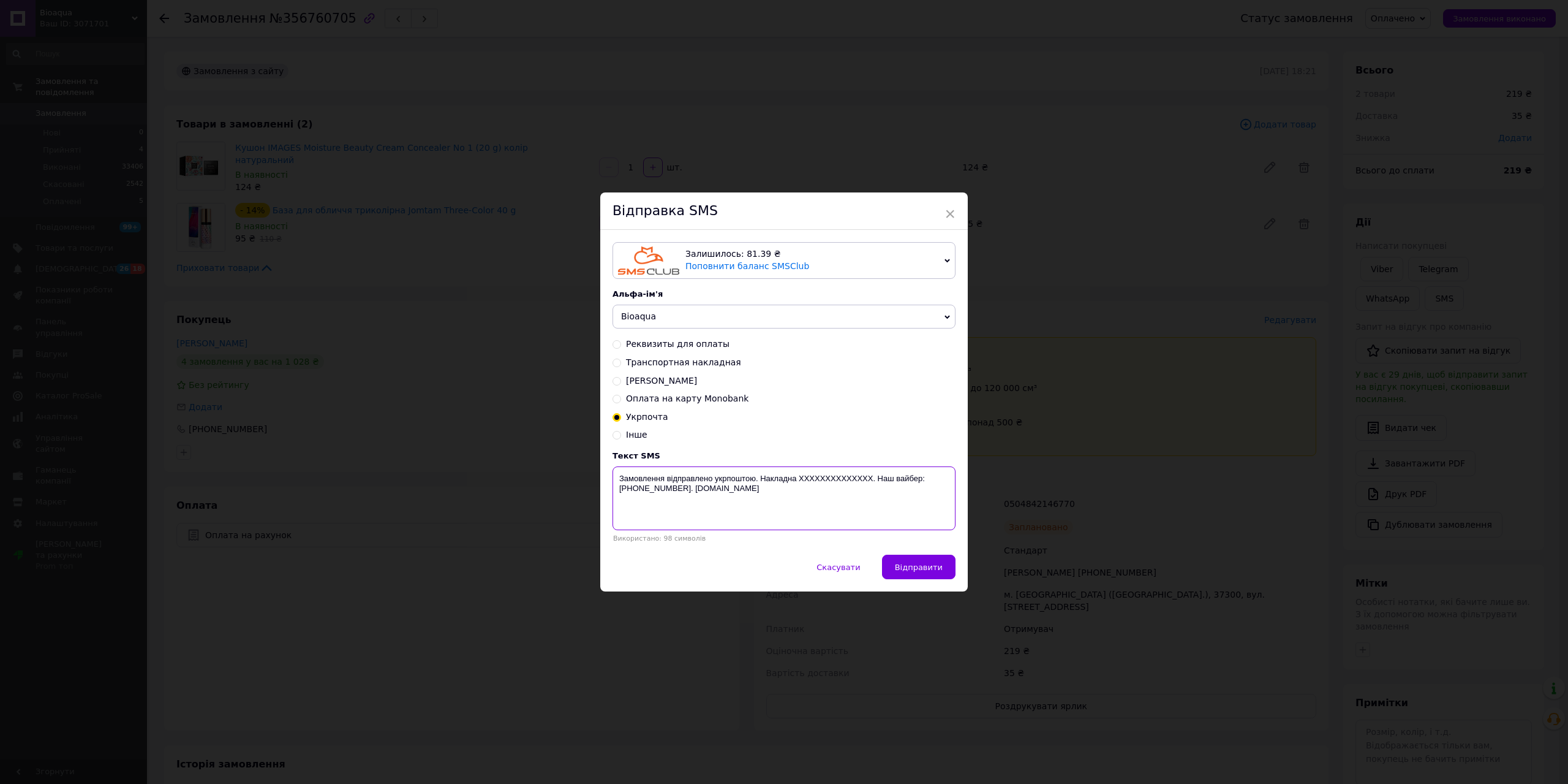
paste textarea "0504842146770"
type textarea "Замовлення відправлено укрпоштою. Накладна 0504842146770. Наш вайбер:[PHONE_NUM…"
click at [912, 560] on button "Відправити" at bounding box center [918, 566] width 73 height 24
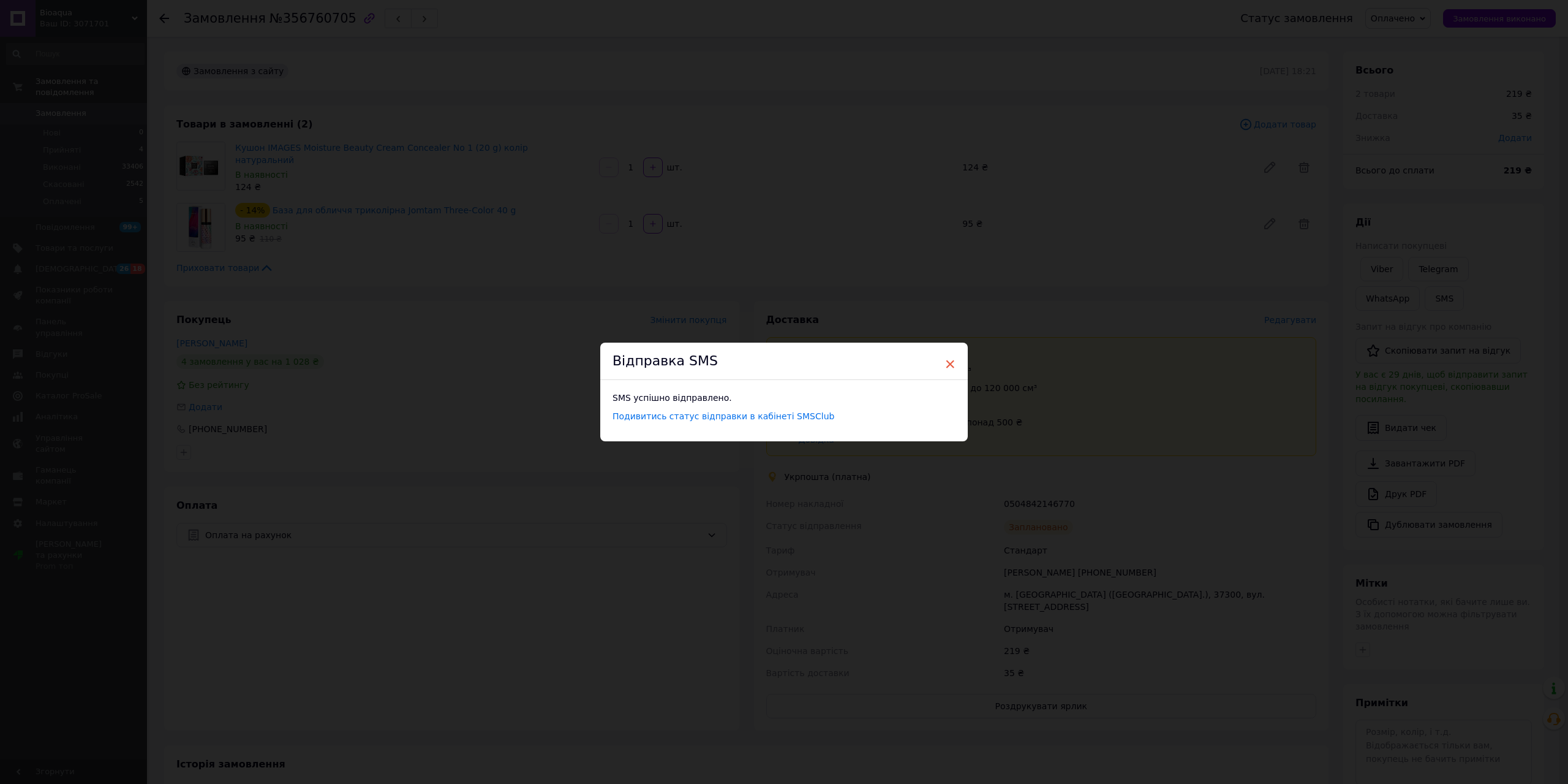
click at [953, 360] on span "×" at bounding box center [950, 364] width 11 height 21
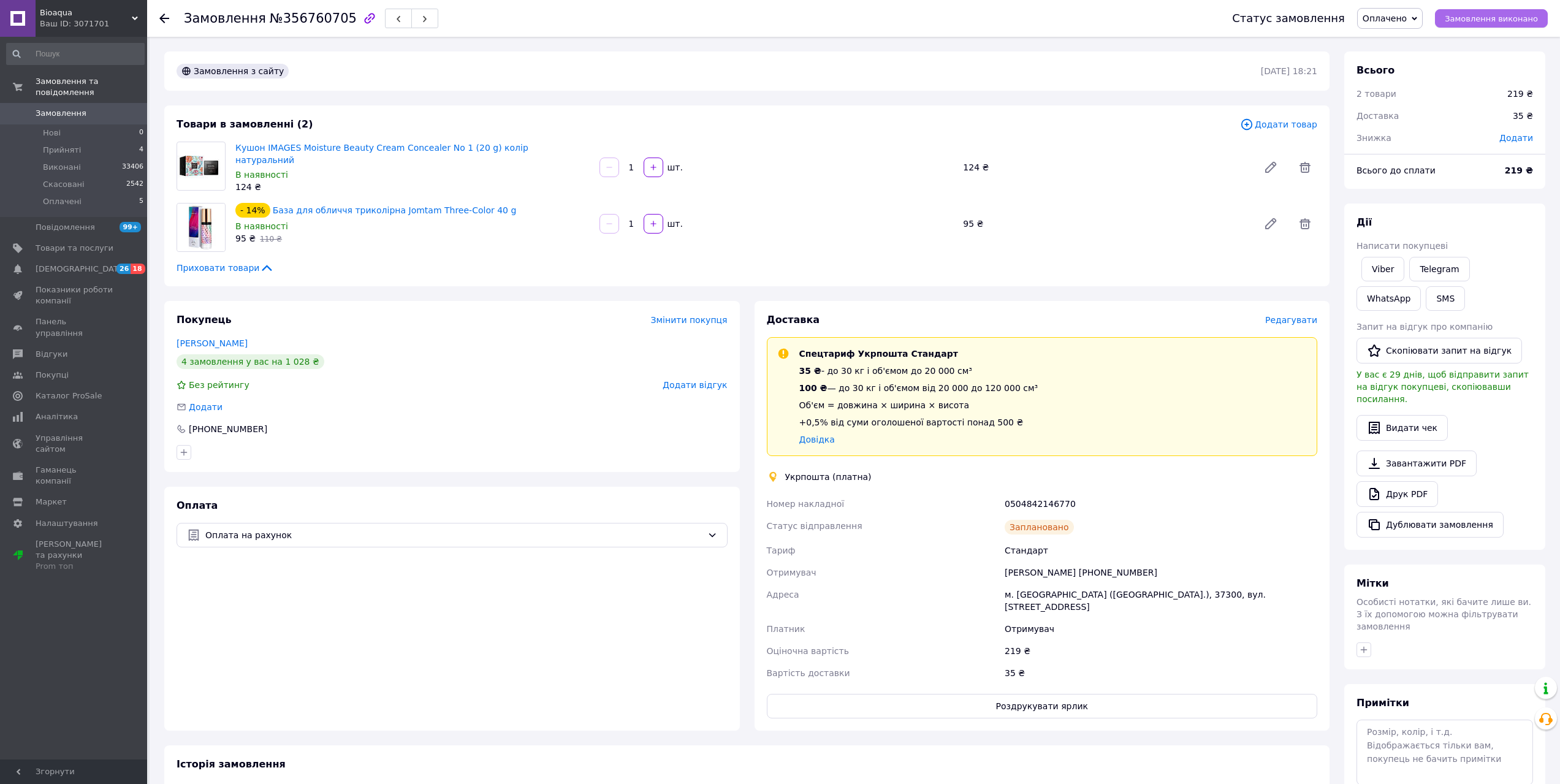
click at [1478, 22] on span "Замовлення виконано" at bounding box center [1491, 19] width 93 height 9
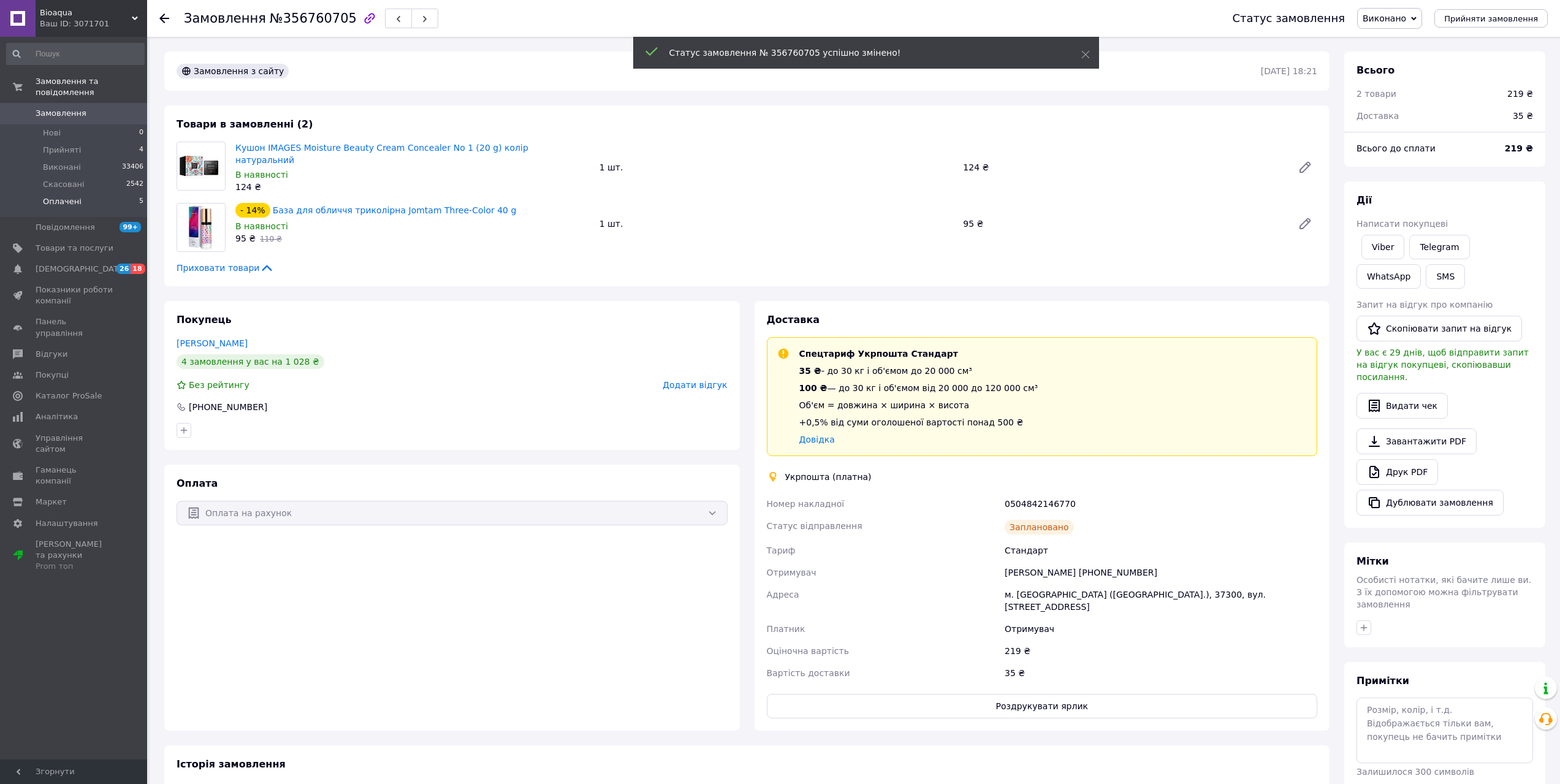
click at [62, 196] on span "Оплачені" at bounding box center [62, 201] width 38 height 11
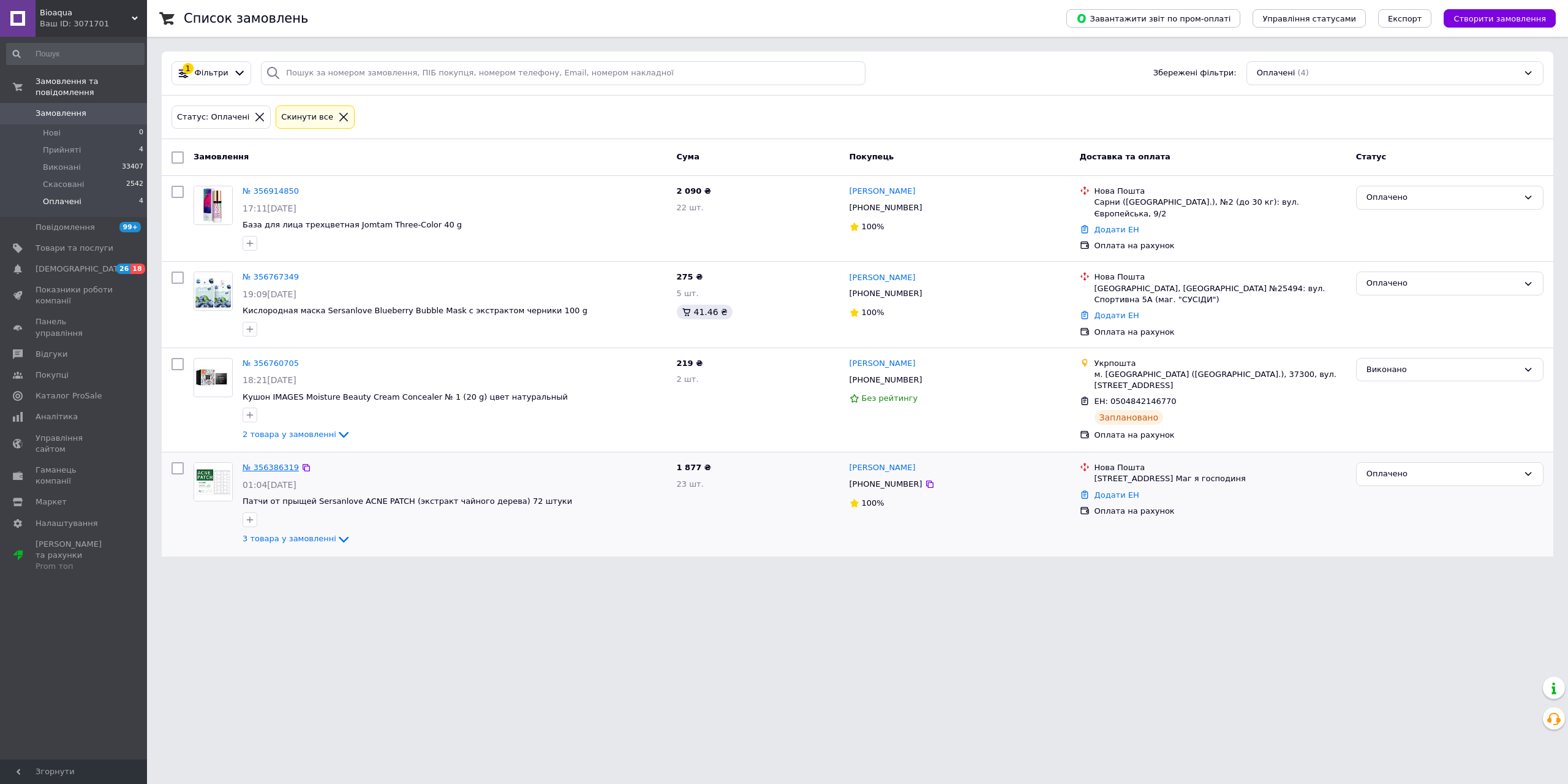
click at [275, 463] on link "№ 356386319" at bounding box center [271, 467] width 57 height 9
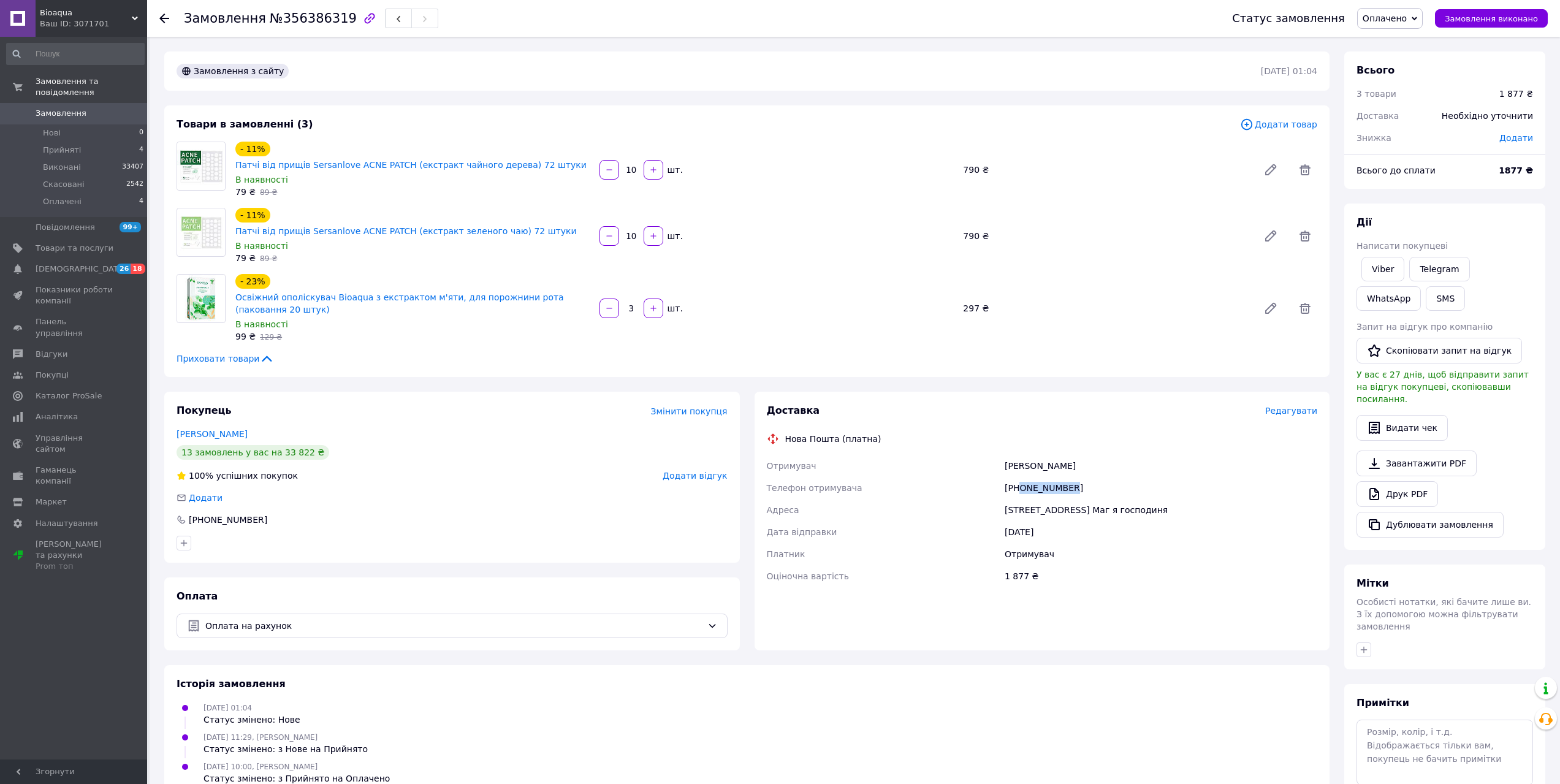
drag, startPoint x: 1082, startPoint y: 469, endPoint x: 1020, endPoint y: 478, distance: 62.6
click at [1020, 478] on div "[PHONE_NUMBER]" at bounding box center [1160, 488] width 317 height 22
drag, startPoint x: 1049, startPoint y: 449, endPoint x: 975, endPoint y: 457, distance: 74.4
click at [975, 457] on div "Отримувач [PERSON_NAME] Телефон отримувача [PHONE_NUMBER] [GEOGRAPHIC_DATA][STR…" at bounding box center [1042, 521] width 556 height 132
drag, startPoint x: 1102, startPoint y: 450, endPoint x: 1053, endPoint y: 451, distance: 49.0
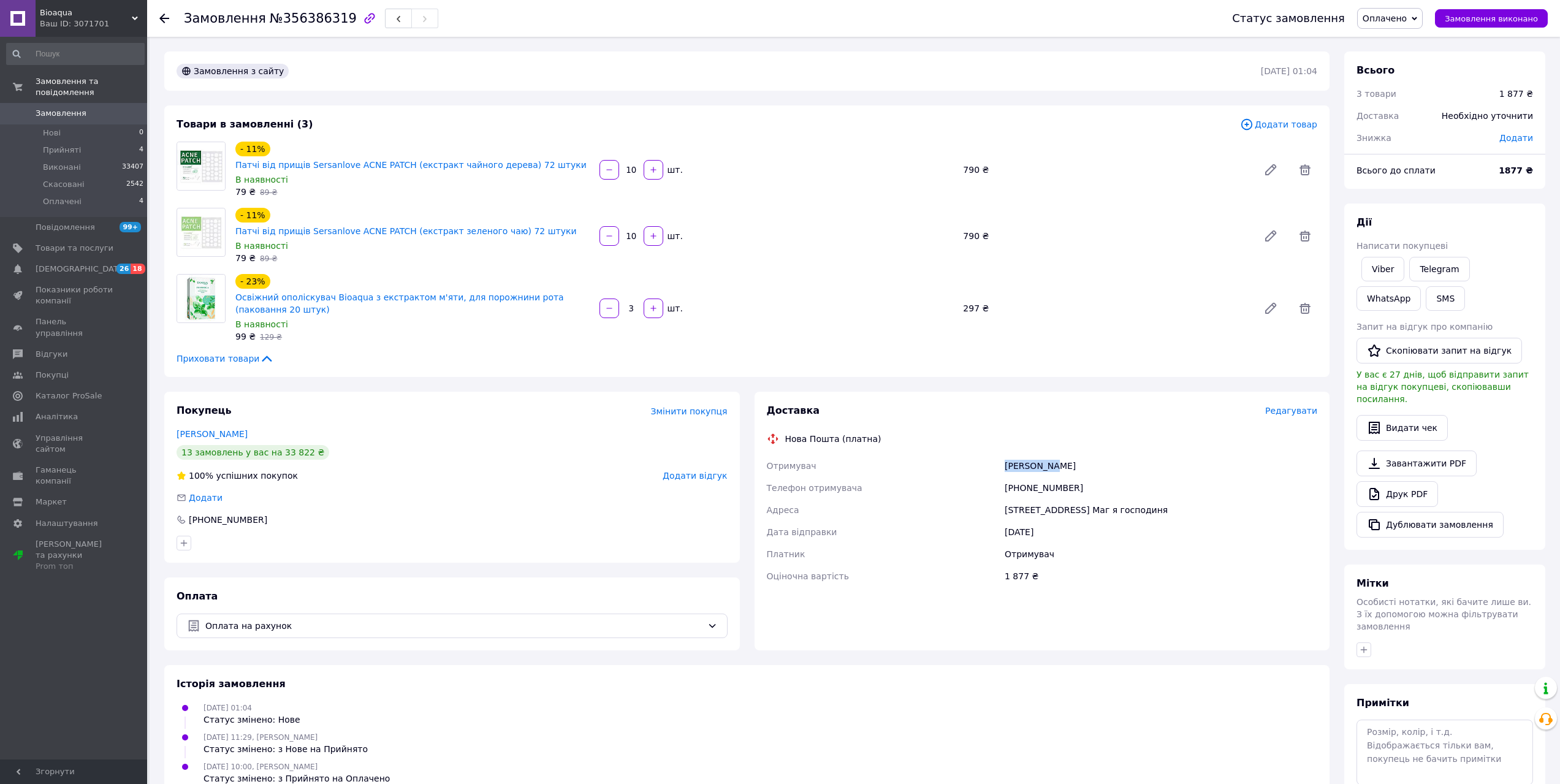
click at [1053, 455] on div "[PERSON_NAME]" at bounding box center [1160, 465] width 317 height 22
drag, startPoint x: 1042, startPoint y: 494, endPoint x: 1113, endPoint y: 499, distance: 71.2
click at [1113, 499] on div "[STREET_ADDRESS] Маг я господиня" at bounding box center [1160, 510] width 317 height 22
click at [1135, 477] on div "[PHONE_NUMBER]" at bounding box center [1160, 488] width 317 height 22
drag, startPoint x: 1096, startPoint y: 496, endPoint x: 1042, endPoint y: 498, distance: 54.0
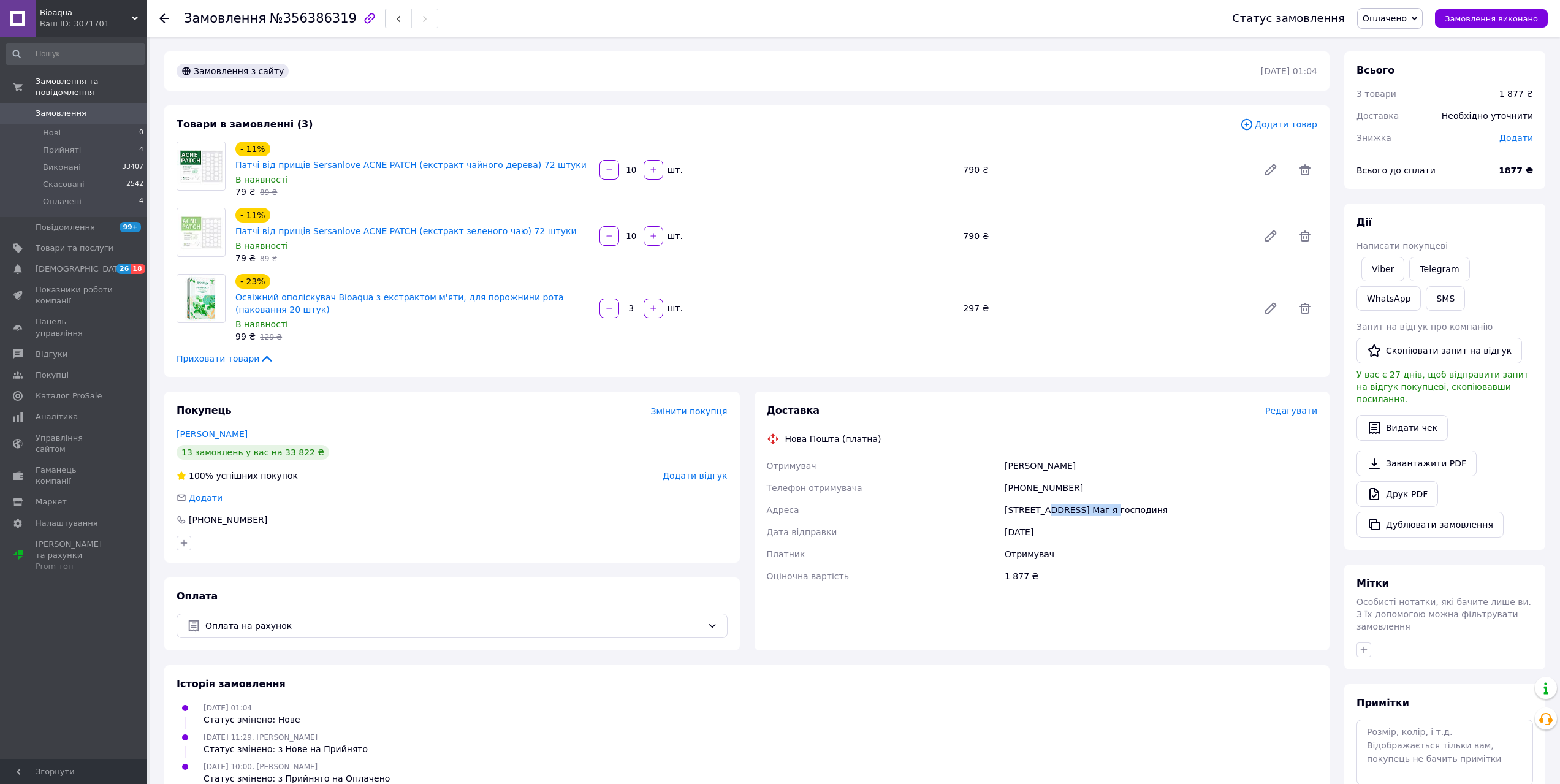
click at [1042, 499] on div "[STREET_ADDRESS] Маг я господиня" at bounding box center [1160, 510] width 317 height 22
drag, startPoint x: 1220, startPoint y: 494, endPoint x: 1148, endPoint y: 499, distance: 72.2
click at [1148, 499] on div "[STREET_ADDRESS] Маг я господиня" at bounding box center [1160, 510] width 317 height 22
click at [1426, 299] on button "SMS" at bounding box center [1445, 298] width 39 height 24
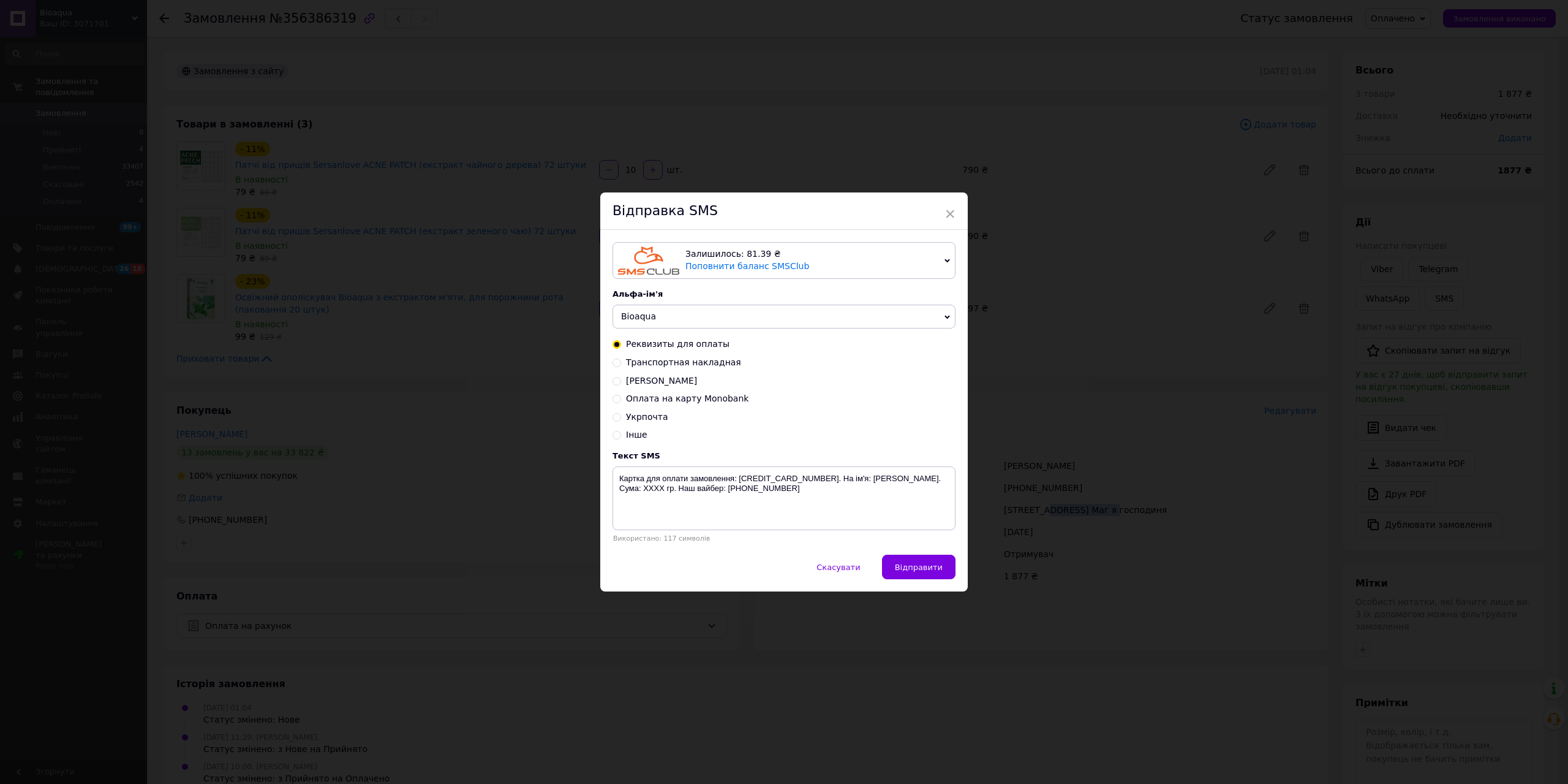
click at [619, 363] on input "Транспортная накладная" at bounding box center [617, 361] width 9 height 9
radio input "true"
radio input "false"
drag, startPoint x: 813, startPoint y: 476, endPoint x: 885, endPoint y: 478, distance: 72.0
click at [885, 478] on textarea "Замовлення відправлено новою поштою. Накладна: XXXXXXXXXXXXXX. Наш вайбер:[PHON…" at bounding box center [784, 498] width 343 height 64
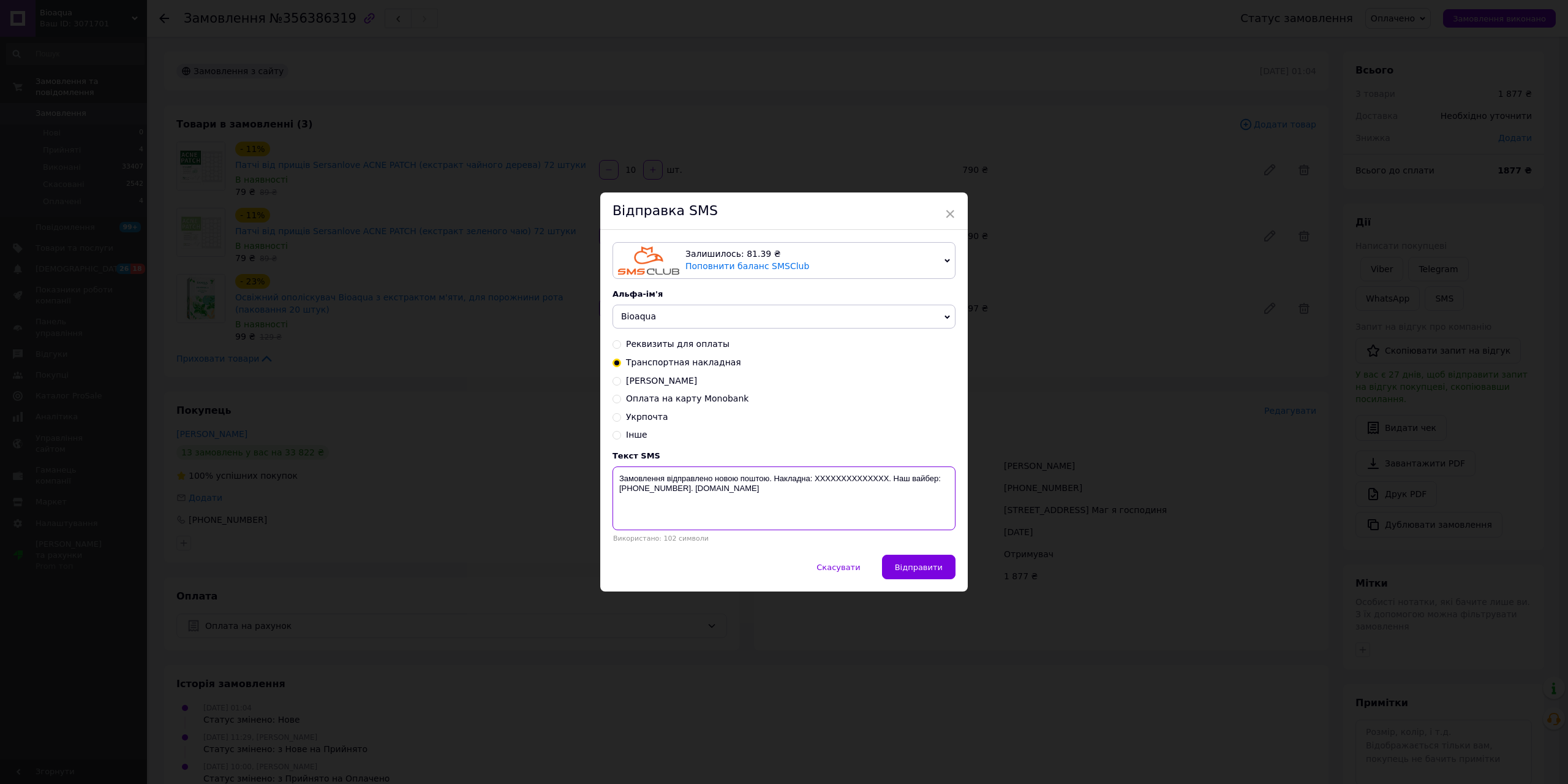
paste textarea "20451225352387"
type textarea "Замовлення відправлено новою поштою. Накладна: 20451225352387. Наш вайбер:[PHON…"
drag, startPoint x: 926, startPoint y: 573, endPoint x: 967, endPoint y: 588, distance: 43.7
click at [933, 572] on span "Відправити" at bounding box center [918, 567] width 48 height 9
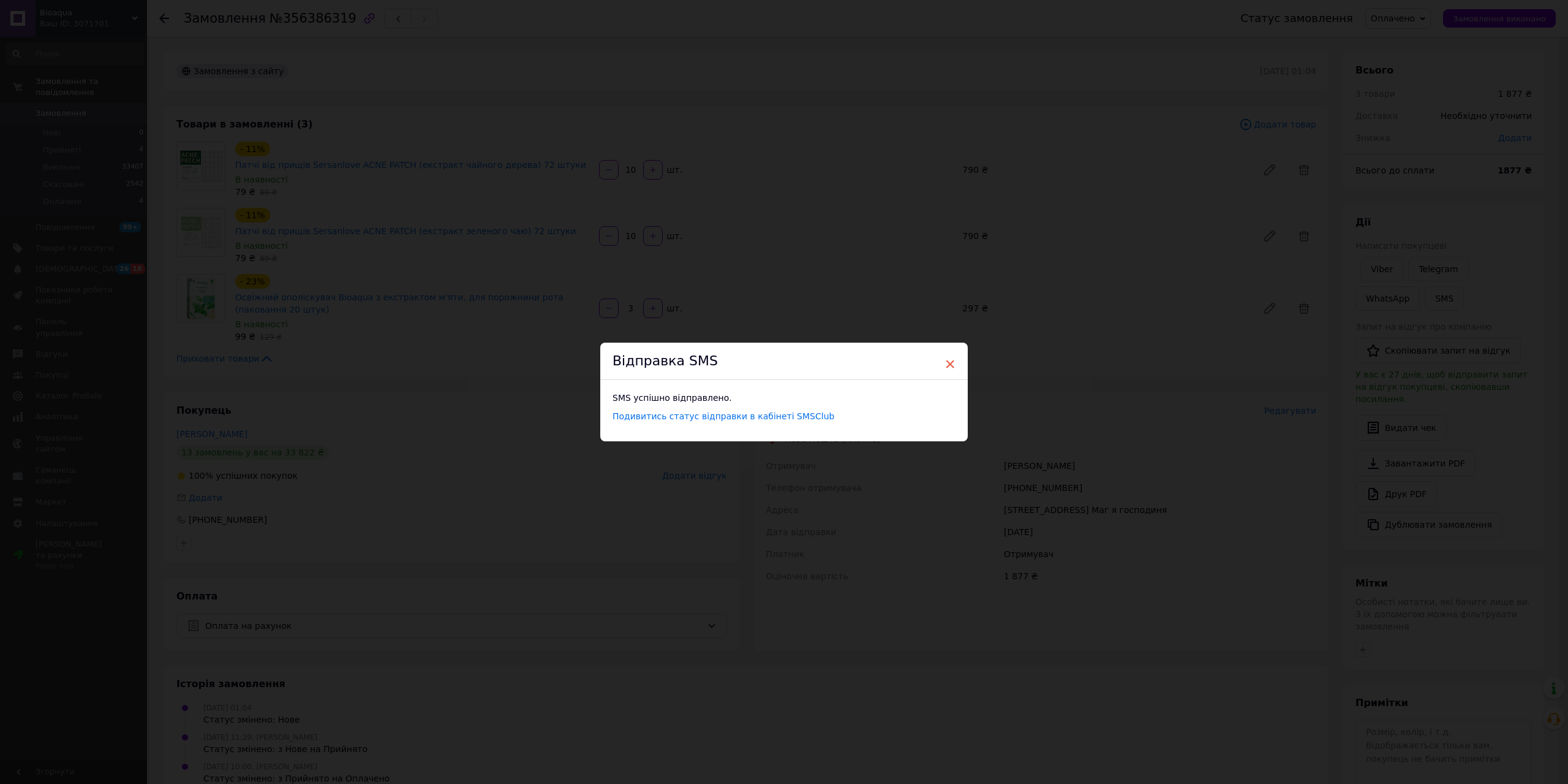
click at [945, 361] on span "×" at bounding box center [950, 364] width 11 height 21
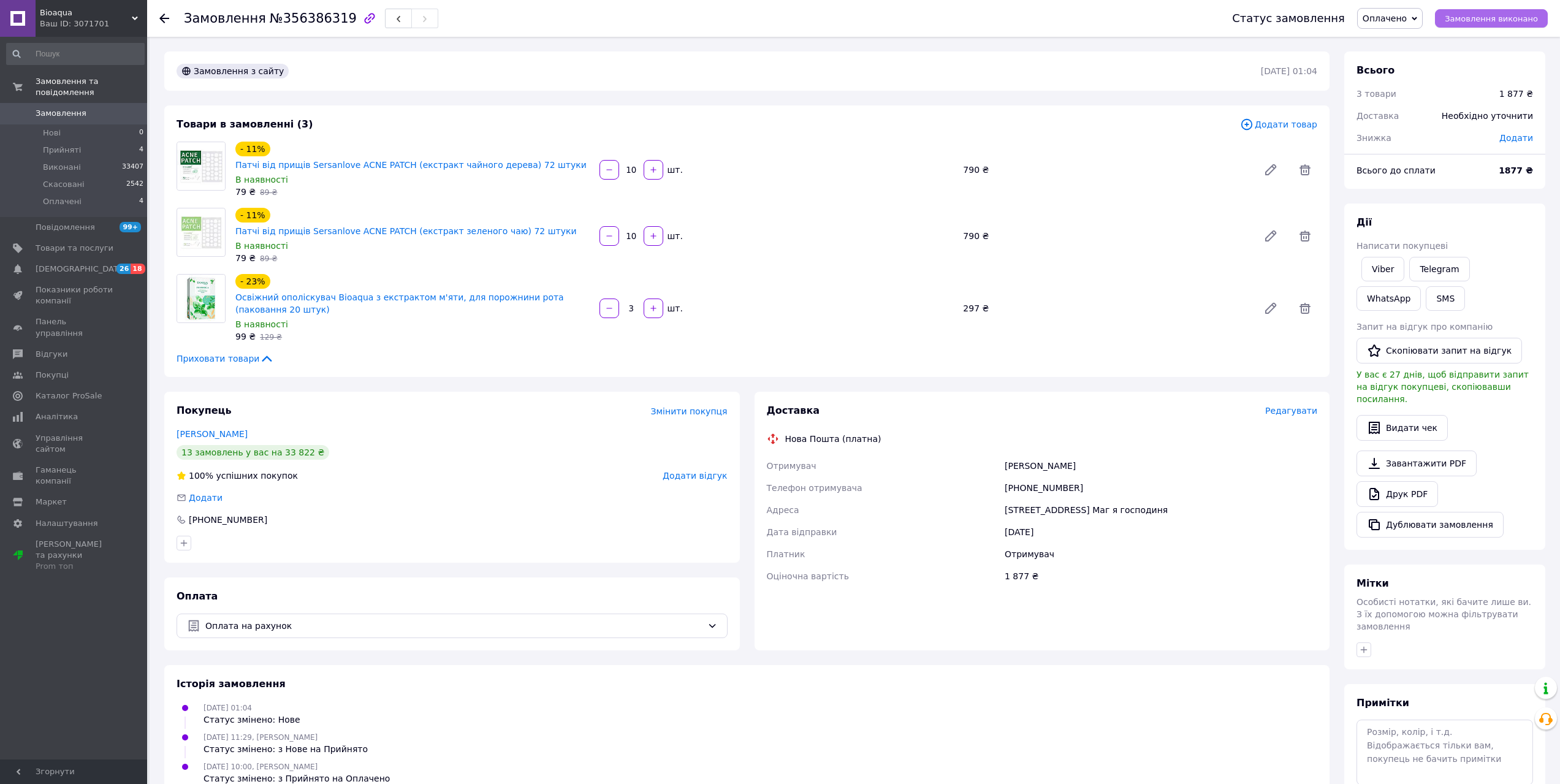
click at [1471, 17] on span "Замовлення виконано" at bounding box center [1491, 19] width 93 height 9
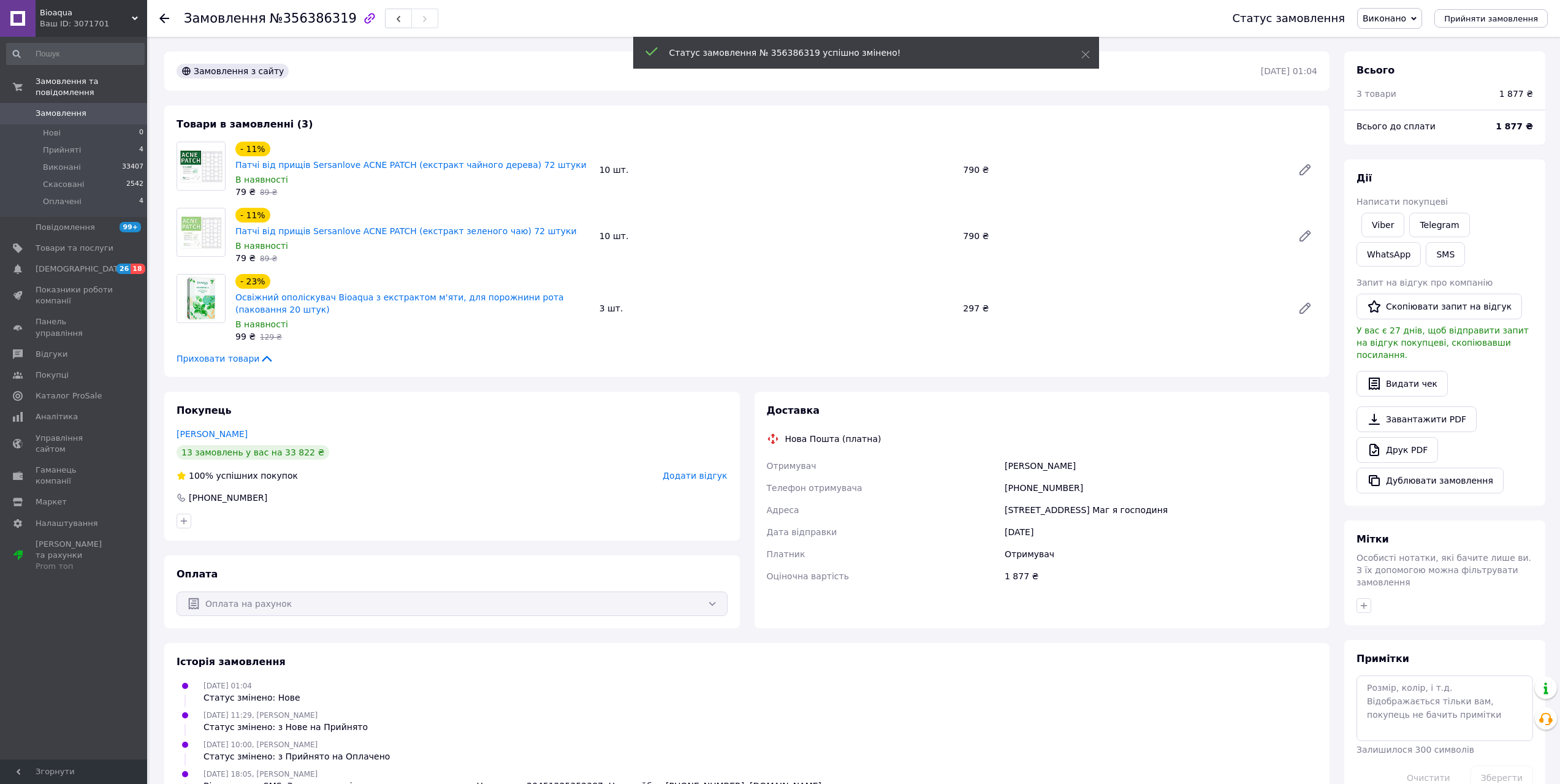
click at [68, 196] on span "Оплачені" at bounding box center [62, 201] width 38 height 11
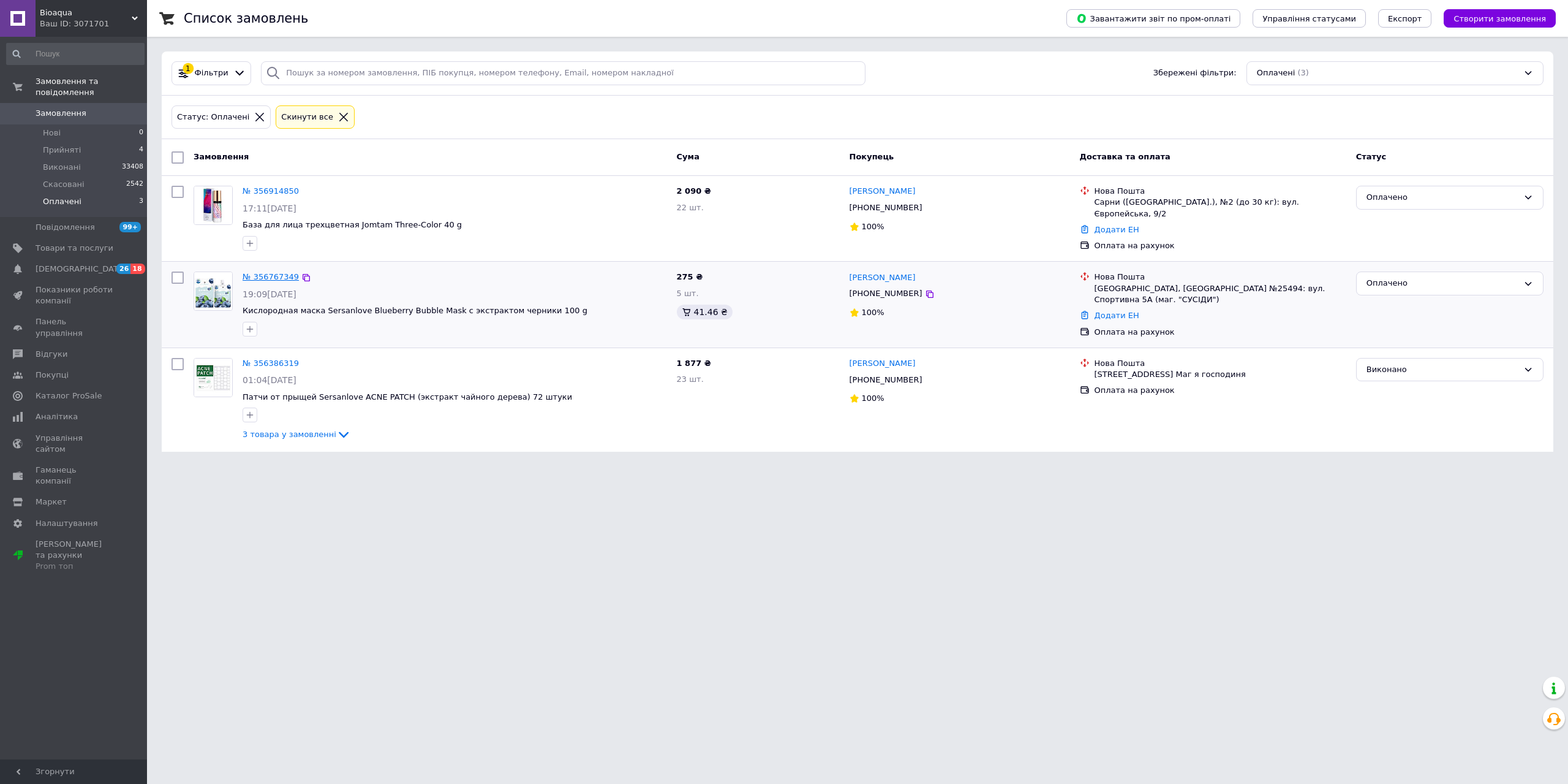
click at [287, 273] on link "№ 356767349" at bounding box center [271, 277] width 57 height 9
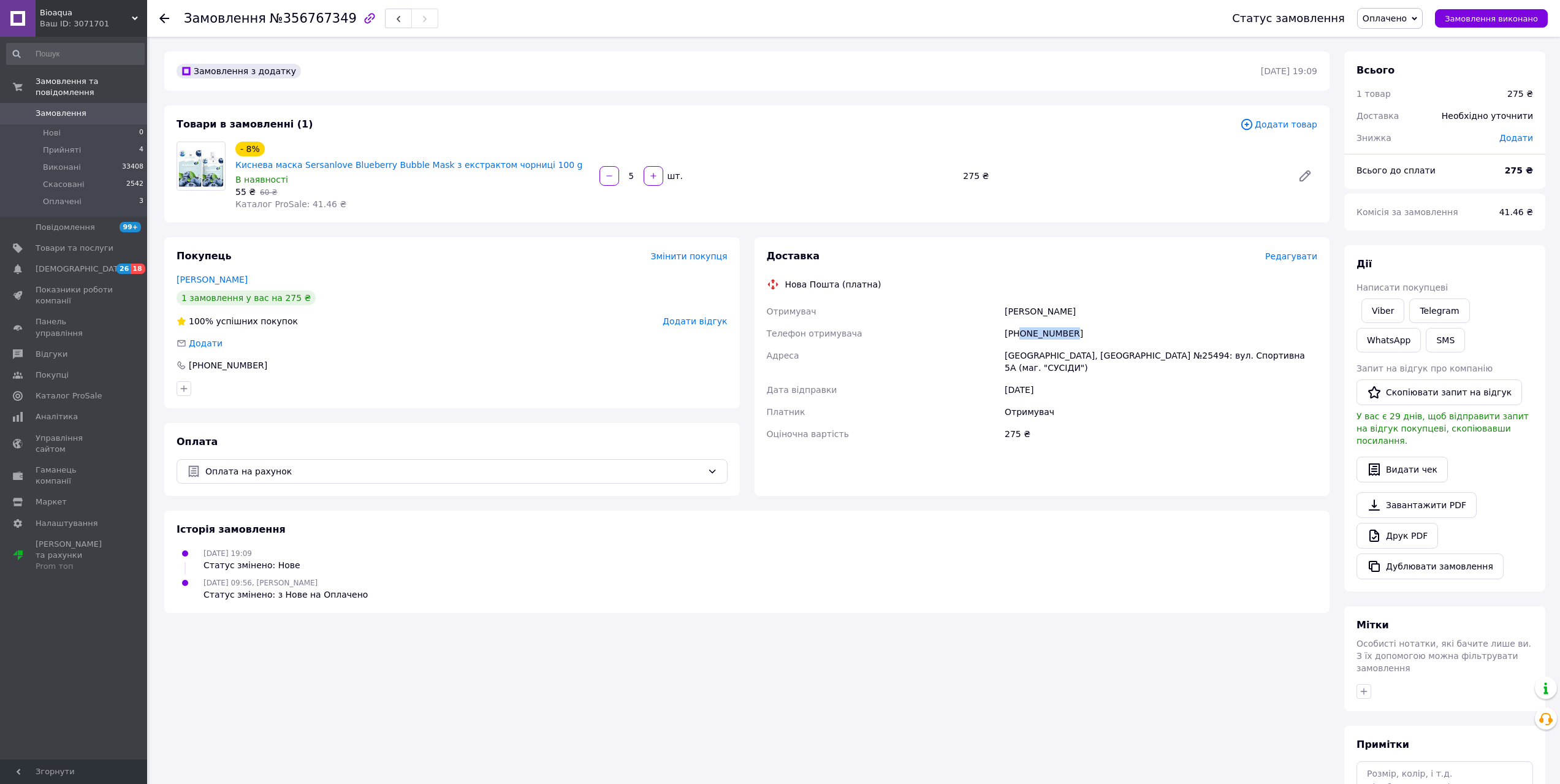
drag, startPoint x: 1049, startPoint y: 312, endPoint x: 1020, endPoint y: 319, distance: 29.8
click at [1020, 323] on div "[PHONE_NUMBER]" at bounding box center [1160, 333] width 317 height 22
drag, startPoint x: 1037, startPoint y: 298, endPoint x: 968, endPoint y: 298, distance: 69.0
click at [968, 300] on div "Отримувач [PERSON_NAME] Телефон отримувача [PHONE_NUMBER] [GEOGRAPHIC_DATA], [G…" at bounding box center [1042, 372] width 556 height 145
drag, startPoint x: 1081, startPoint y: 288, endPoint x: 1038, endPoint y: 296, distance: 43.7
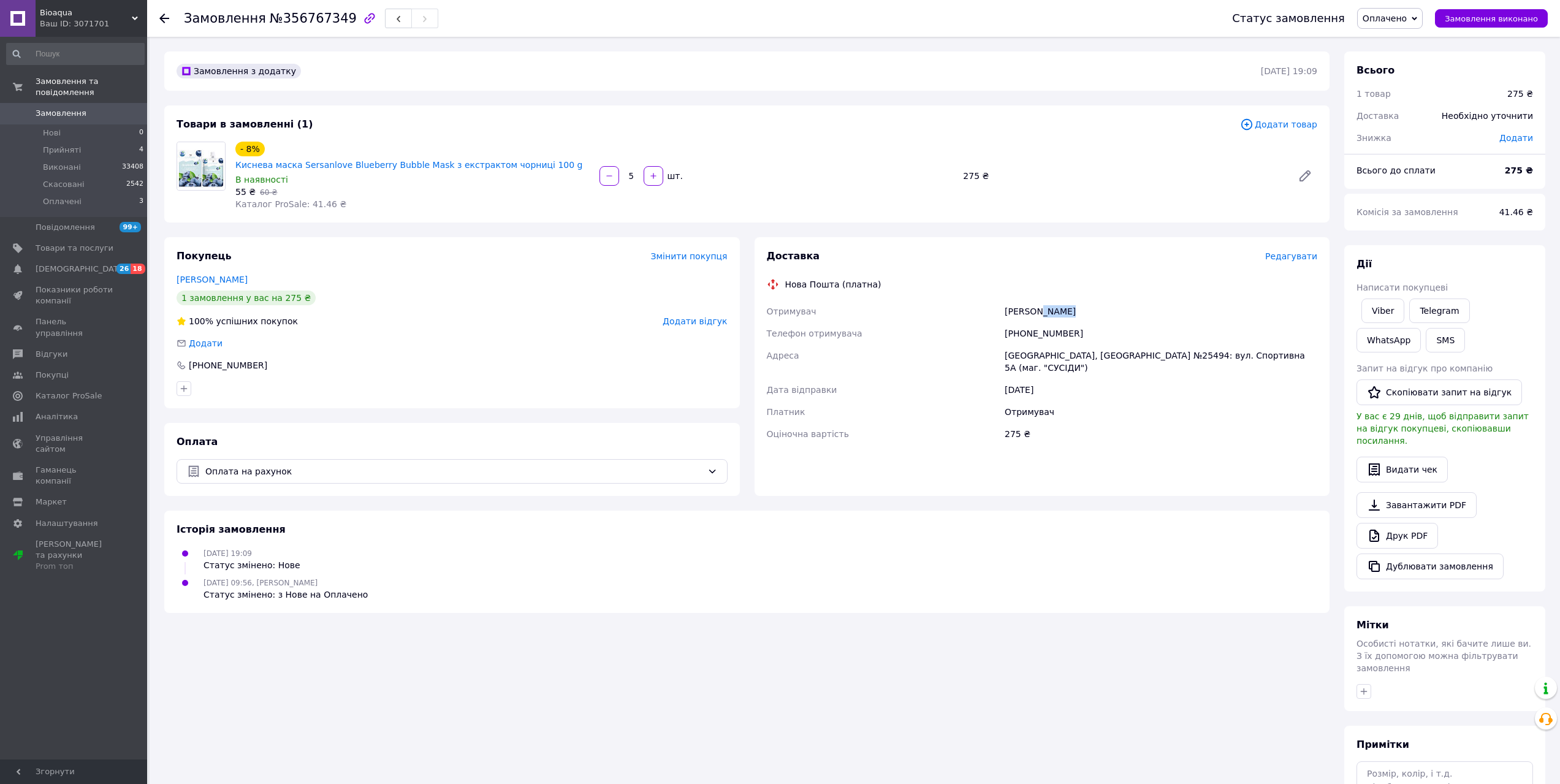
click at [1038, 300] on div "[PERSON_NAME]" at bounding box center [1160, 311] width 317 height 22
drag, startPoint x: 1138, startPoint y: 341, endPoint x: 1117, endPoint y: 341, distance: 21.0
click at [1117, 344] on div "[GEOGRAPHIC_DATA], [GEOGRAPHIC_DATA] №25494: вул. Спортивна 5А (маг. "СУСІДИ")" at bounding box center [1160, 361] width 317 height 34
click at [1426, 338] on button "SMS" at bounding box center [1445, 340] width 39 height 24
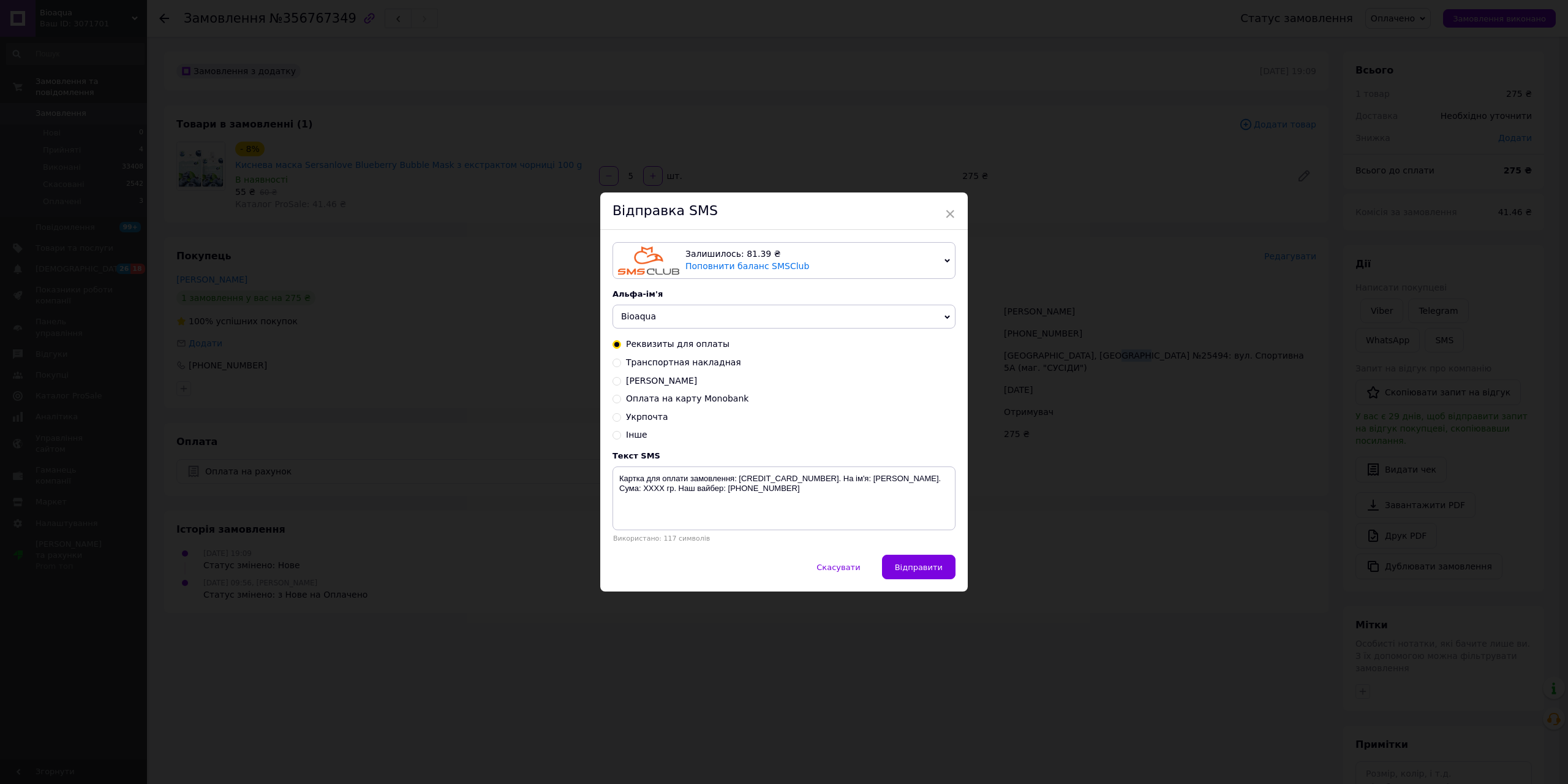
drag, startPoint x: 613, startPoint y: 364, endPoint x: 711, endPoint y: 444, distance: 126.5
click at [614, 364] on input "Транспортная накладная" at bounding box center [617, 361] width 9 height 9
radio input "true"
radio input "false"
drag, startPoint x: 813, startPoint y: 476, endPoint x: 887, endPoint y: 480, distance: 74.1
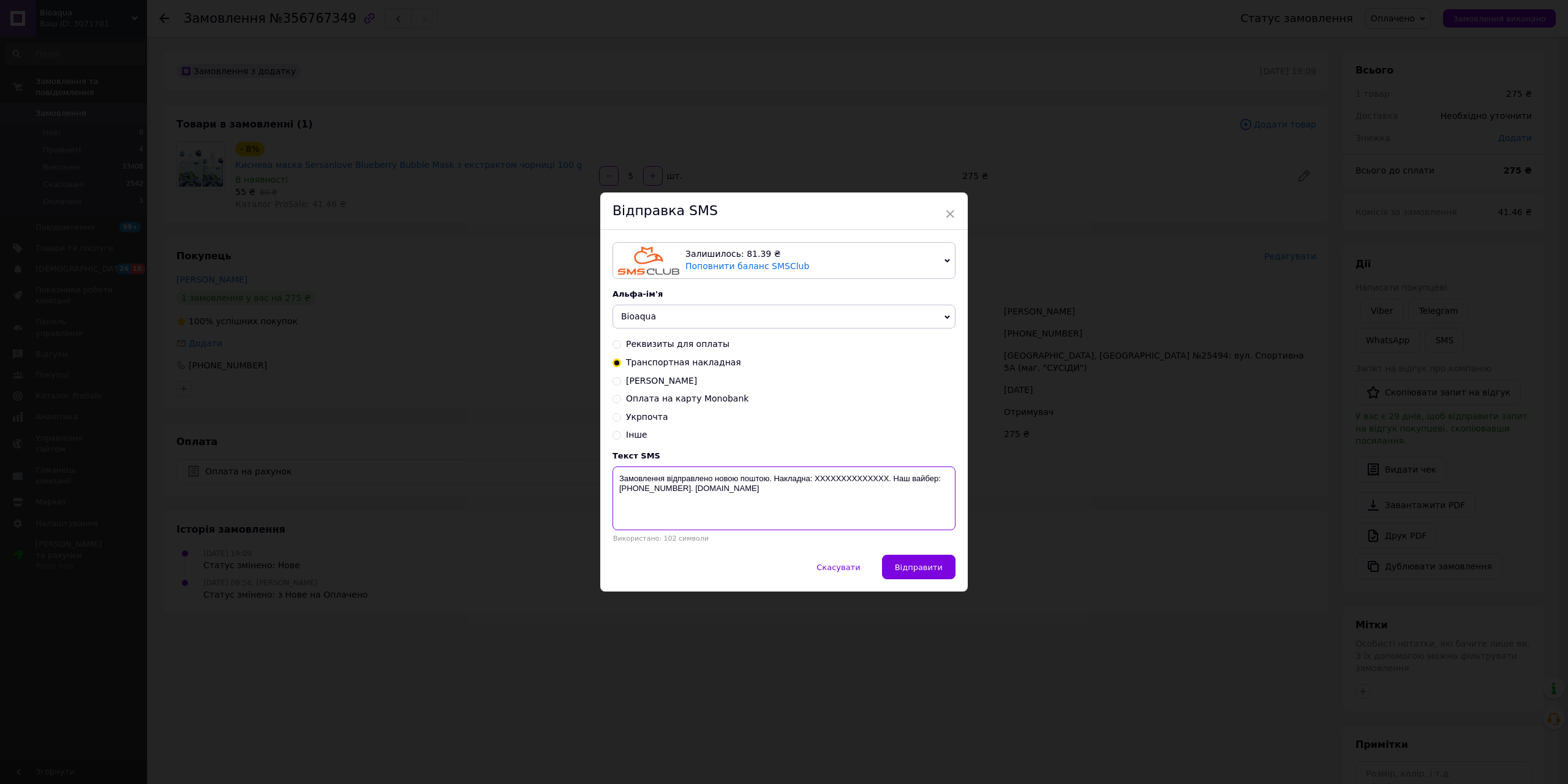
click at [887, 480] on textarea "Замовлення відправлено новою поштою. Накладна: XXXXXXXXXXXXXX. Наш вайбер:[PHON…" at bounding box center [784, 498] width 343 height 64
paste textarea "20451225353440"
type textarea "Замовлення відправлено новою поштою. Накладна: 20451225353440. Наш вайбер:[PHON…"
click at [928, 568] on span "Відправити" at bounding box center [918, 567] width 48 height 9
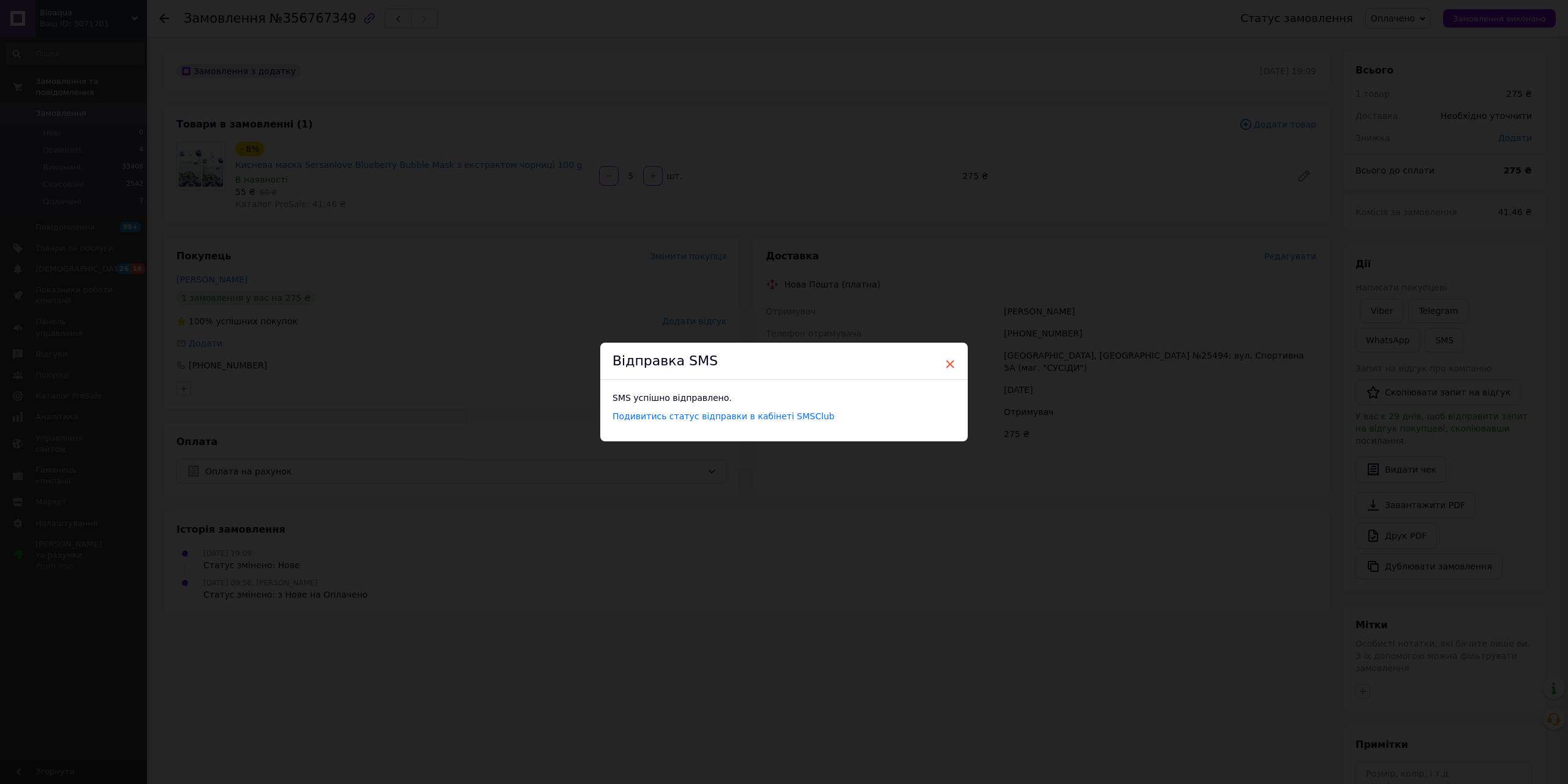
click at [947, 360] on span "×" at bounding box center [950, 364] width 11 height 21
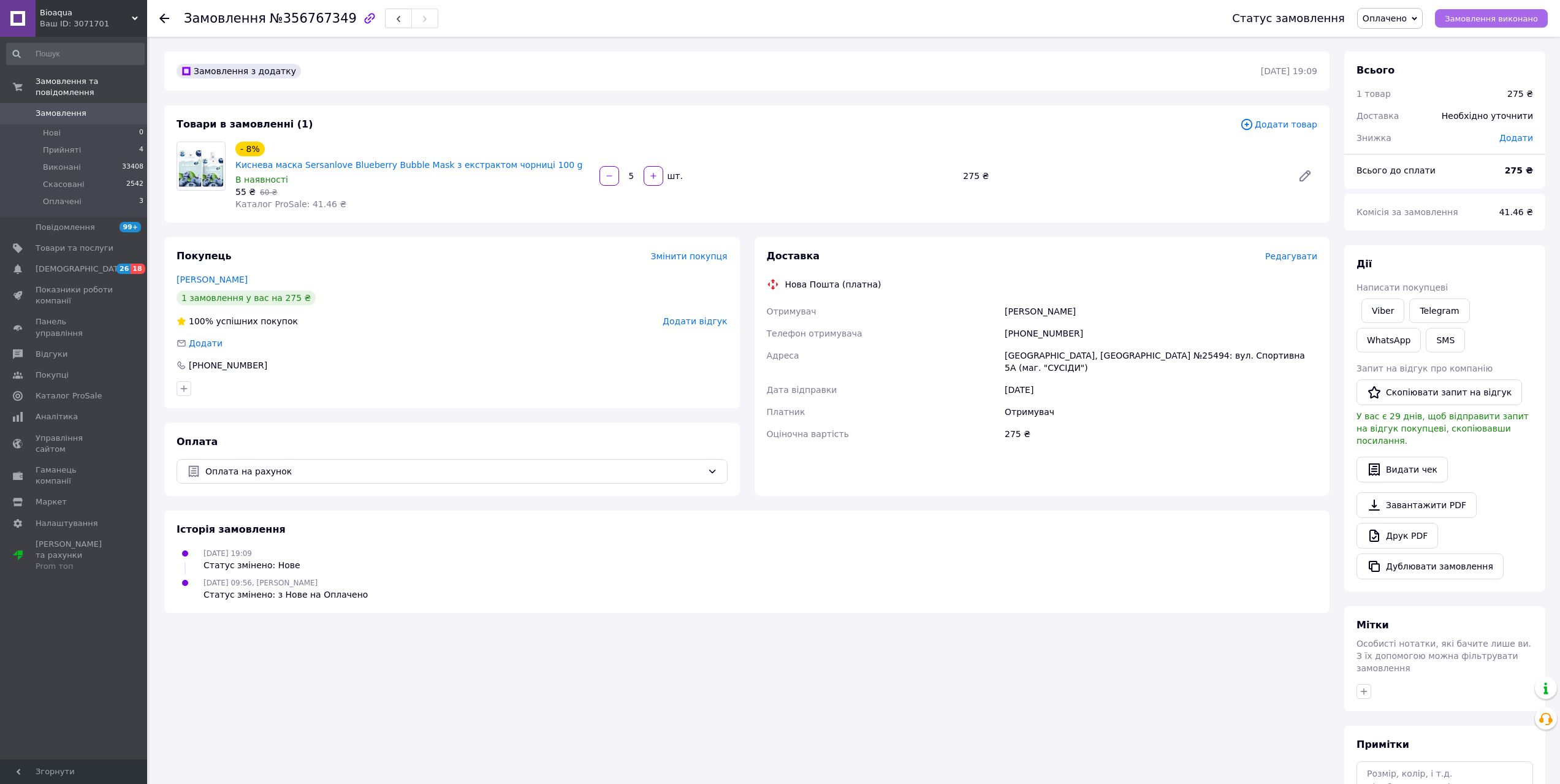
click at [1484, 22] on span "Замовлення виконано" at bounding box center [1491, 19] width 93 height 9
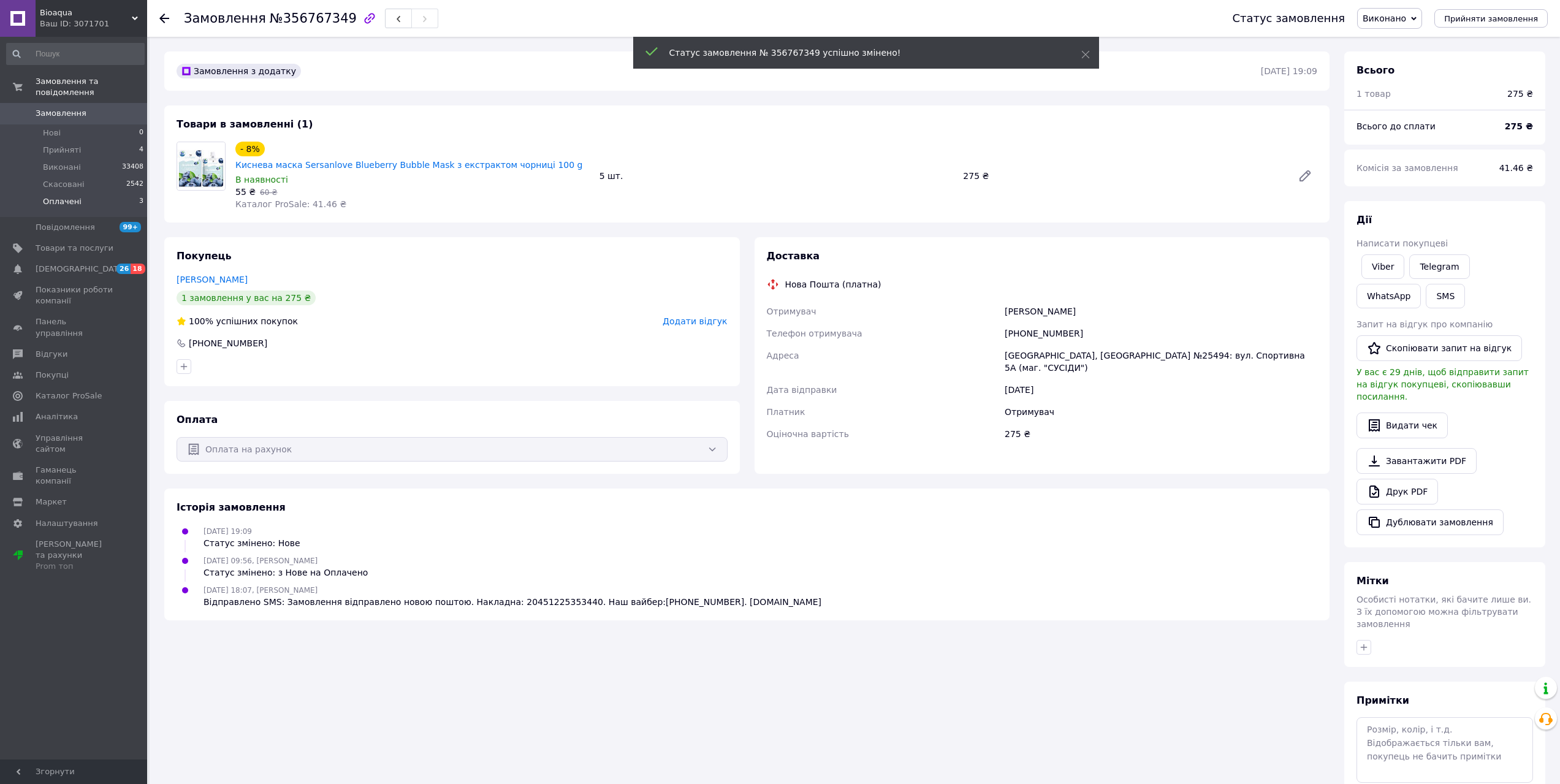
click at [71, 197] on li "Оплачені 3" at bounding box center [75, 205] width 151 height 24
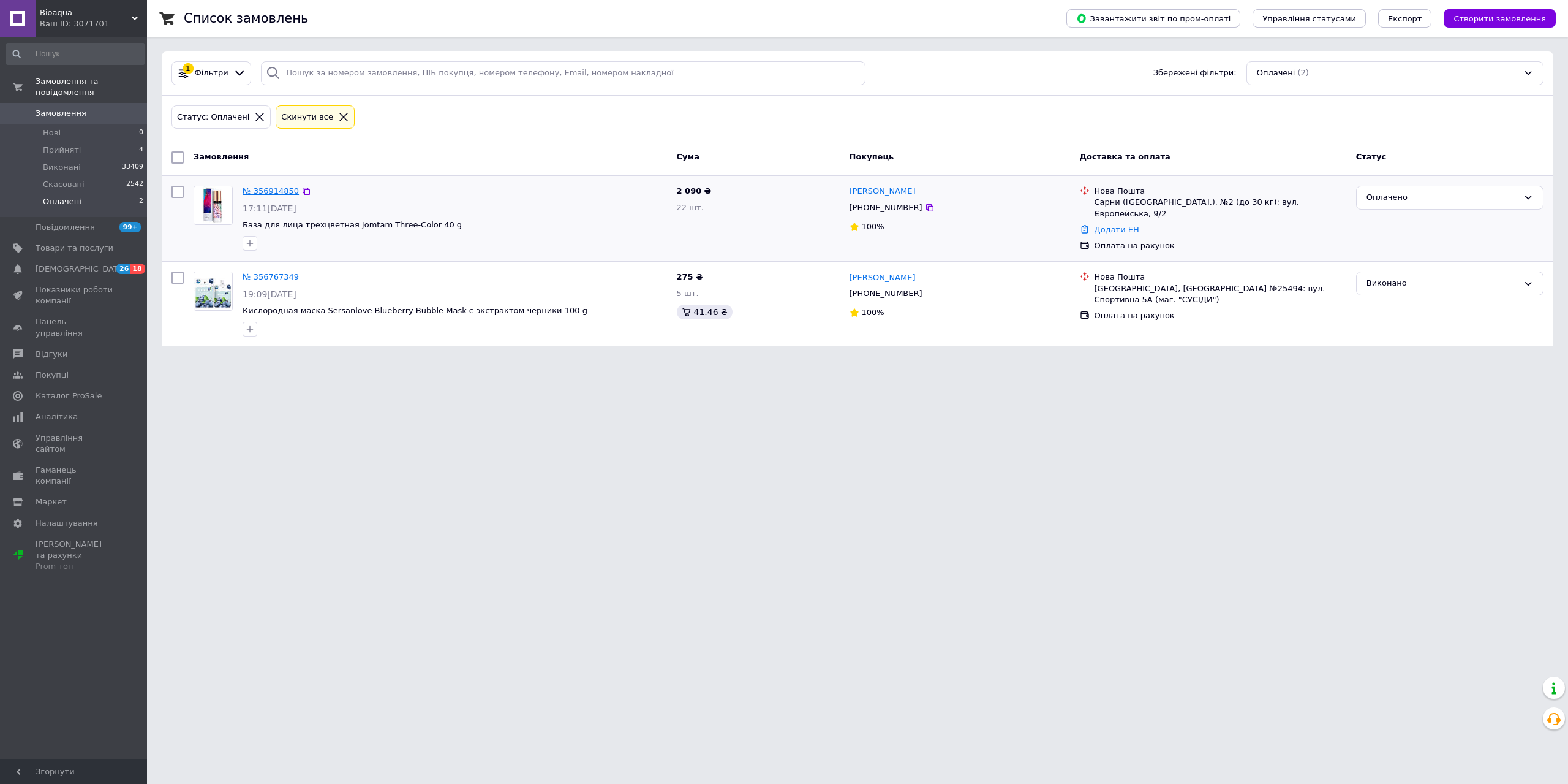
click at [261, 193] on link "№ 356914850" at bounding box center [271, 191] width 57 height 9
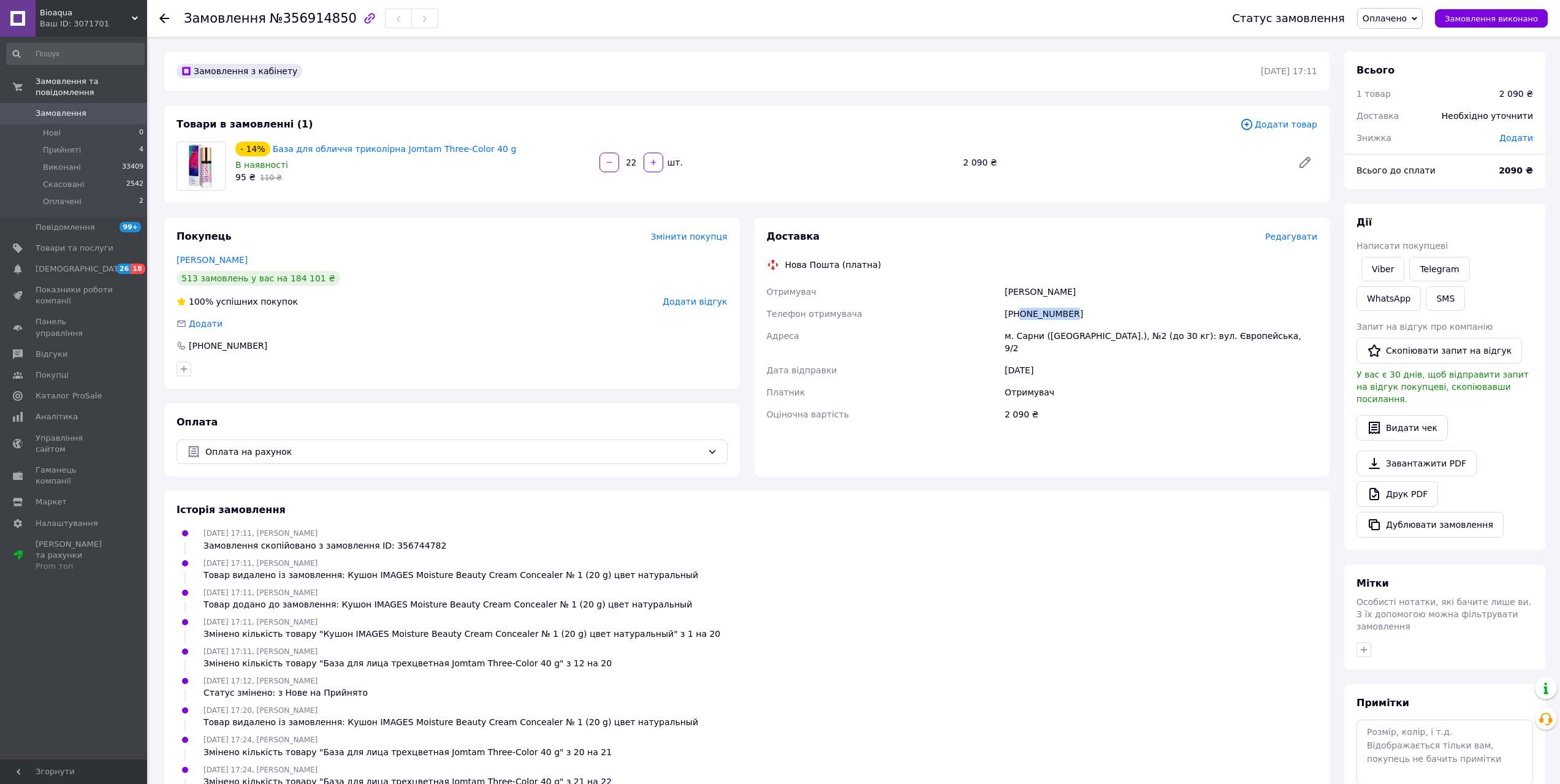
drag, startPoint x: 1082, startPoint y: 322, endPoint x: 1018, endPoint y: 315, distance: 64.4
click at [1018, 315] on div "[PHONE_NUMBER]" at bounding box center [1160, 313] width 317 height 22
click at [1426, 297] on button "SMS" at bounding box center [1445, 298] width 39 height 24
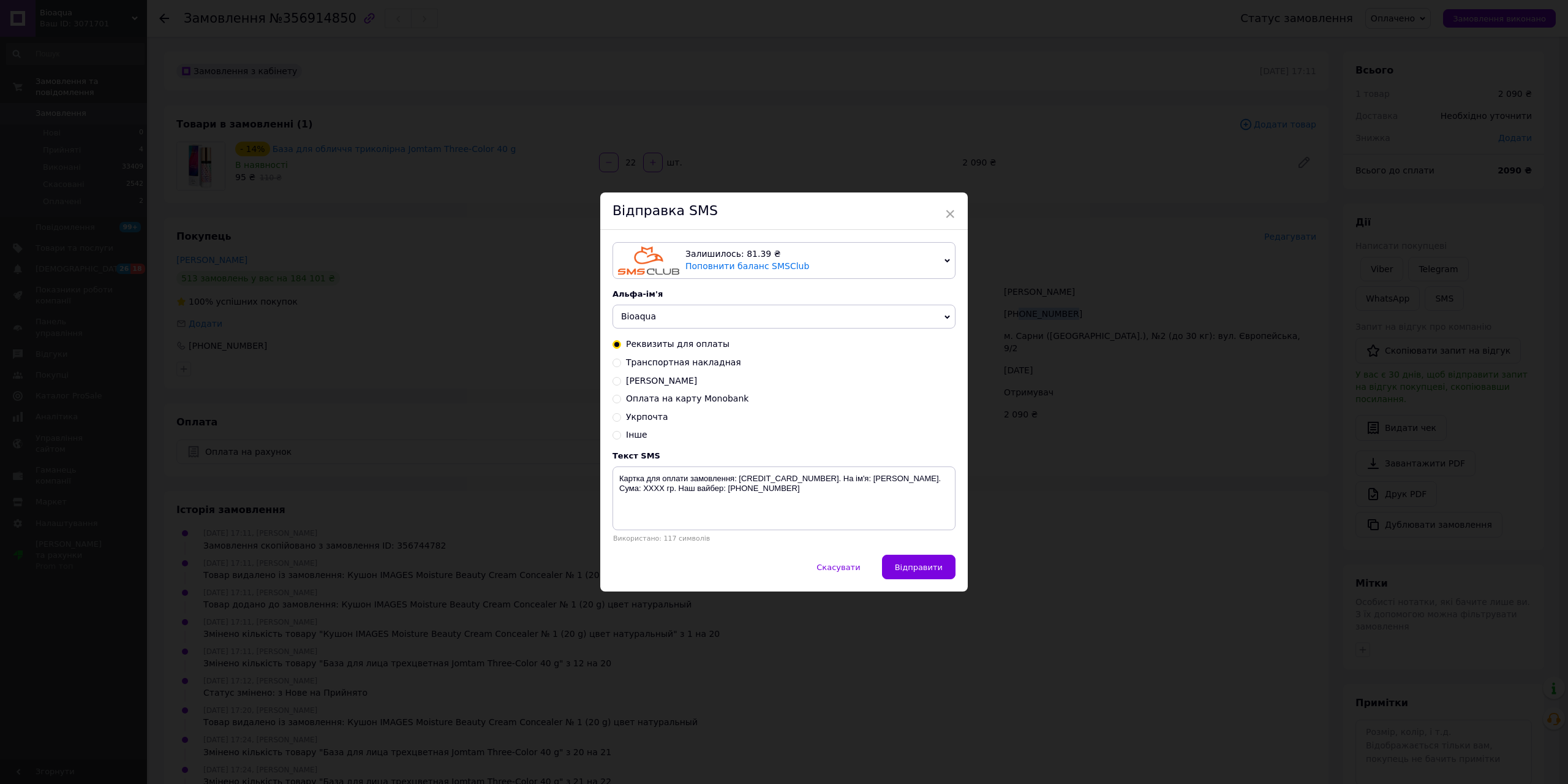
click at [613, 363] on input "Транспортная накладная" at bounding box center [617, 361] width 9 height 9
radio input "true"
radio input "false"
drag, startPoint x: 816, startPoint y: 479, endPoint x: 889, endPoint y: 473, distance: 73.2
click at [887, 478] on textarea "Замовлення відправлено новою поштою. Накладна: XXXXXXXXXXXXXX. Наш вайбер:[PHON…" at bounding box center [784, 498] width 343 height 64
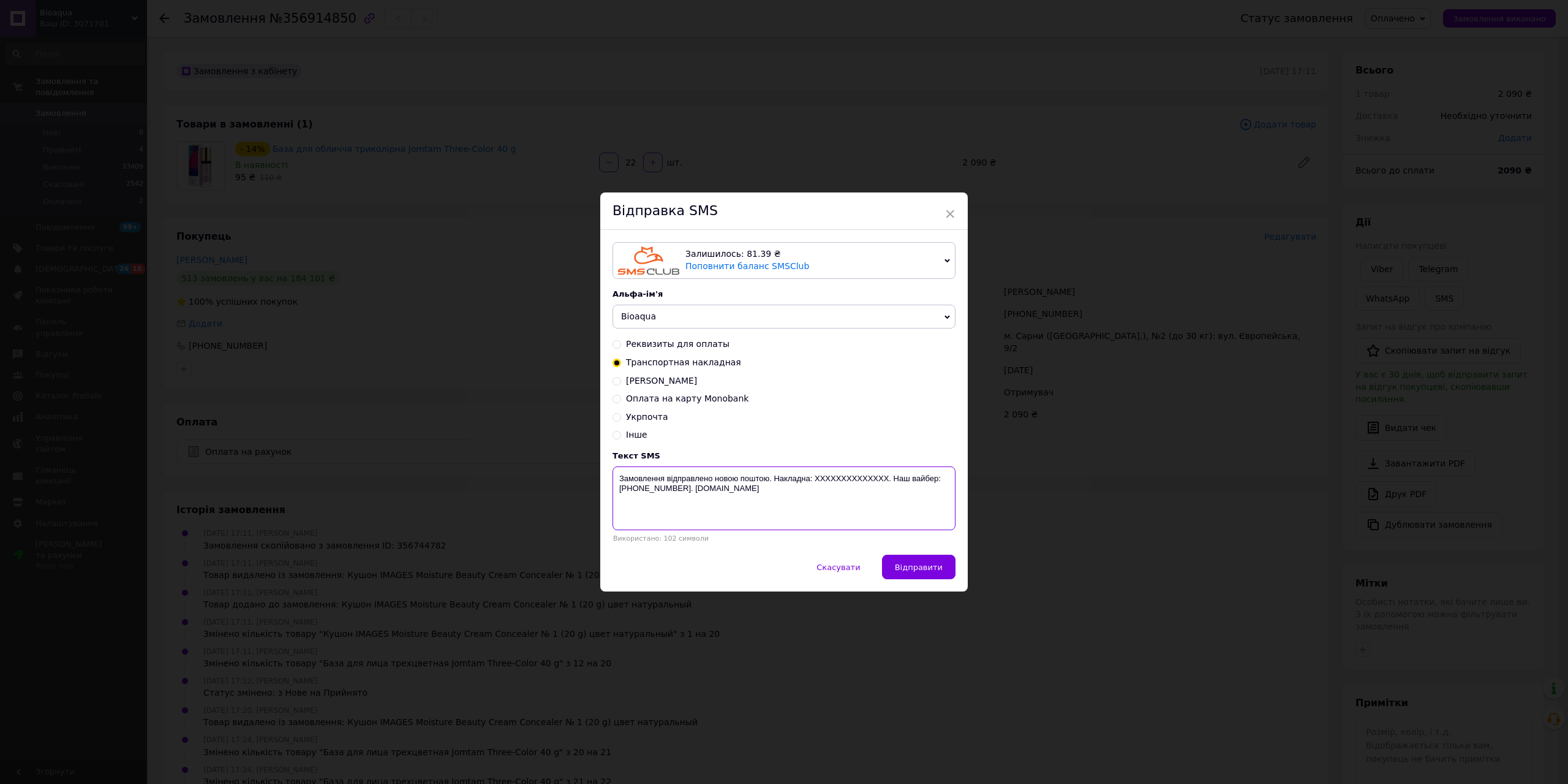
paste textarea "20451225354357"
type textarea "Замовлення відправлено новою поштою. Накладна: 20451225354357. Наш вайбер:[PHON…"
drag, startPoint x: 949, startPoint y: 562, endPoint x: 1044, endPoint y: 465, distance: 135.8
click at [955, 560] on div "Скасувати   Відправити" at bounding box center [784, 573] width 368 height 37
click at [895, 566] on button "Відправити" at bounding box center [918, 566] width 73 height 24
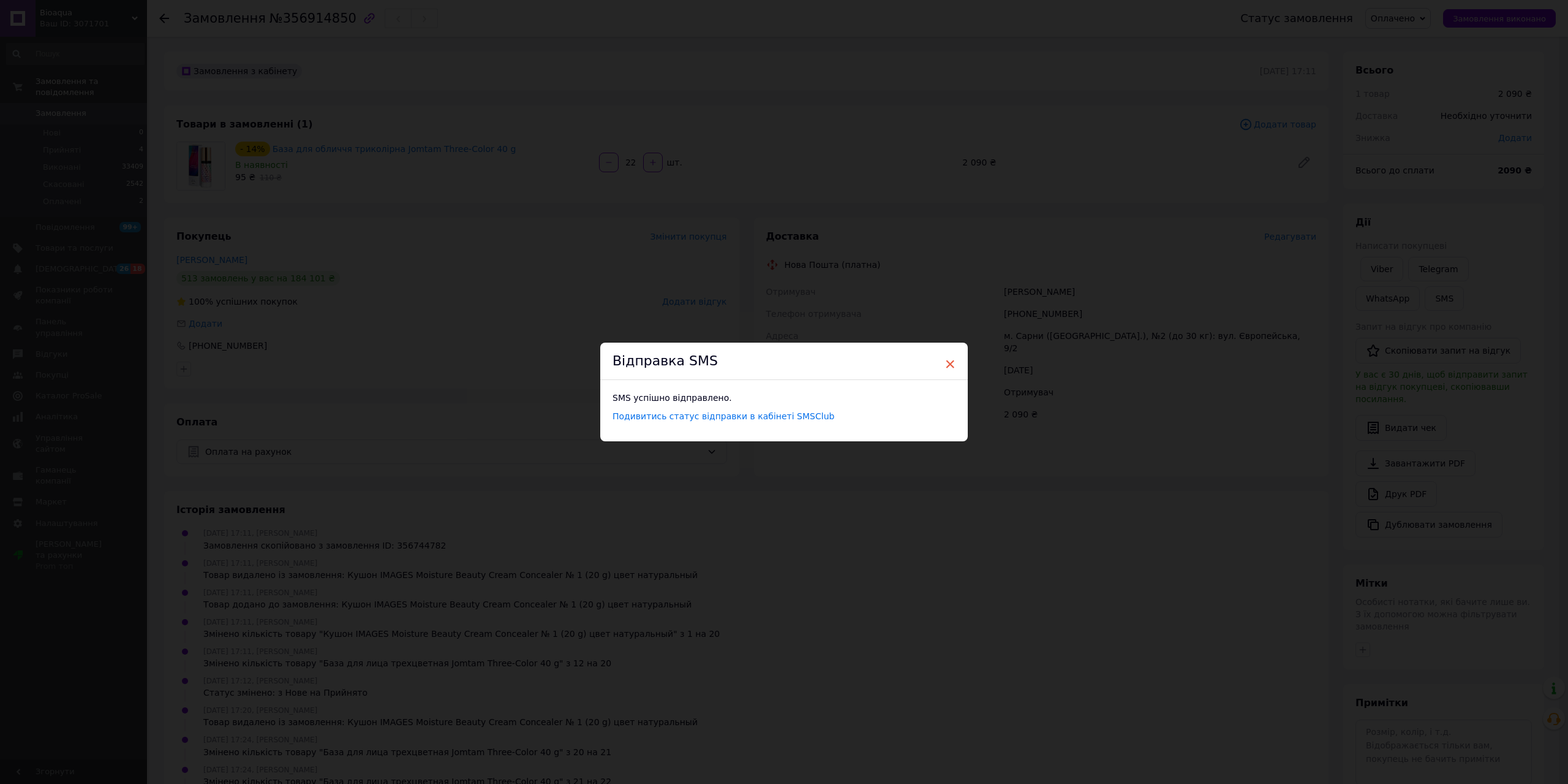
click at [945, 358] on span "×" at bounding box center [950, 364] width 11 height 21
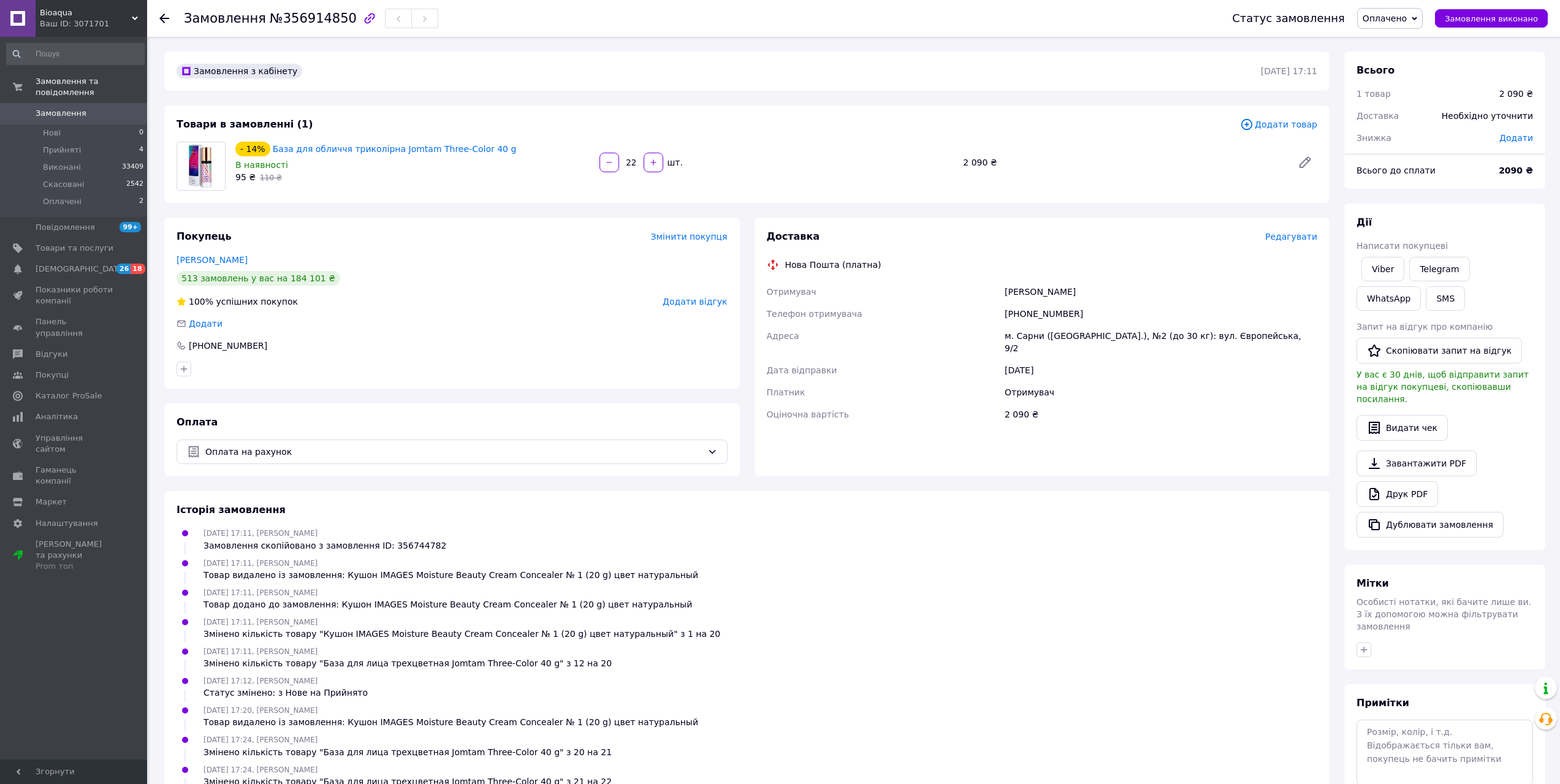
drag, startPoint x: 1461, startPoint y: 16, endPoint x: 1194, endPoint y: 145, distance: 296.5
click at [1461, 17] on span "Замовлення виконано" at bounding box center [1491, 19] width 93 height 9
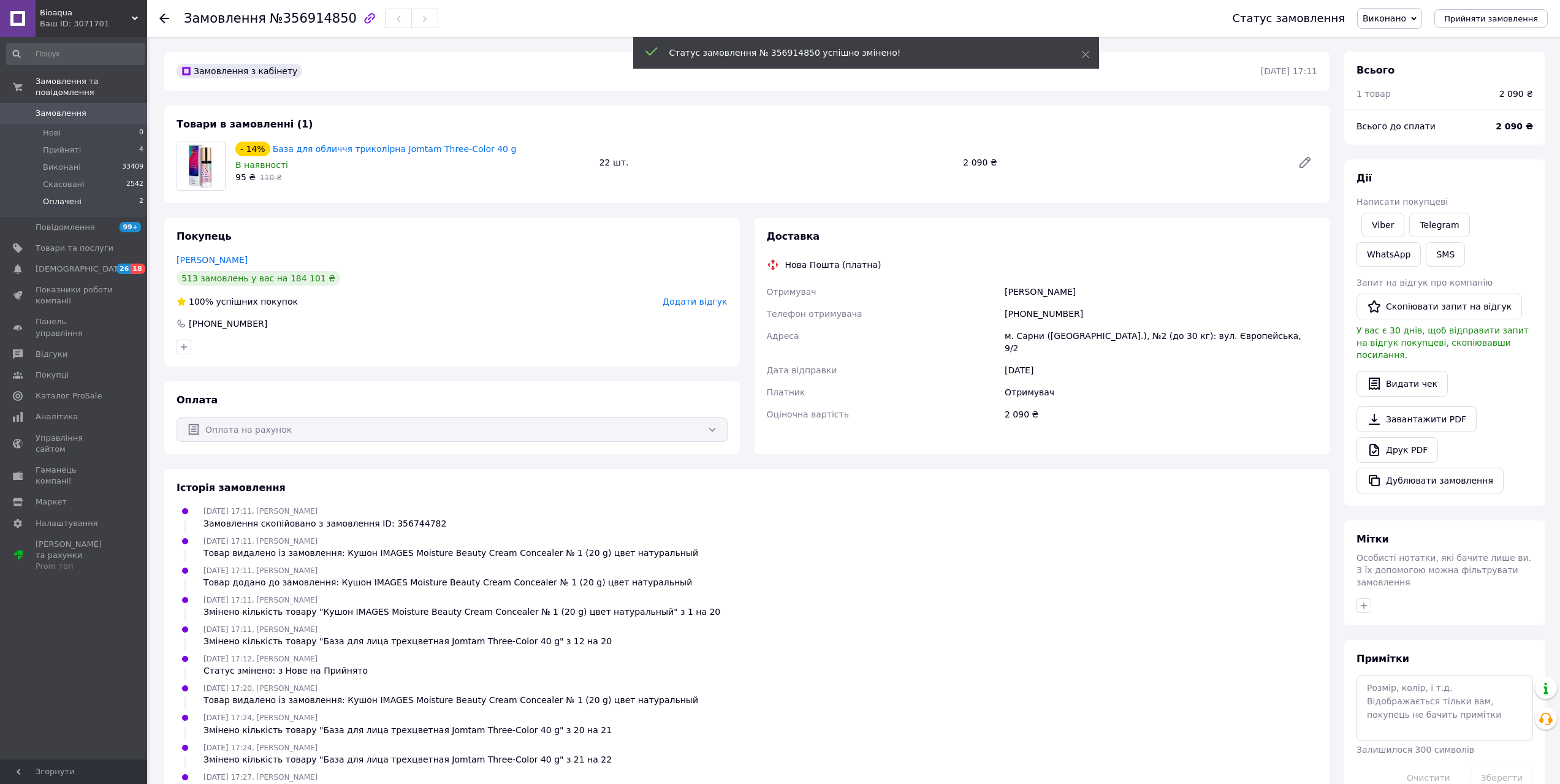
click at [69, 196] on span "Оплачені" at bounding box center [62, 201] width 38 height 11
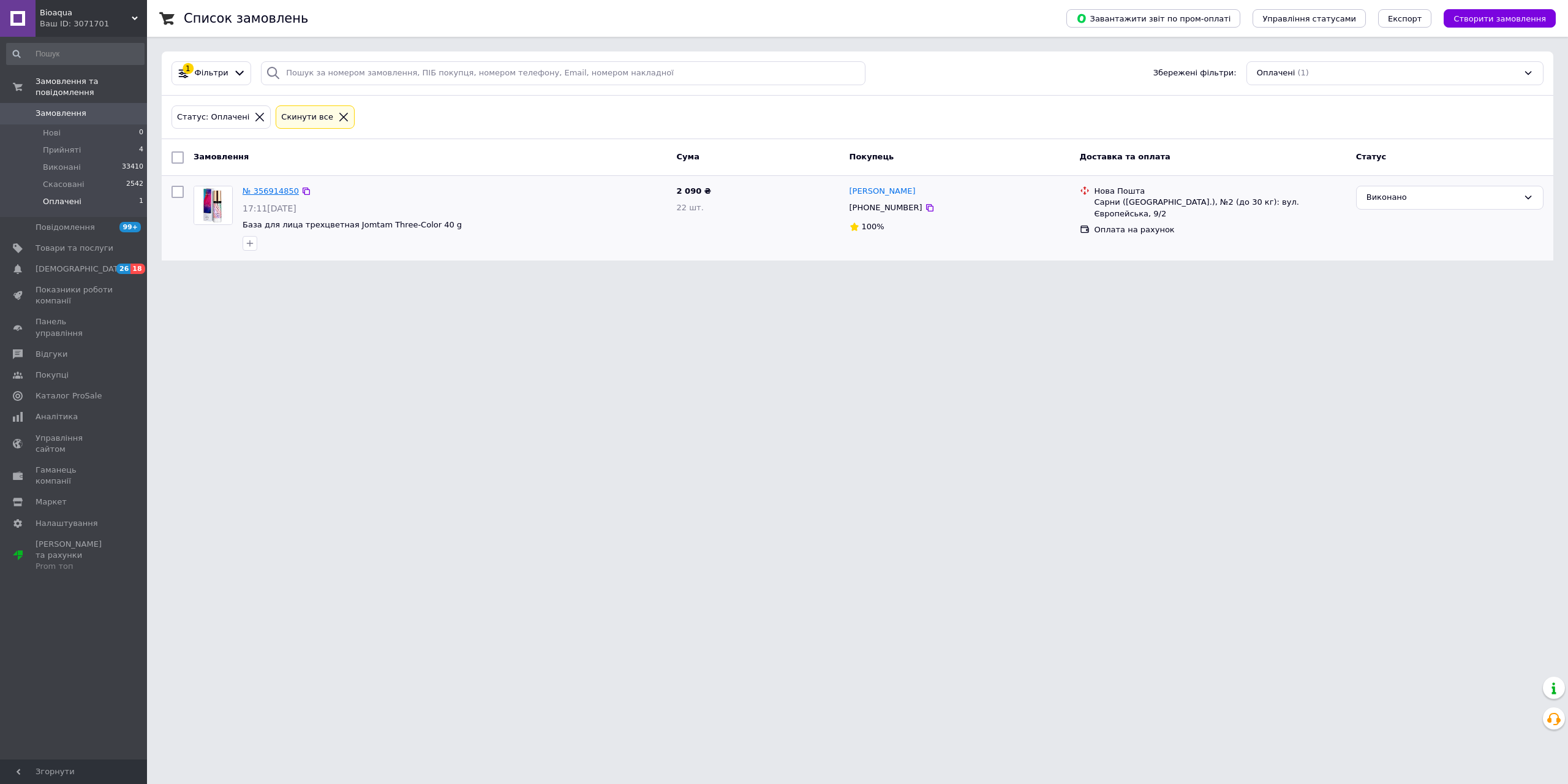
click at [272, 191] on link "№ 356914850" at bounding box center [271, 191] width 57 height 9
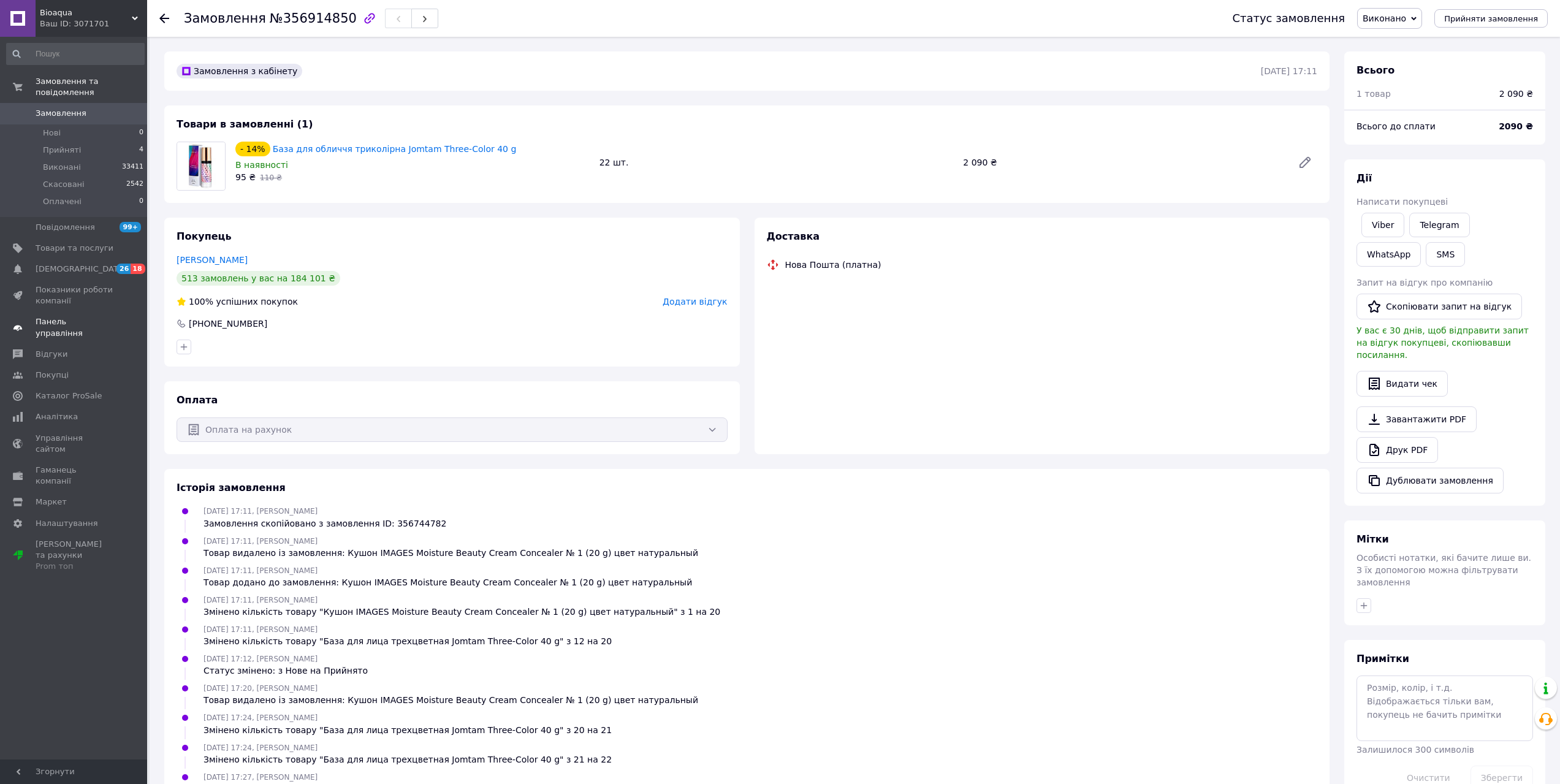
click at [78, 316] on span "Панель управління" at bounding box center [75, 327] width 78 height 22
